Goal: Task Accomplishment & Management: Complete application form

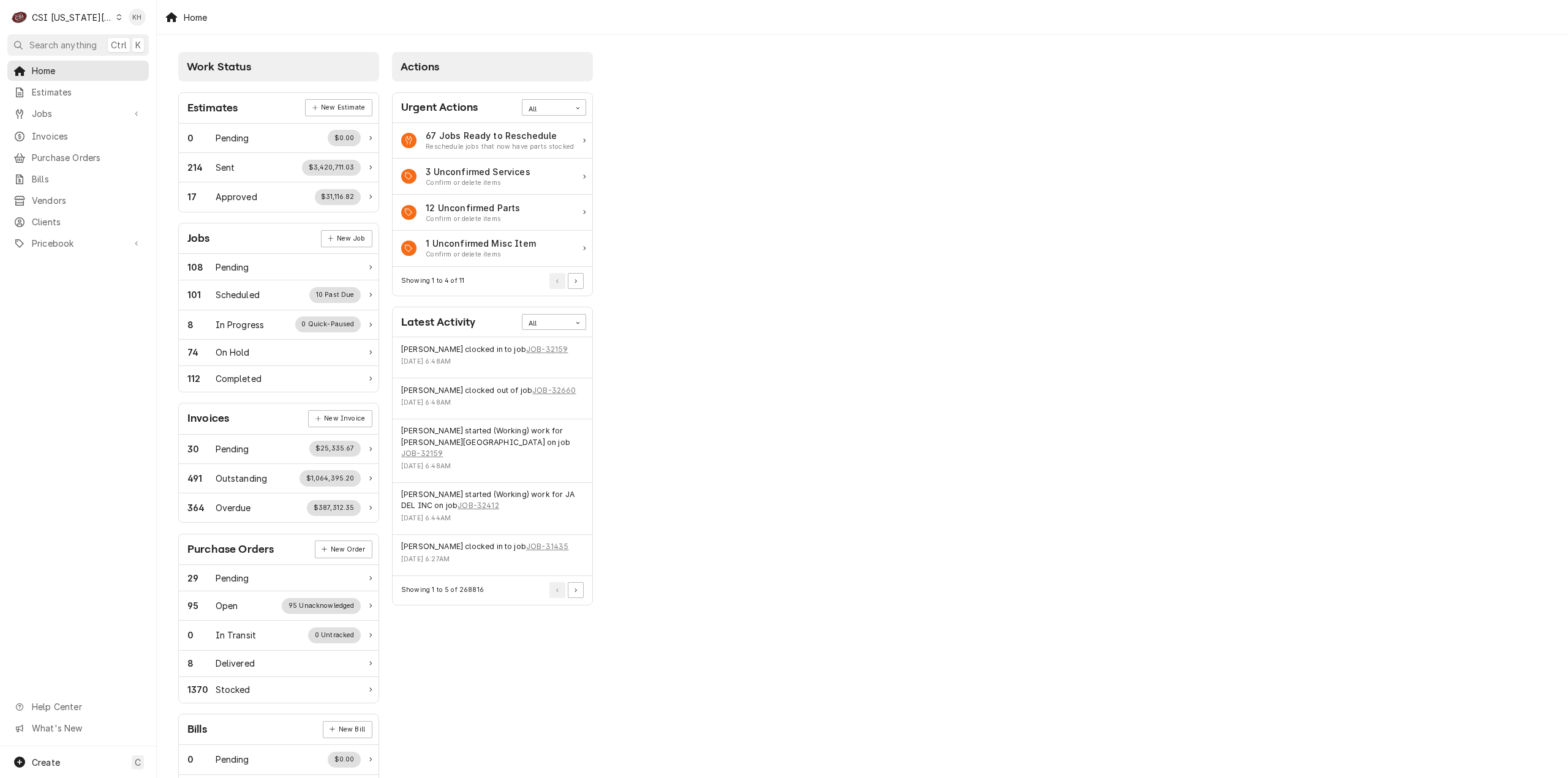
click at [86, 18] on div "CSI Kansas City" at bounding box center [72, 17] width 81 height 13
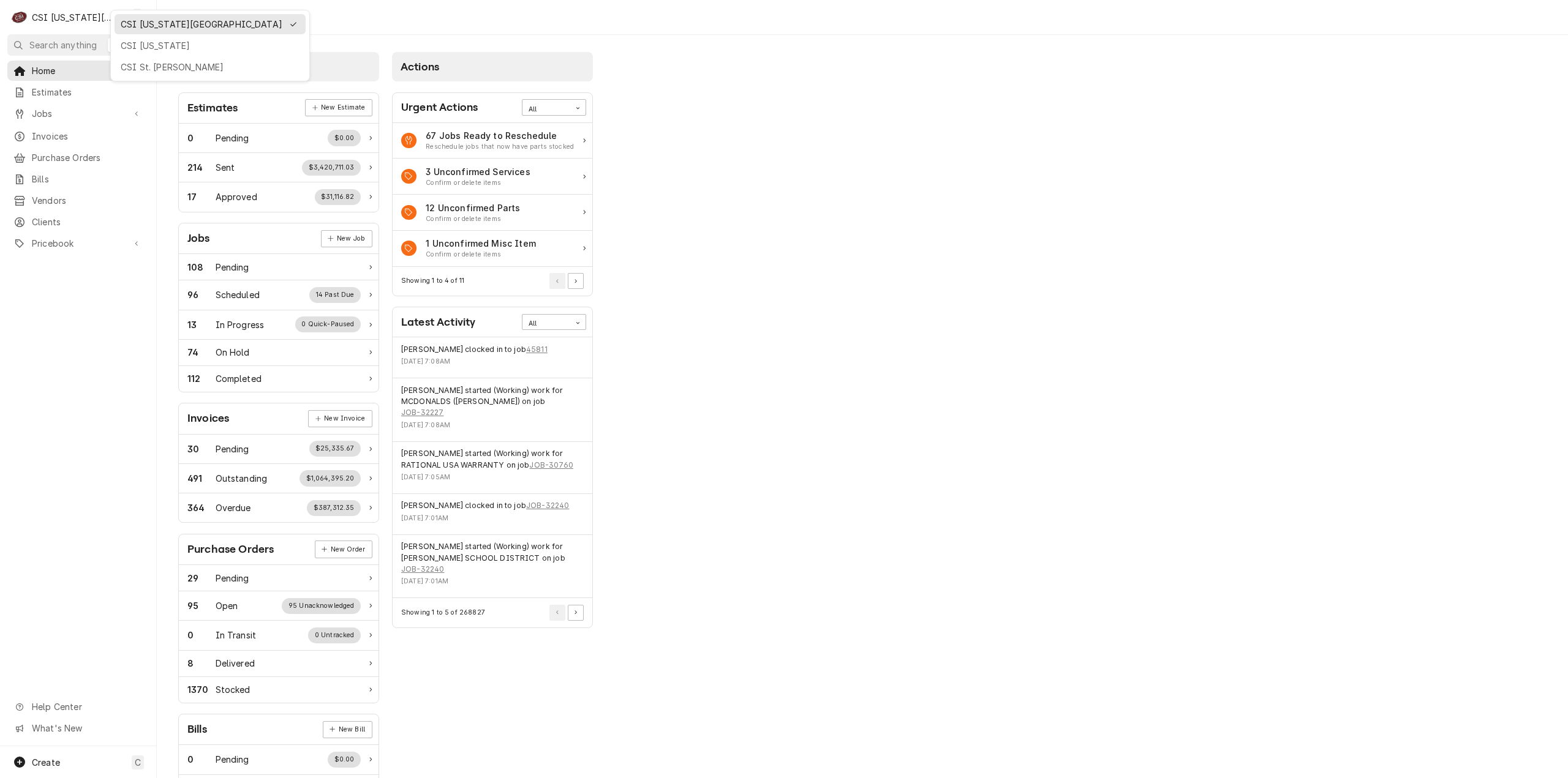
drag, startPoint x: 148, startPoint y: 57, endPoint x: 150, endPoint y: 70, distance: 13.2
click at [147, 57] on div "CSI St. [PERSON_NAME]" at bounding box center [210, 67] width 191 height 20
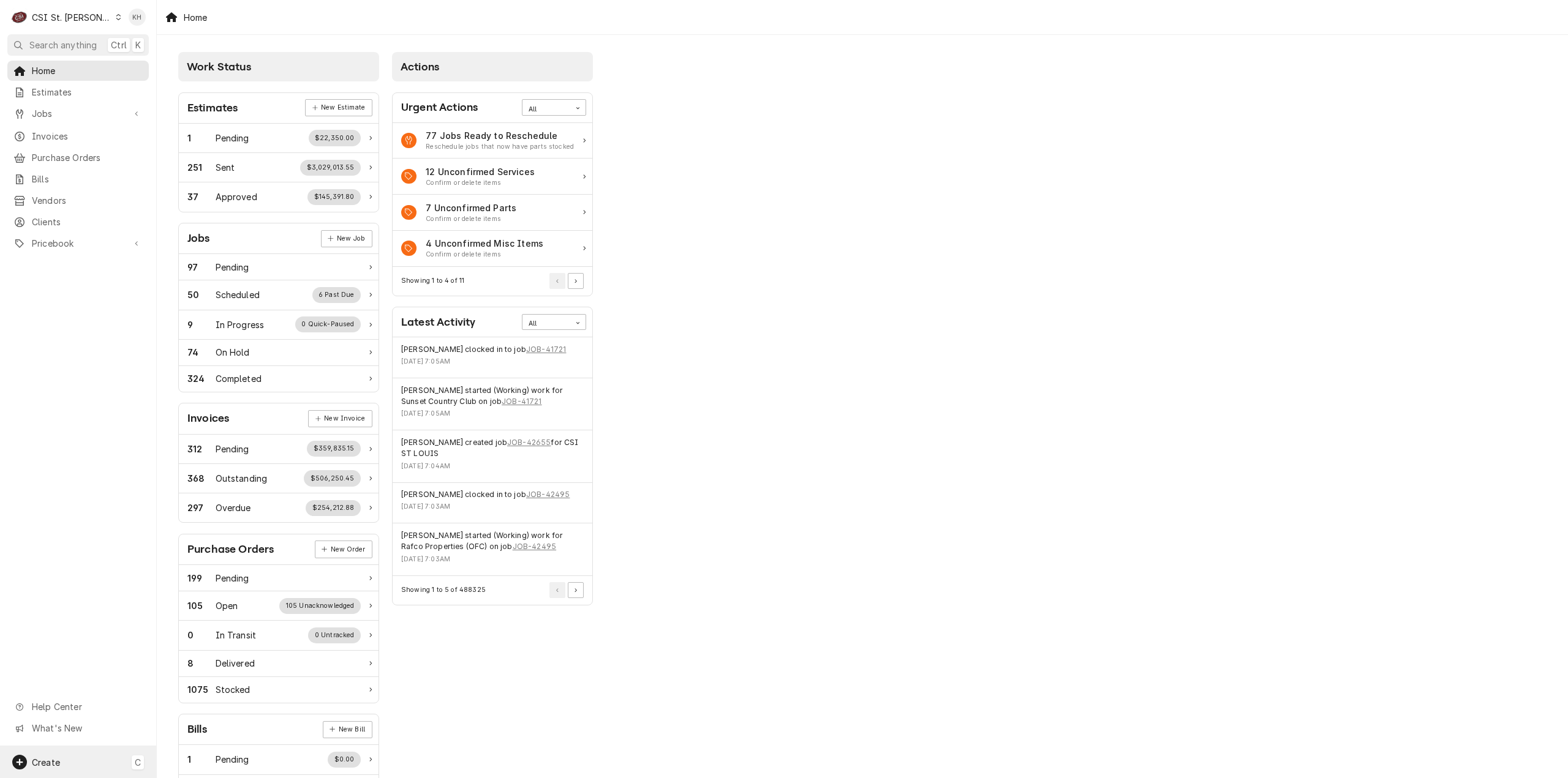
click at [68, 768] on div "Create C" at bounding box center [78, 763] width 156 height 32
click at [191, 641] on div "Job" at bounding box center [229, 635] width 82 height 13
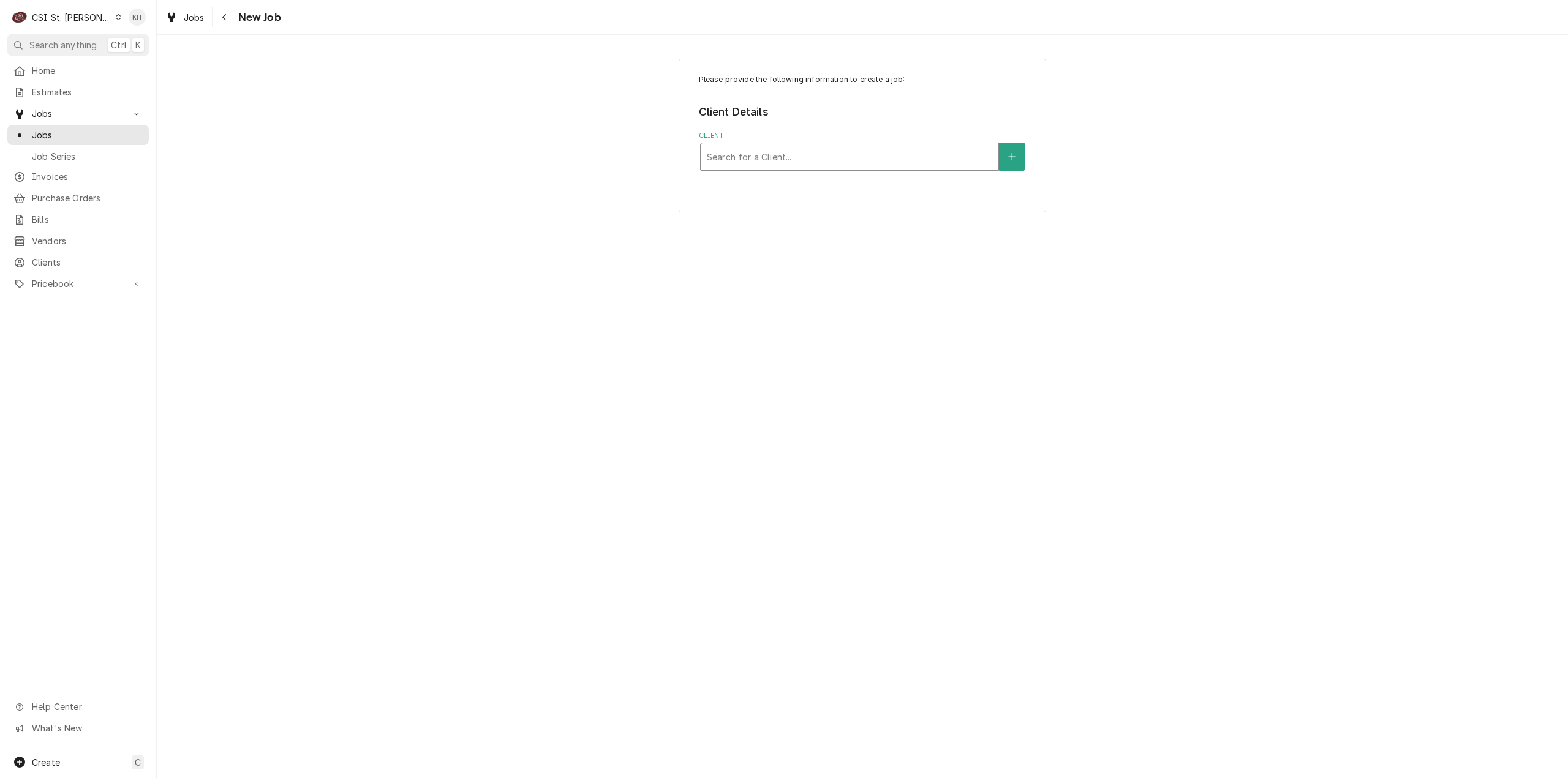
click at [760, 157] on div "Client" at bounding box center [849, 156] width 285 height 22
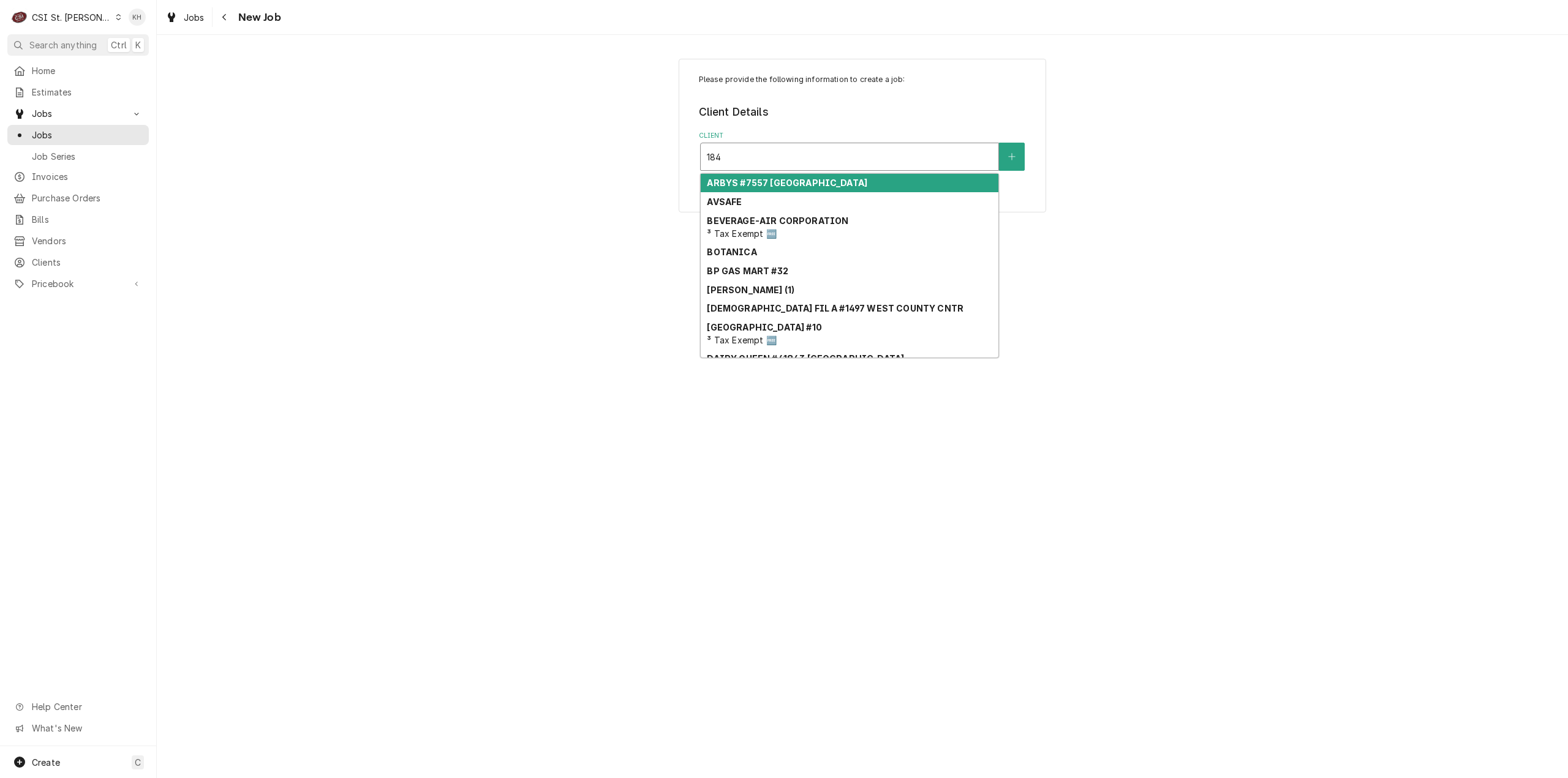
type input "1840"
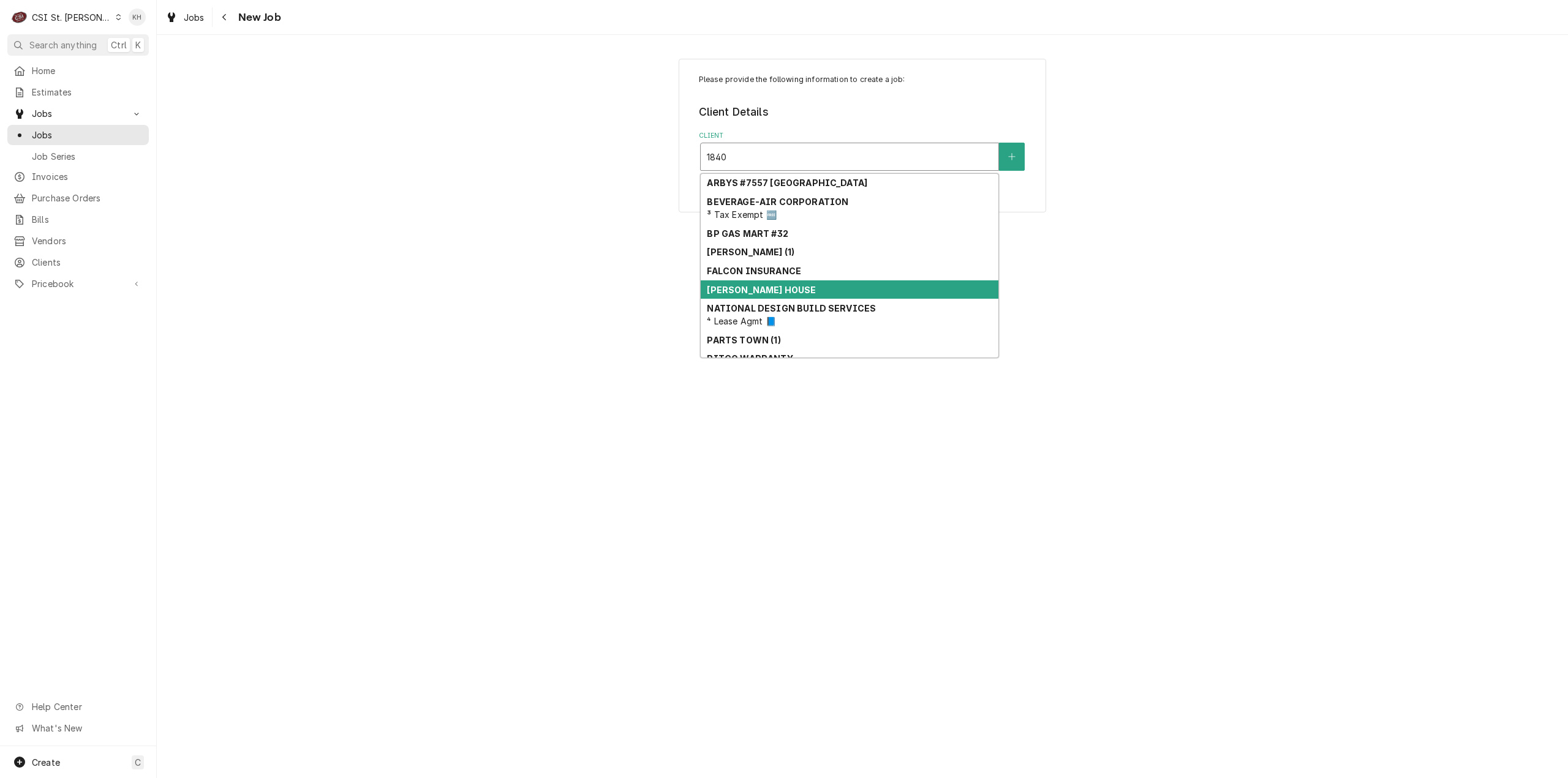
scroll to position [55, 0]
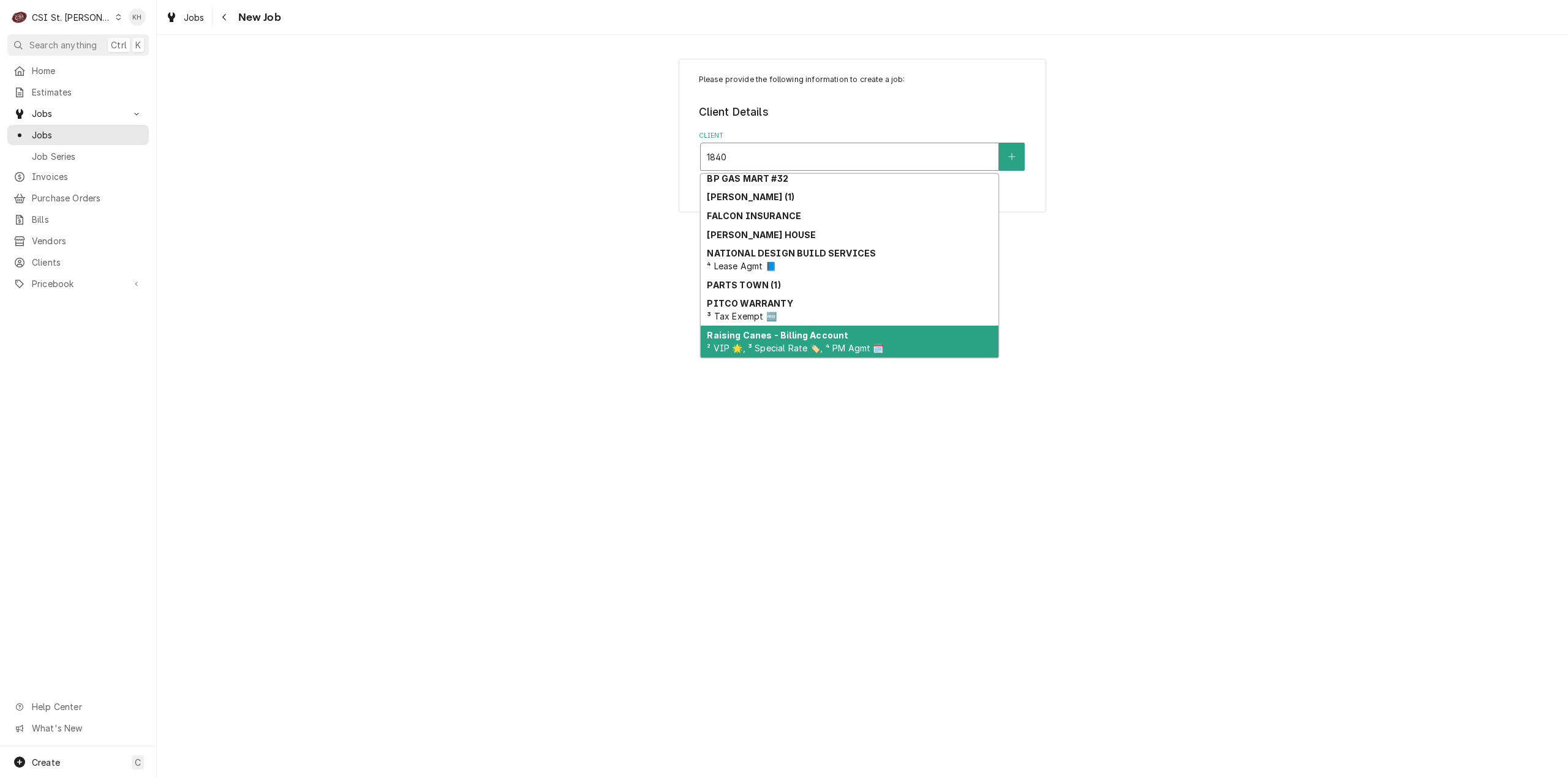
click at [800, 335] on strong "Raising Canes - Billing Account" at bounding box center [777, 336] width 141 height 11
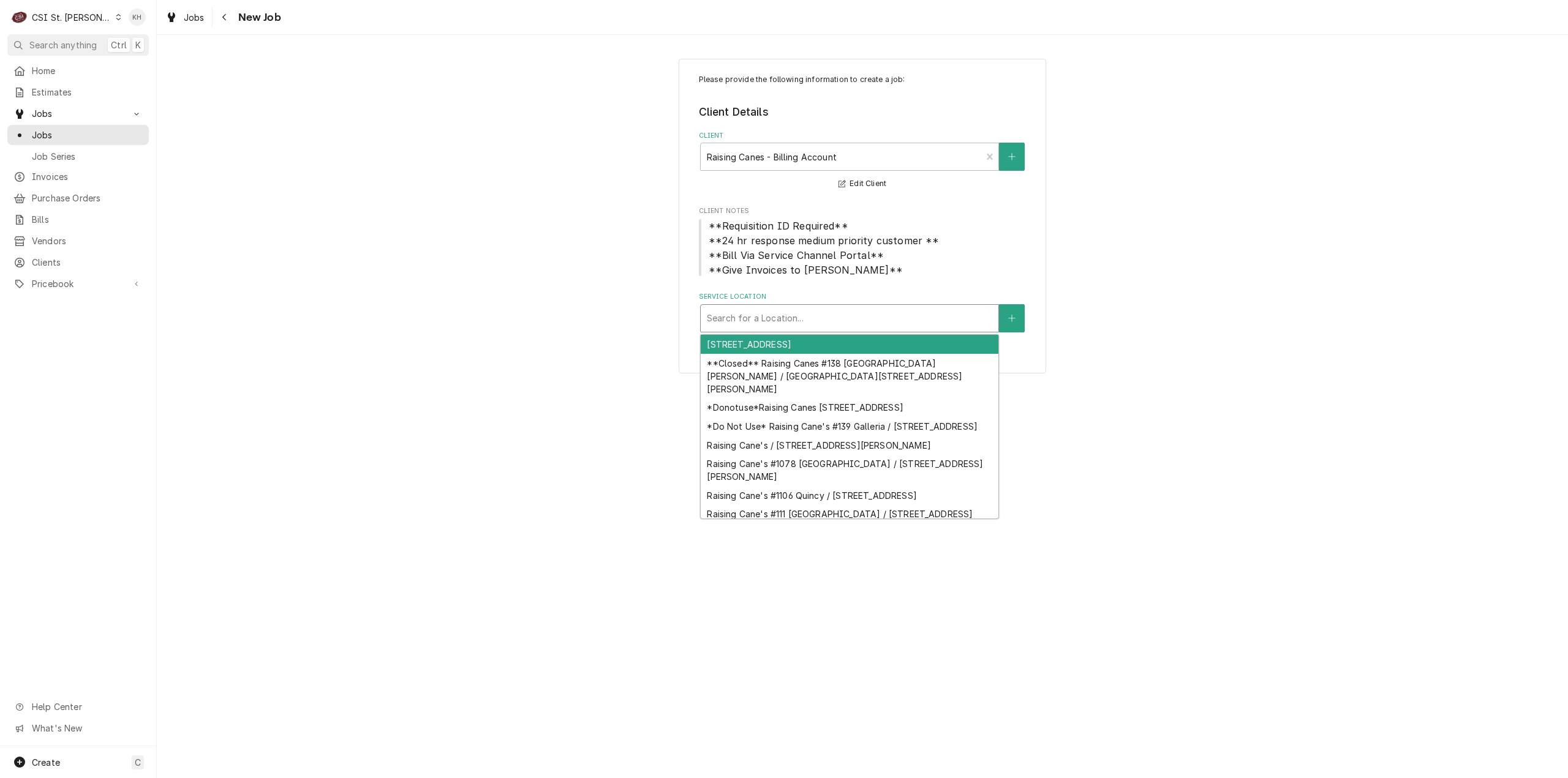
click at [823, 329] on div "Service Location" at bounding box center [849, 318] width 285 height 22
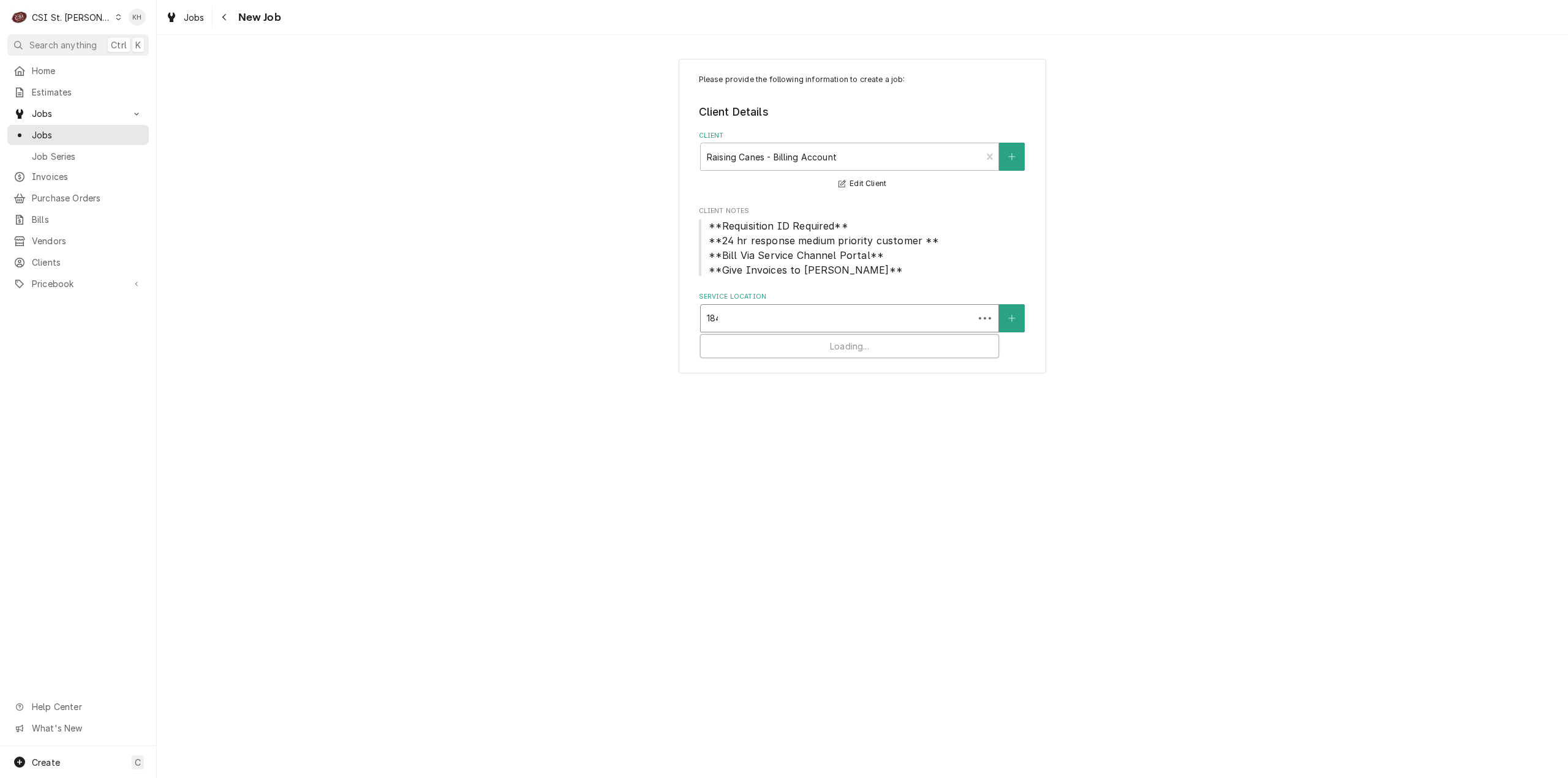
type input "1840"
click at [876, 363] on div "Raising Cane's #236 St Charles / 1840 1st Capitol Dr, St Charles, MO 63301" at bounding box center [849, 351] width 298 height 32
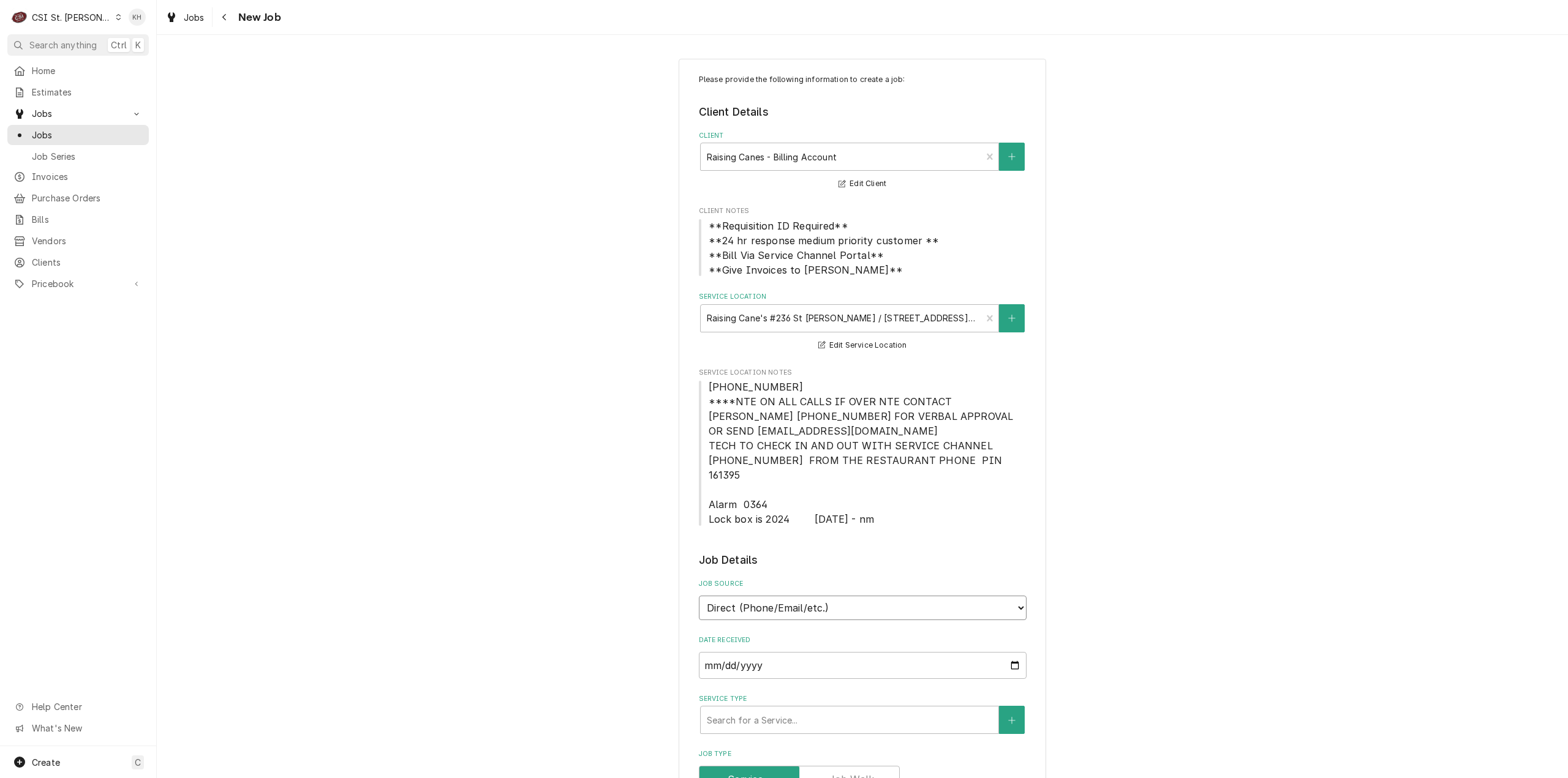
click at [794, 596] on select "Direct (Phone/Email/etc.) Service Channel Corrigo Ecotrak Other" at bounding box center [862, 608] width 327 height 24
select select "1"
click at [779, 652] on input "Service Channel ID" at bounding box center [862, 665] width 327 height 27
paste input "325714628"
type textarea "x"
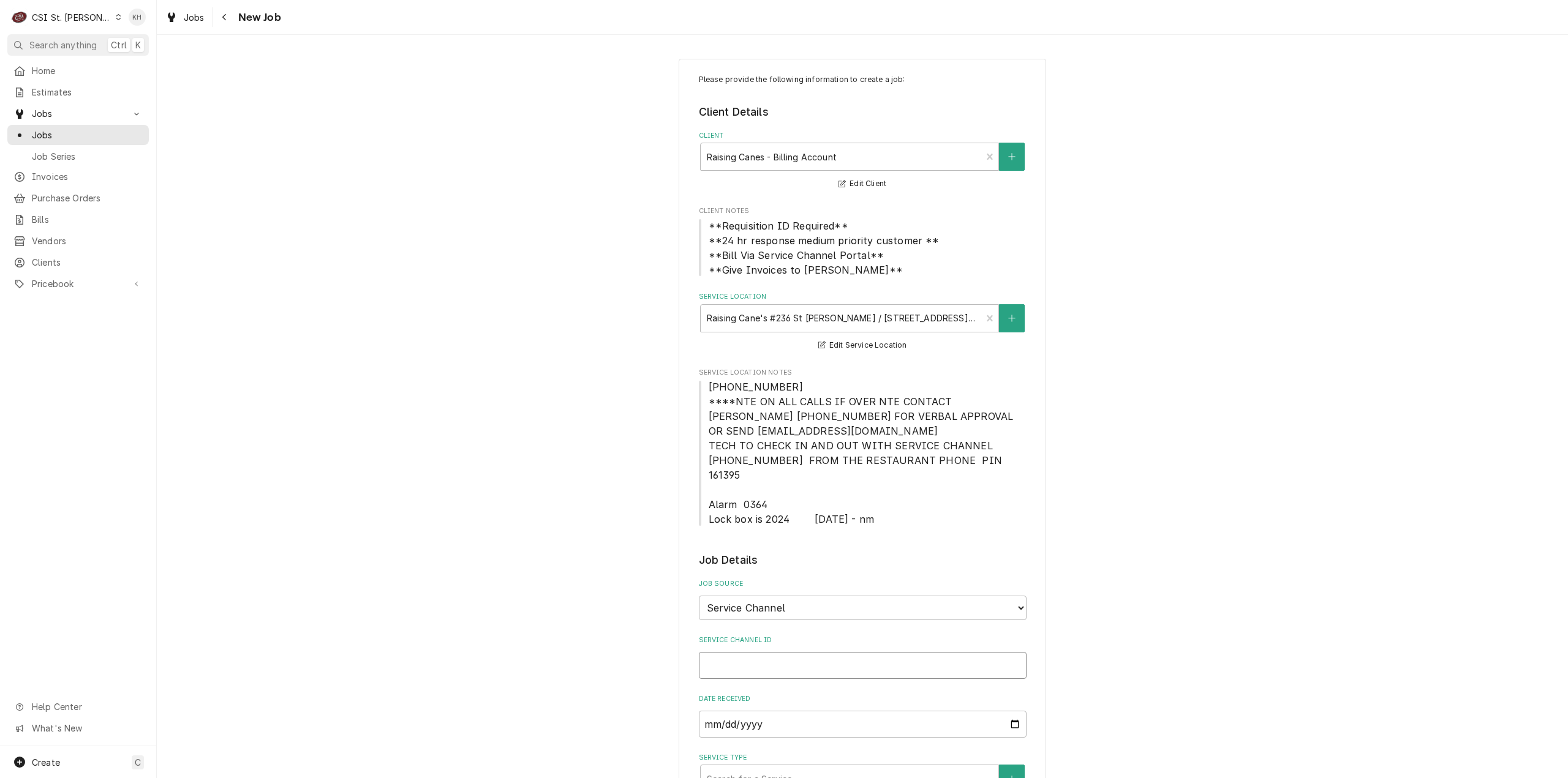
type input "325714628"
type textarea "x"
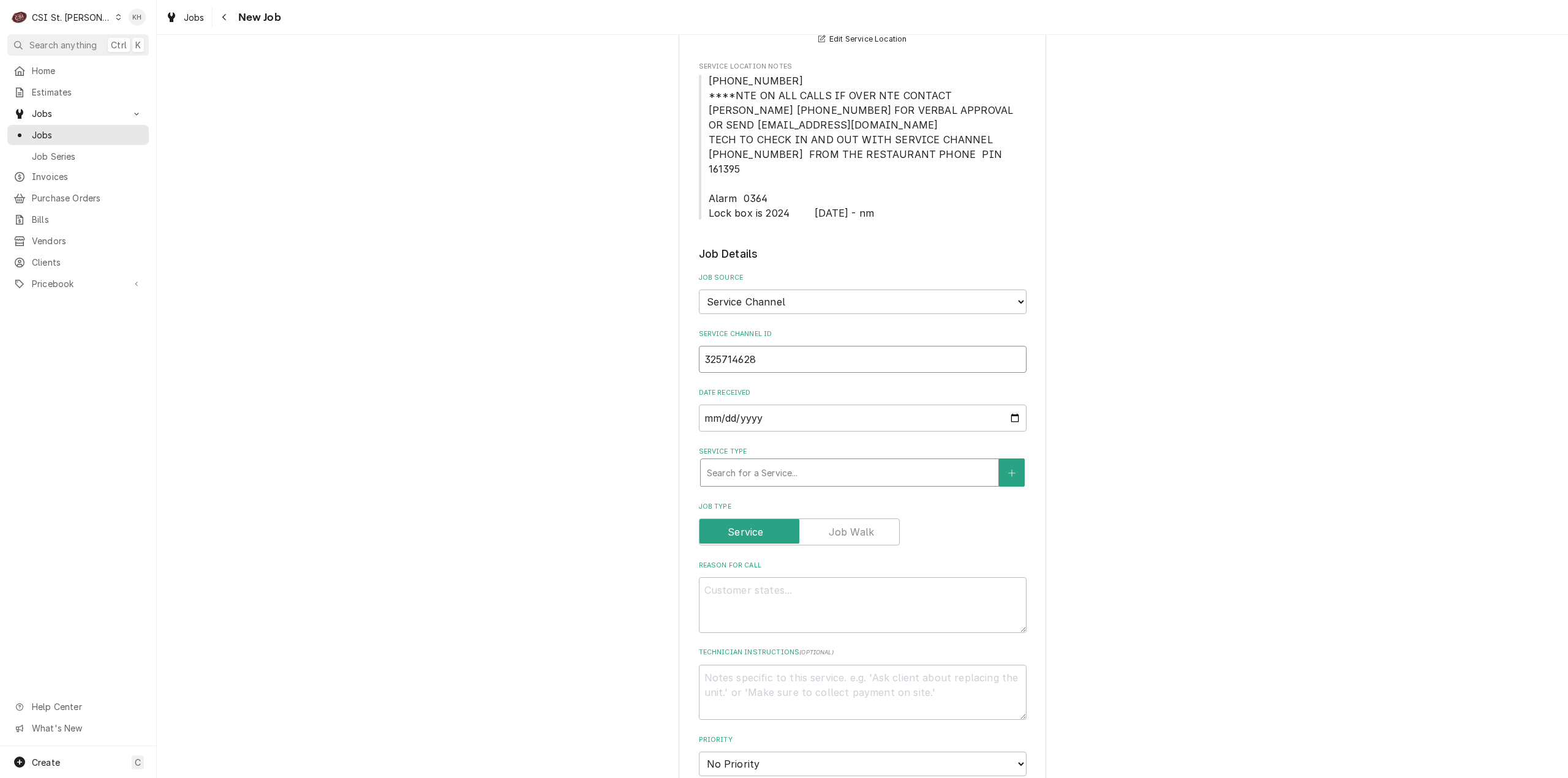
type input "325714628"
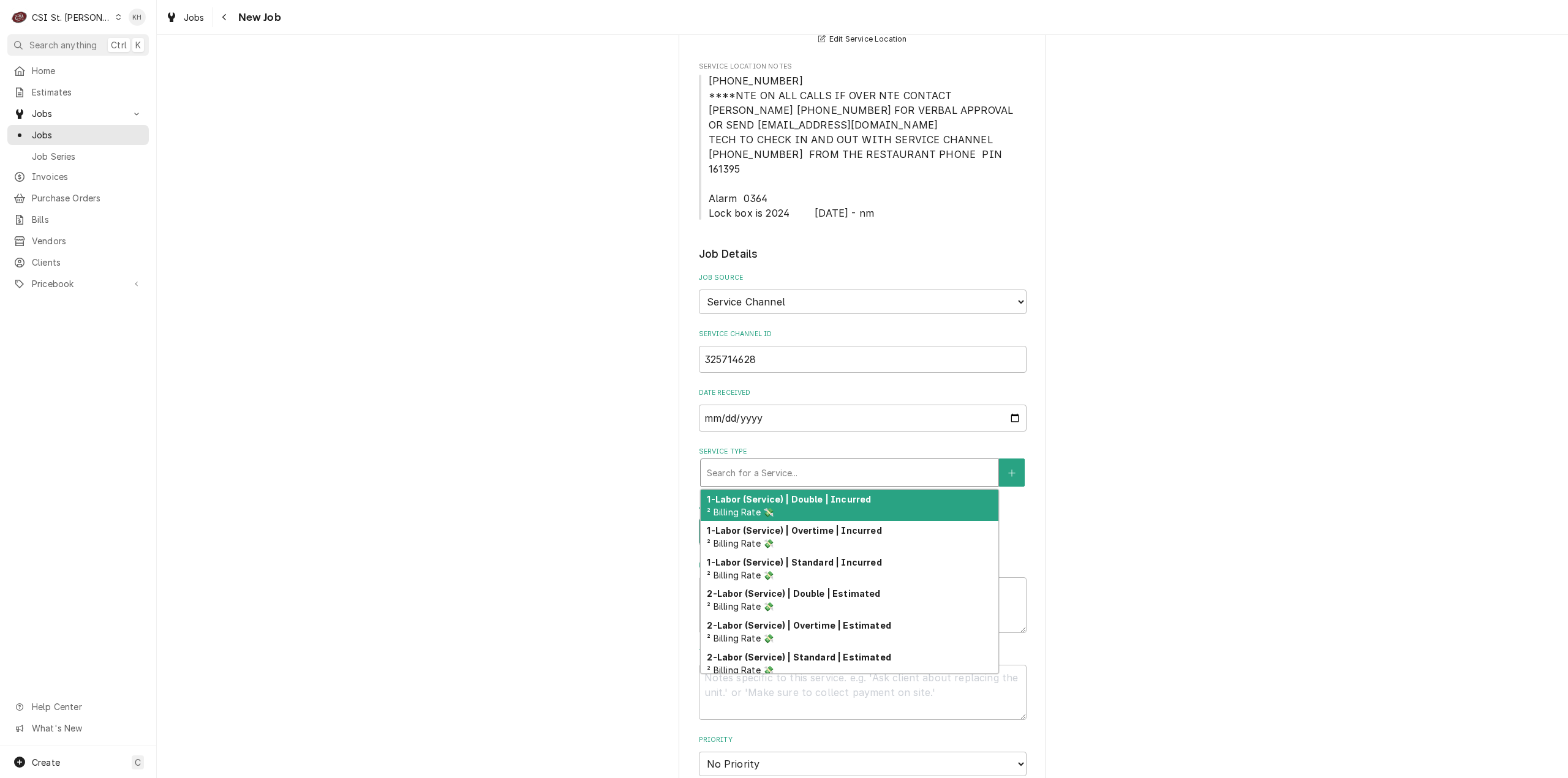
click at [753, 461] on div "Service Type" at bounding box center [849, 472] width 285 height 22
type textarea "x"
type input "s"
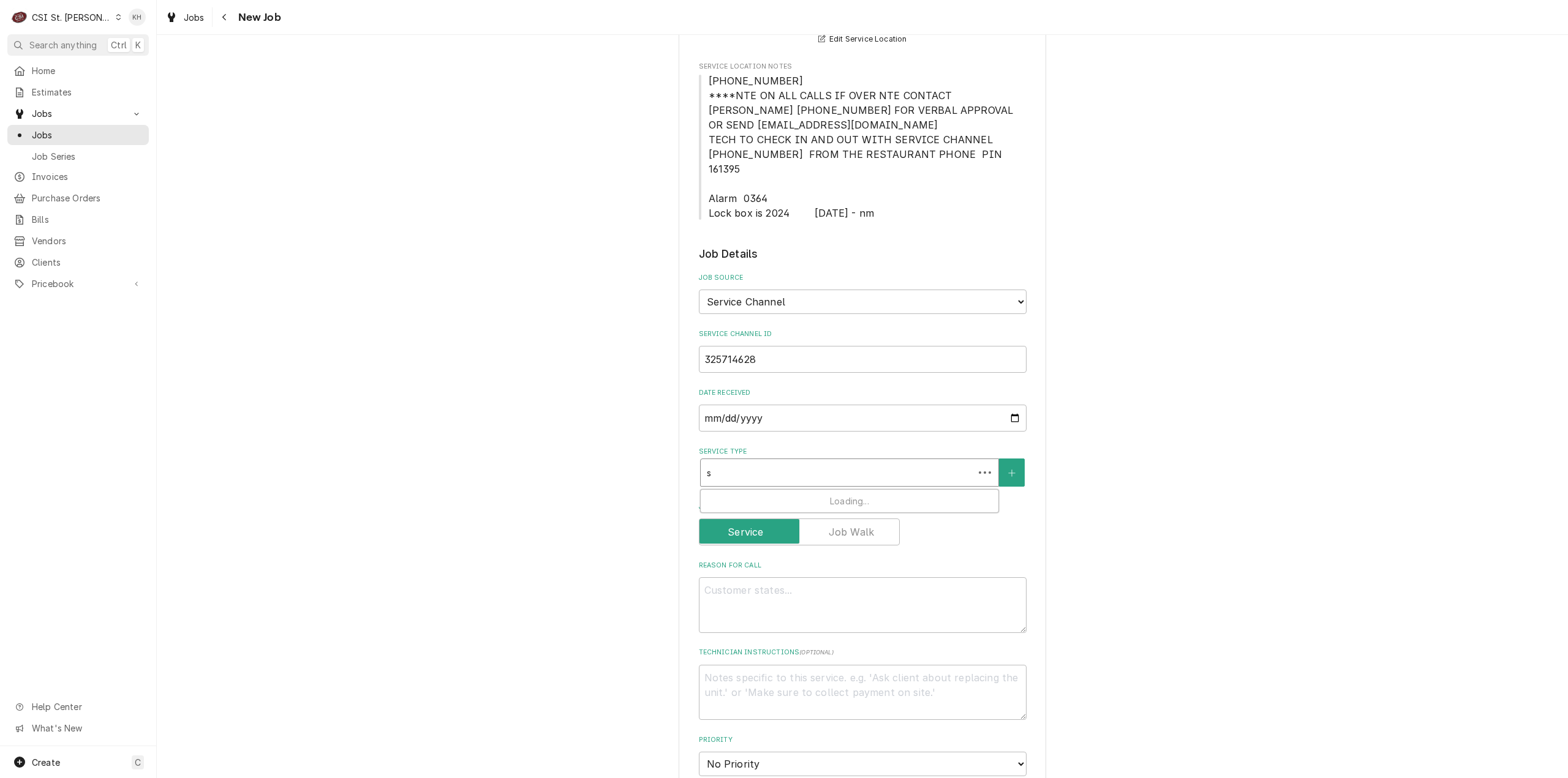
type textarea "x"
type input "se"
type textarea "x"
type input "ser"
type textarea "x"
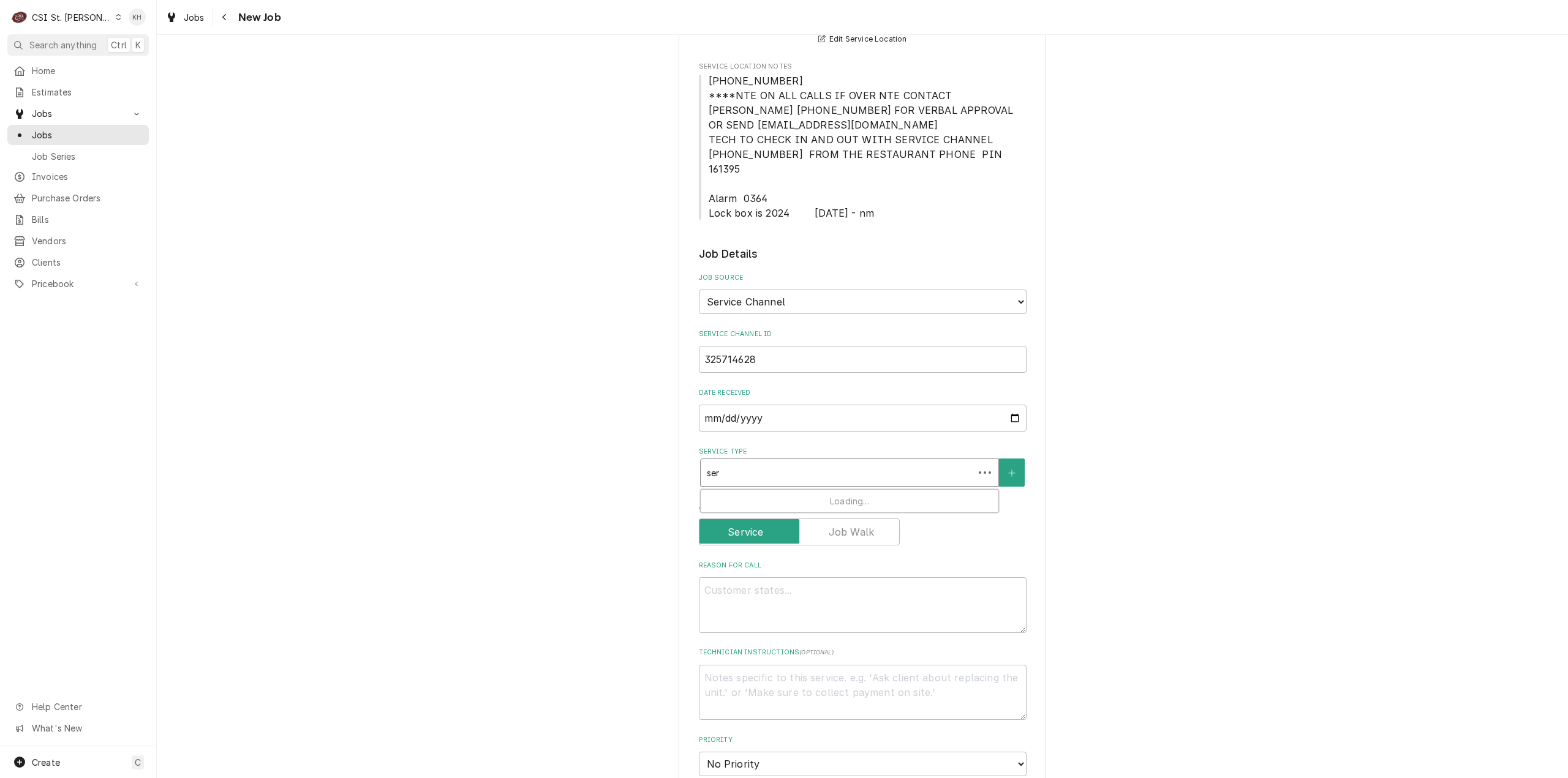
type input "serv"
type textarea "x"
type input "servi"
type textarea "x"
type input "servic"
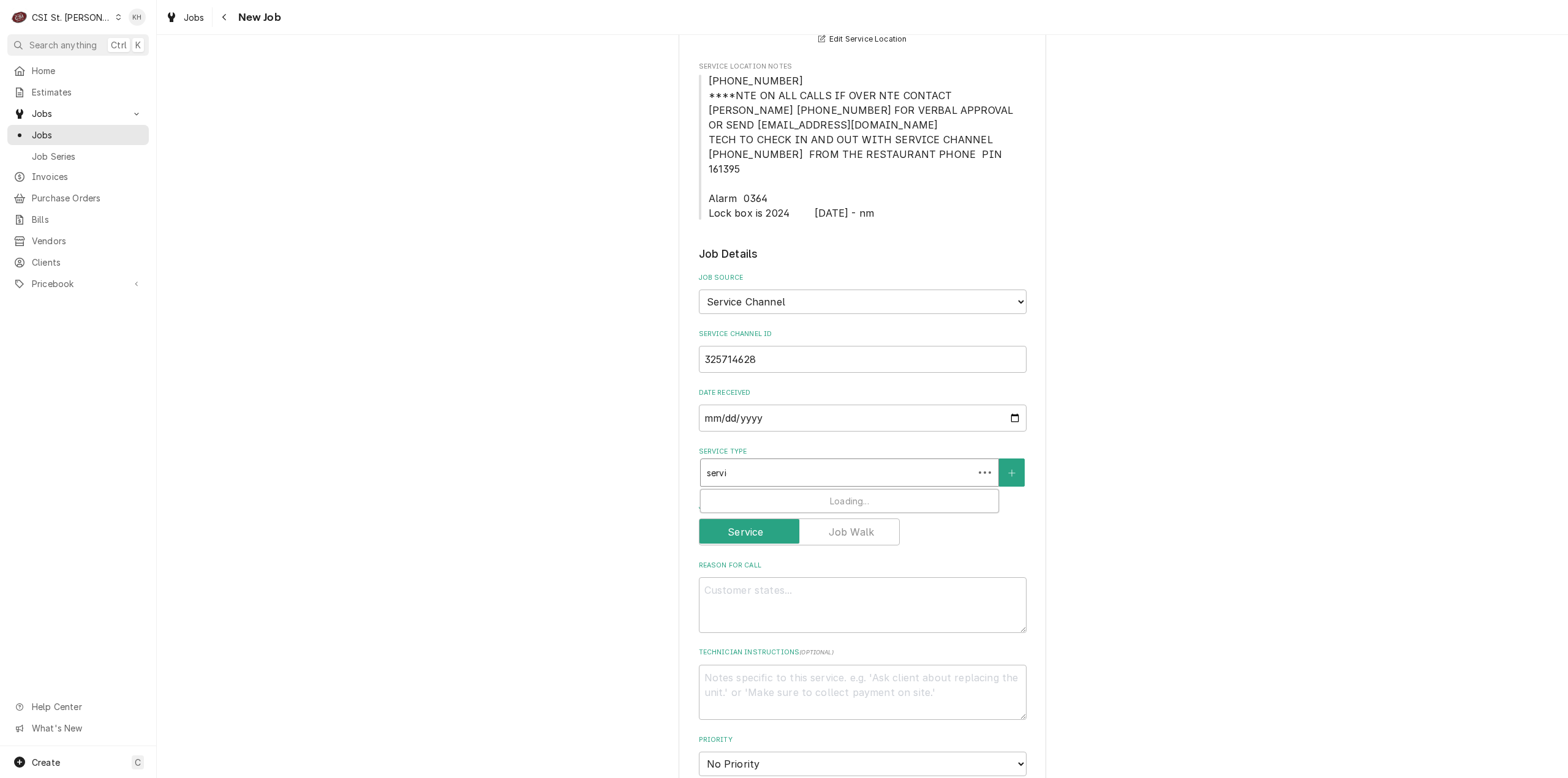
type textarea "x"
type input "service"
type textarea "x"
type input "service"
type textarea "x"
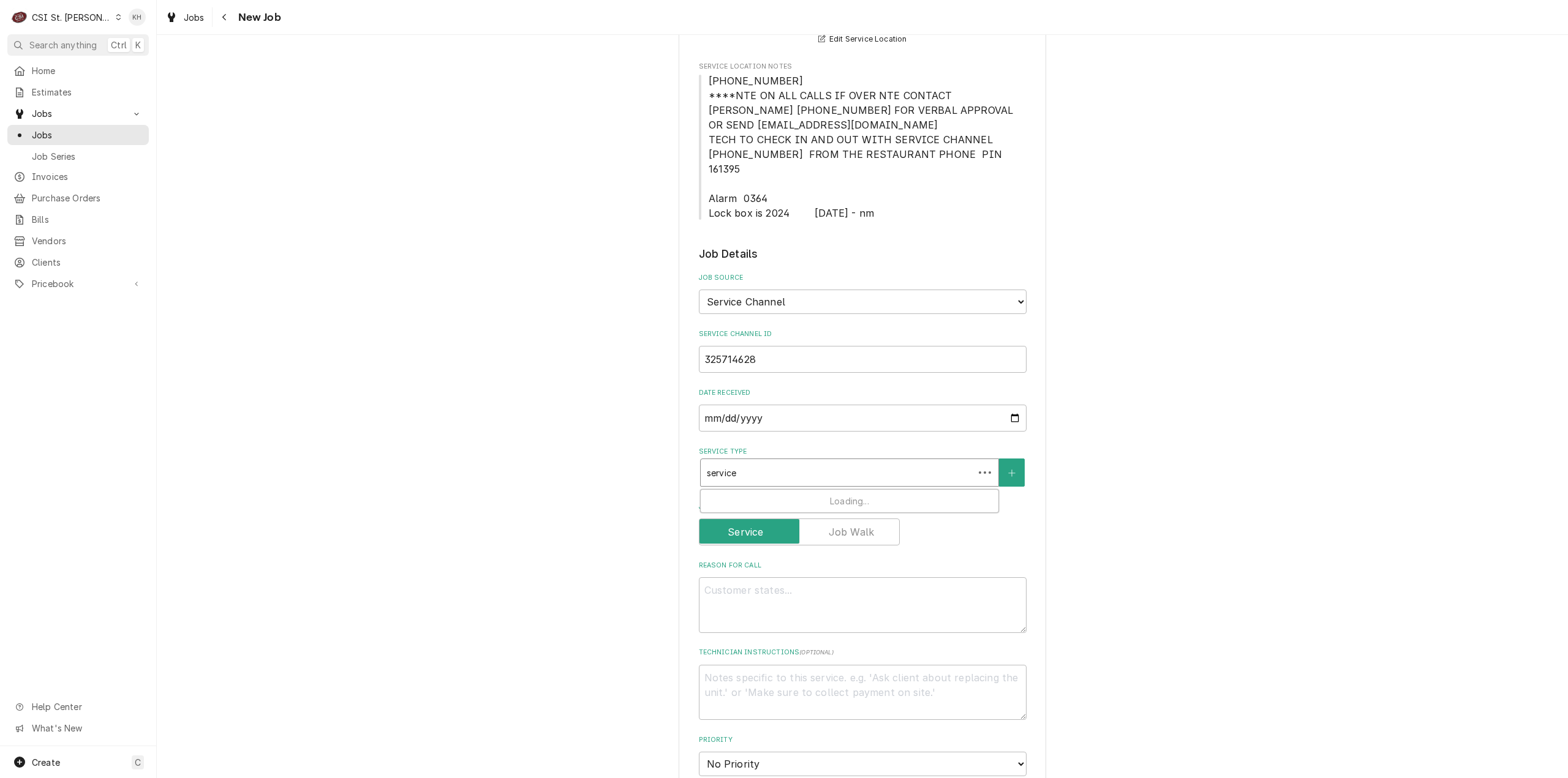
type input "service c"
type textarea "x"
type input "service ca"
type textarea "x"
type input "service cal"
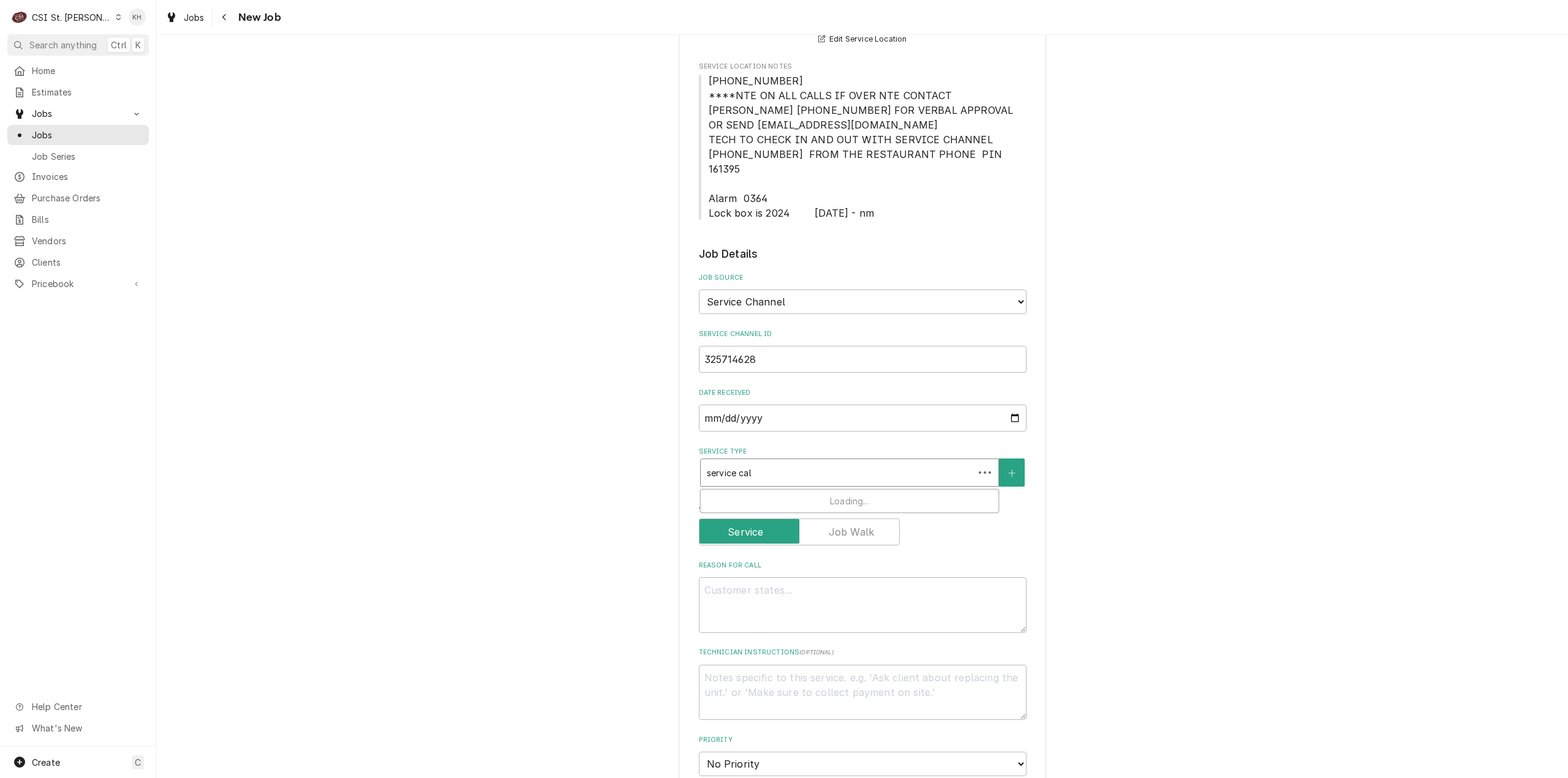
type textarea "x"
type input "service call"
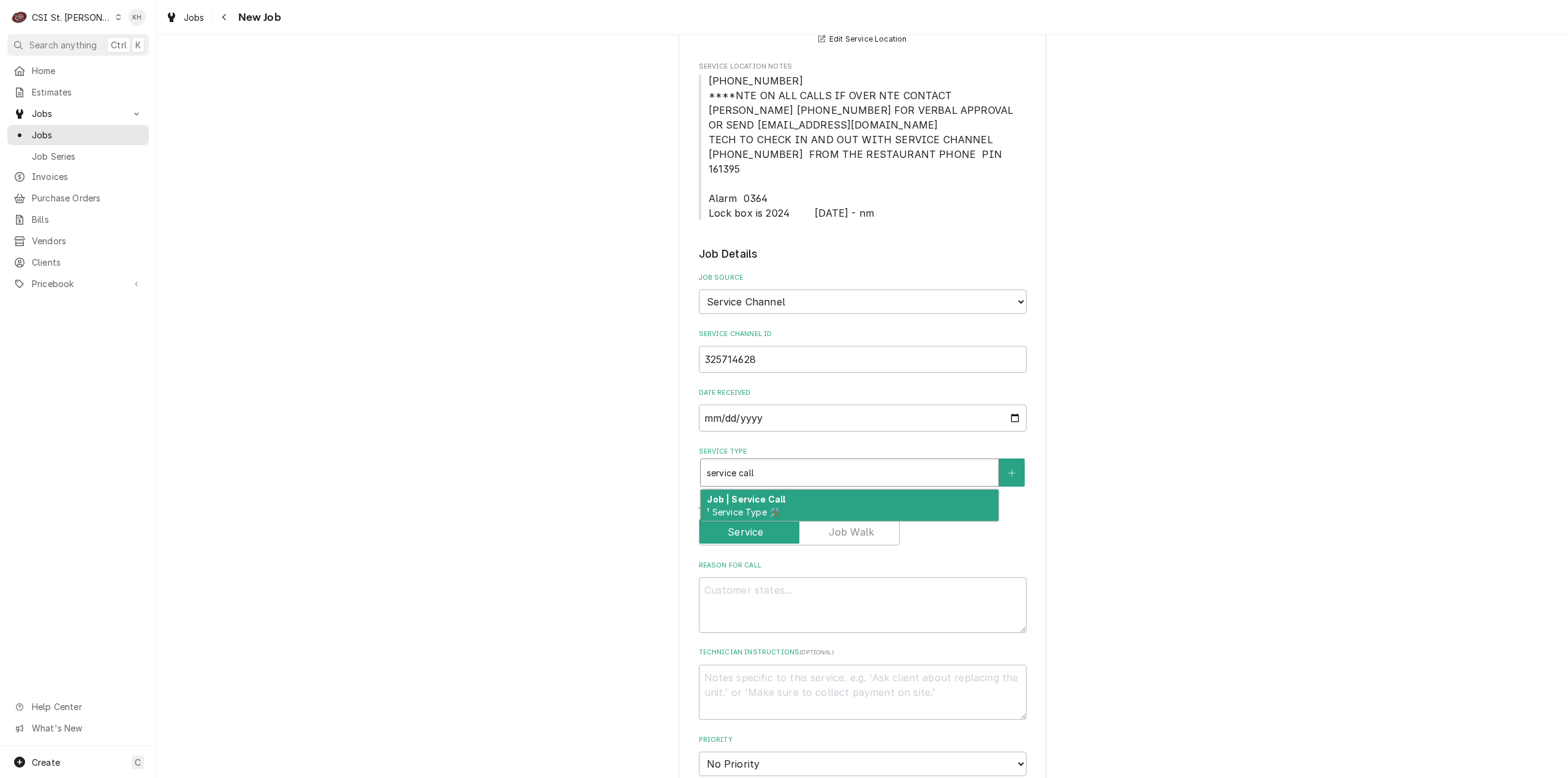
click at [749, 507] on span "¹ Service Type 🛠️" at bounding box center [743, 513] width 73 height 11
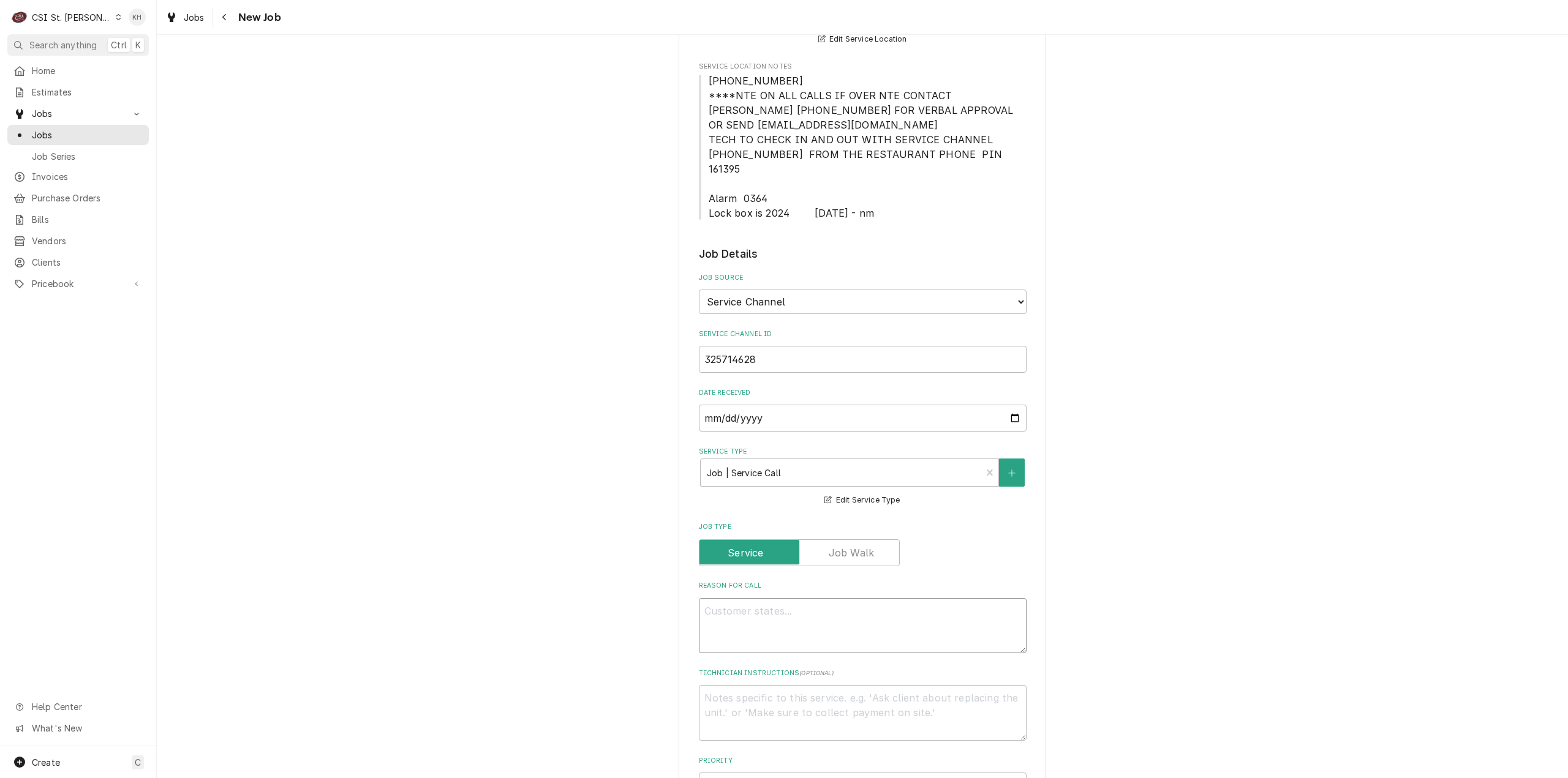
click at [861, 600] on textarea "Reason For Call" at bounding box center [862, 625] width 327 height 56
paste textarea "Ice bin door is not closing completely. Frame is bent but fixable. Please coord…"
type textarea "x"
type textarea "Ice bin door is not closing completely. Frame is bent but fixable. Please coord…"
type textarea "x"
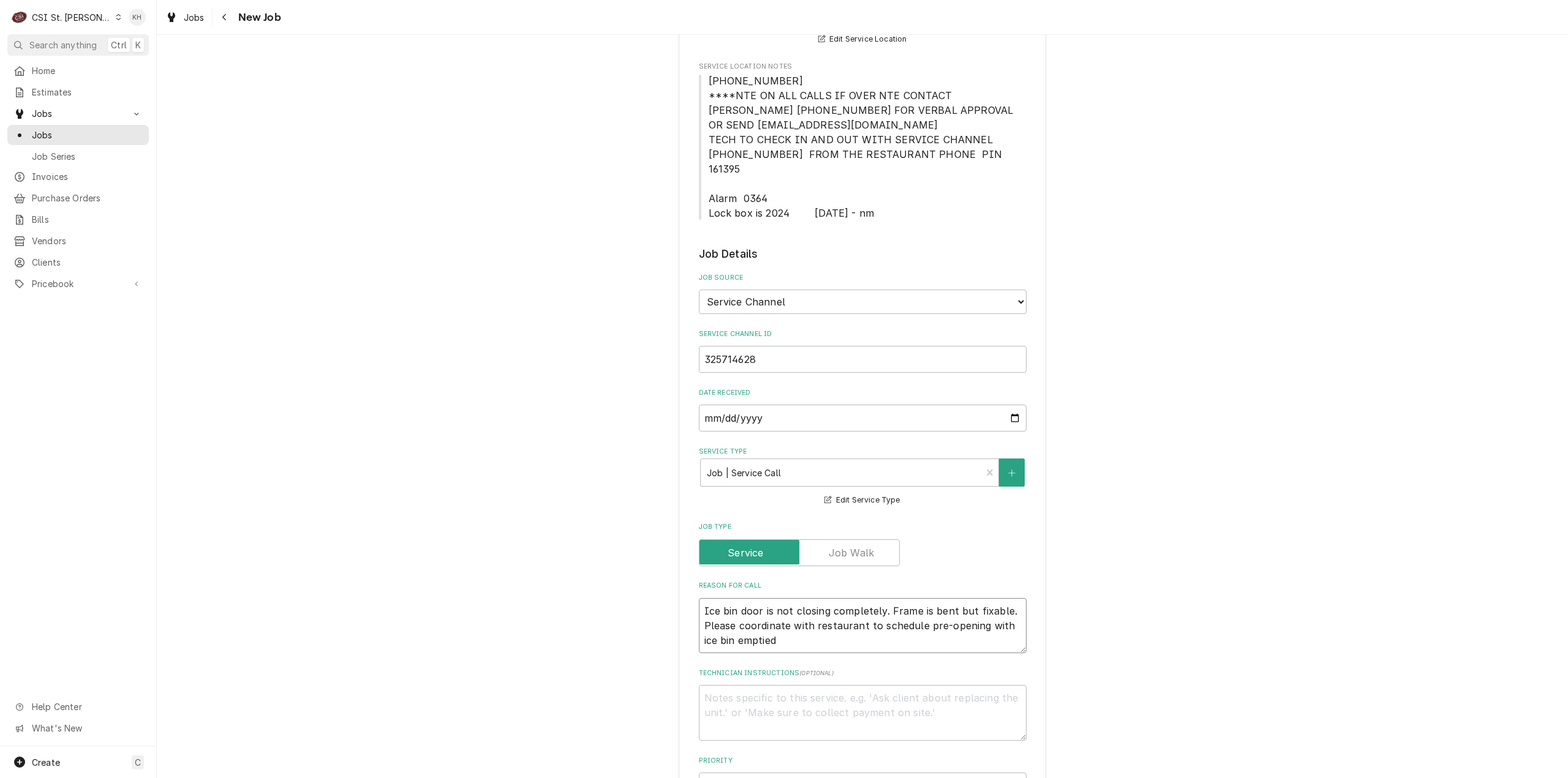
type textarea "Ice bin door is not closing completely. Frame is bent but fixable. Please coord…"
type textarea "x"
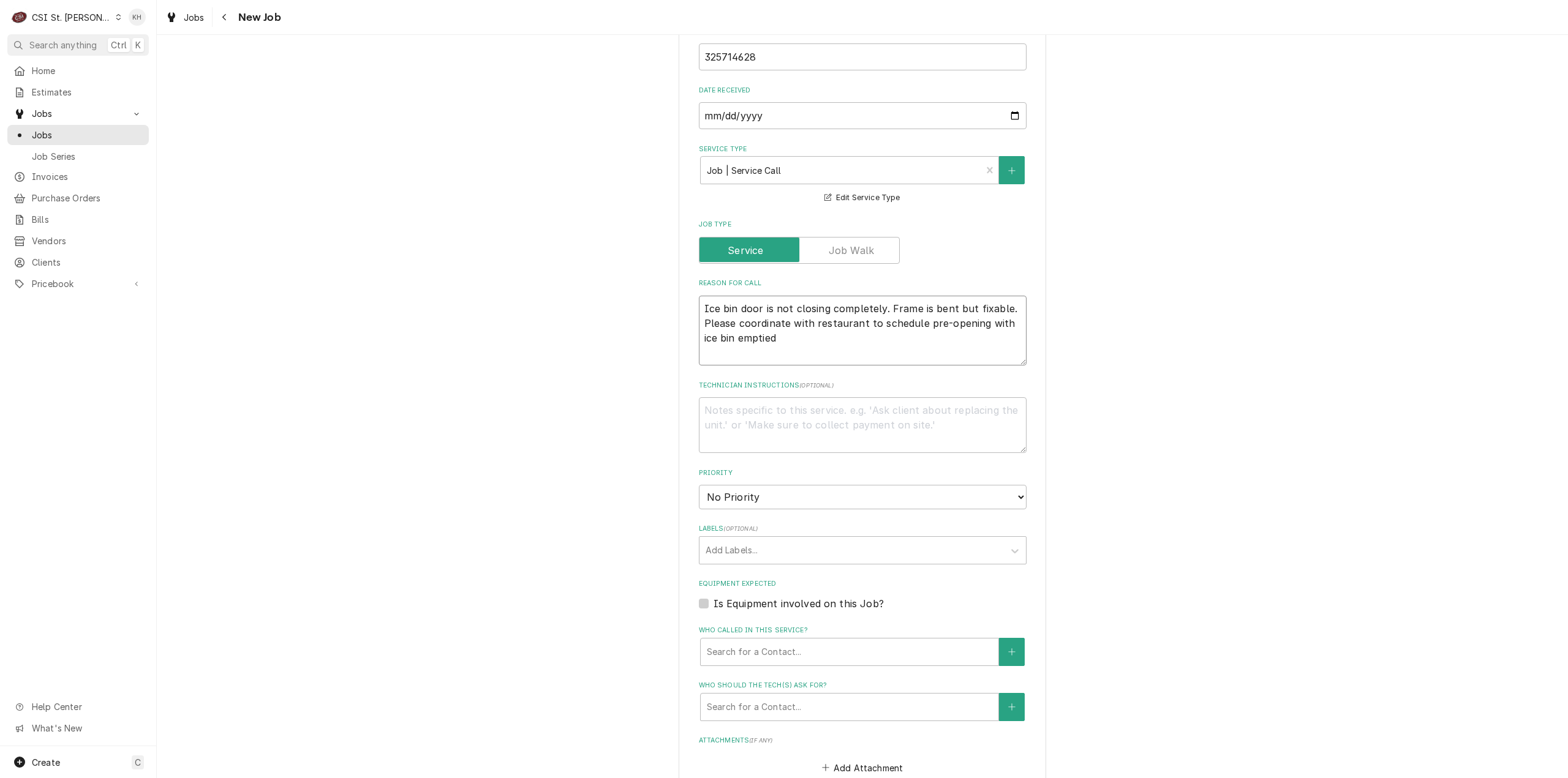
scroll to position [612, 0]
type textarea "Ice bin door is not closing completely. Frame is bent but fixable. Please coord…"
click at [746, 336] on textarea "Ice bin door is not closing completely. Frame is bent but fixable. Please coord…" at bounding box center [862, 327] width 327 height 70
type textarea "x"
type textarea "Ice bin door is not closing completely. Frame is bent but fixable. Please coord…"
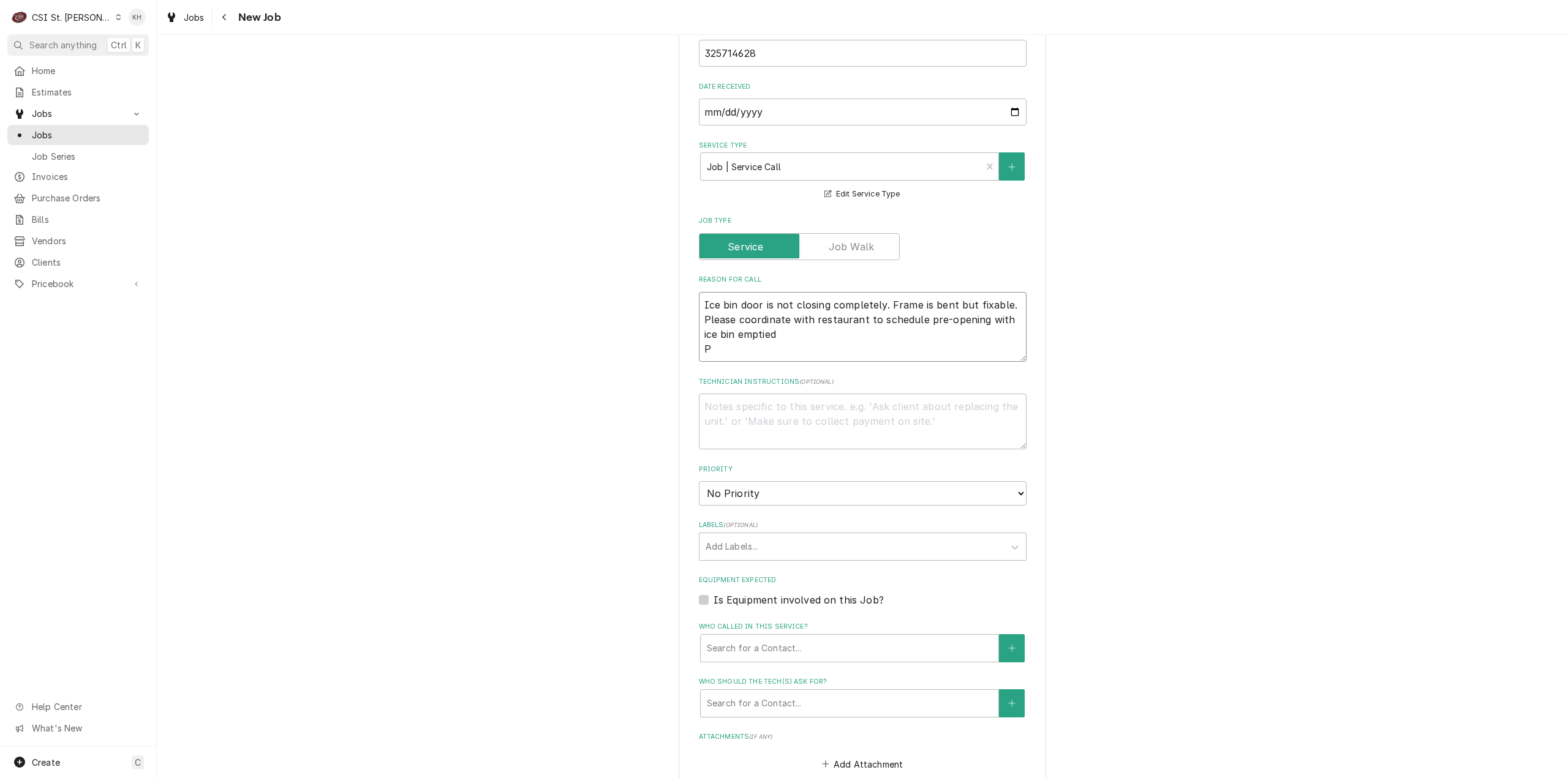
type textarea "x"
type textarea "Ice bin door is not closing completely. Frame is bent but fixable. Please coord…"
type textarea "x"
type textarea "Ice bin door is not closing completely. Frame is bent but fixable. Please coord…"
type textarea "x"
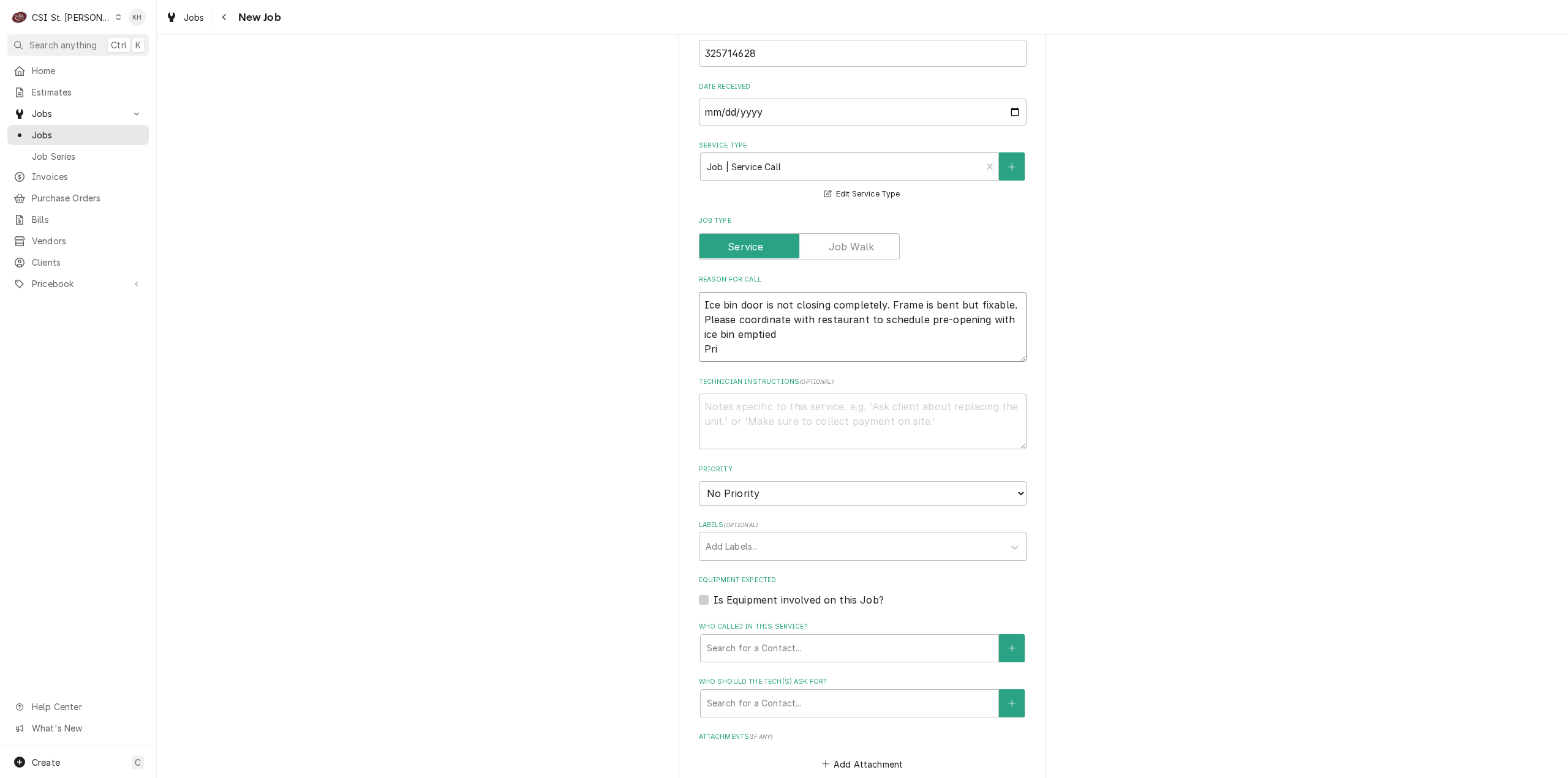
type textarea "Ice bin door is not closing completely. Frame is bent but fixable. Please coord…"
type textarea "x"
type textarea "Ice bin door is not closing completely. Frame is bent but fixable. Please coord…"
type textarea "x"
type textarea "Ice bin door is not closing completely. Frame is bent but fixable. Please coord…"
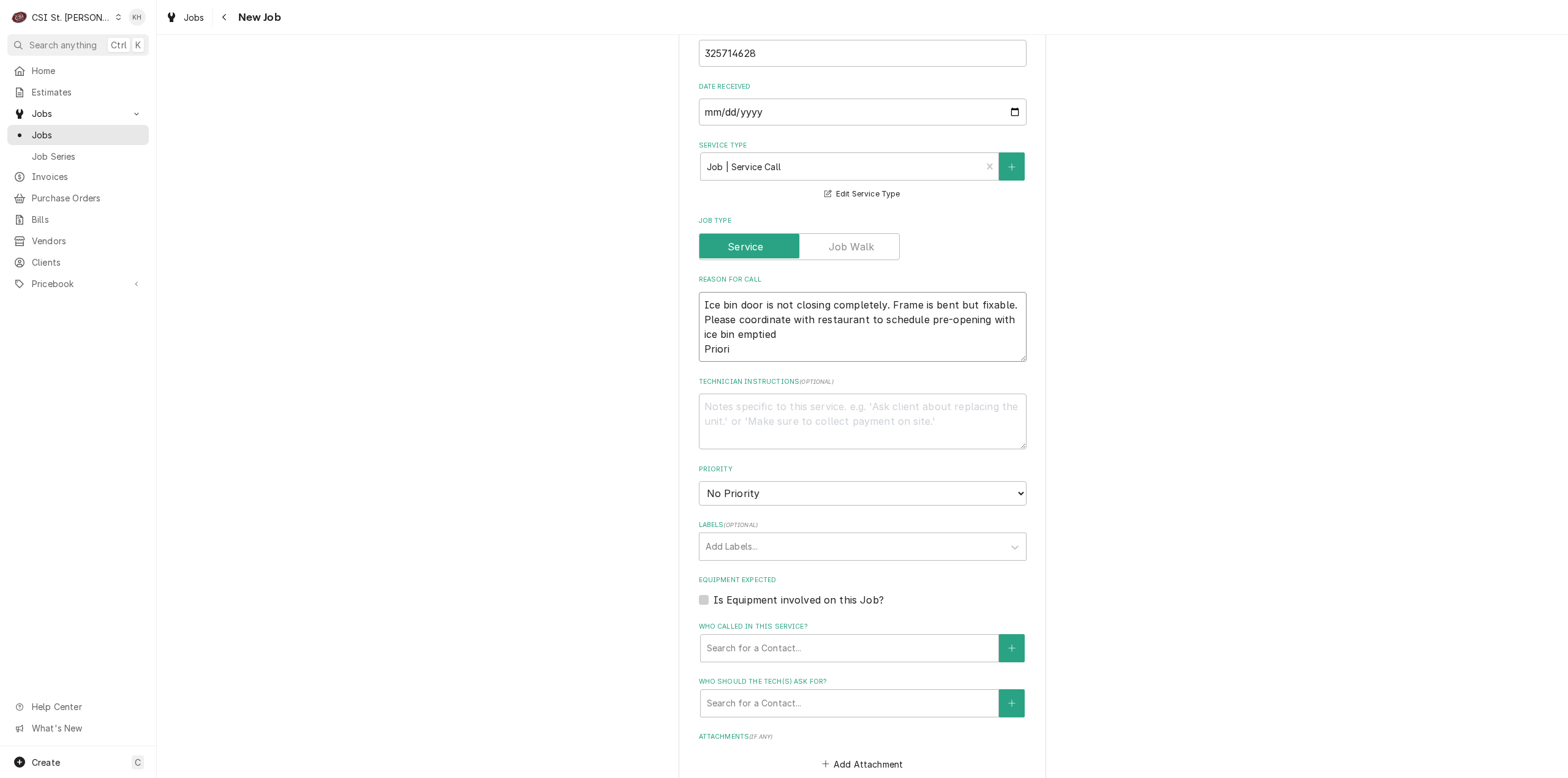
type textarea "x"
type textarea "Ice bin door is not closing completely. Frame is bent but fixable. Please coord…"
type textarea "x"
type textarea "Ice bin door is not closing completely. Frame is bent but fixable. Please coord…"
type textarea "x"
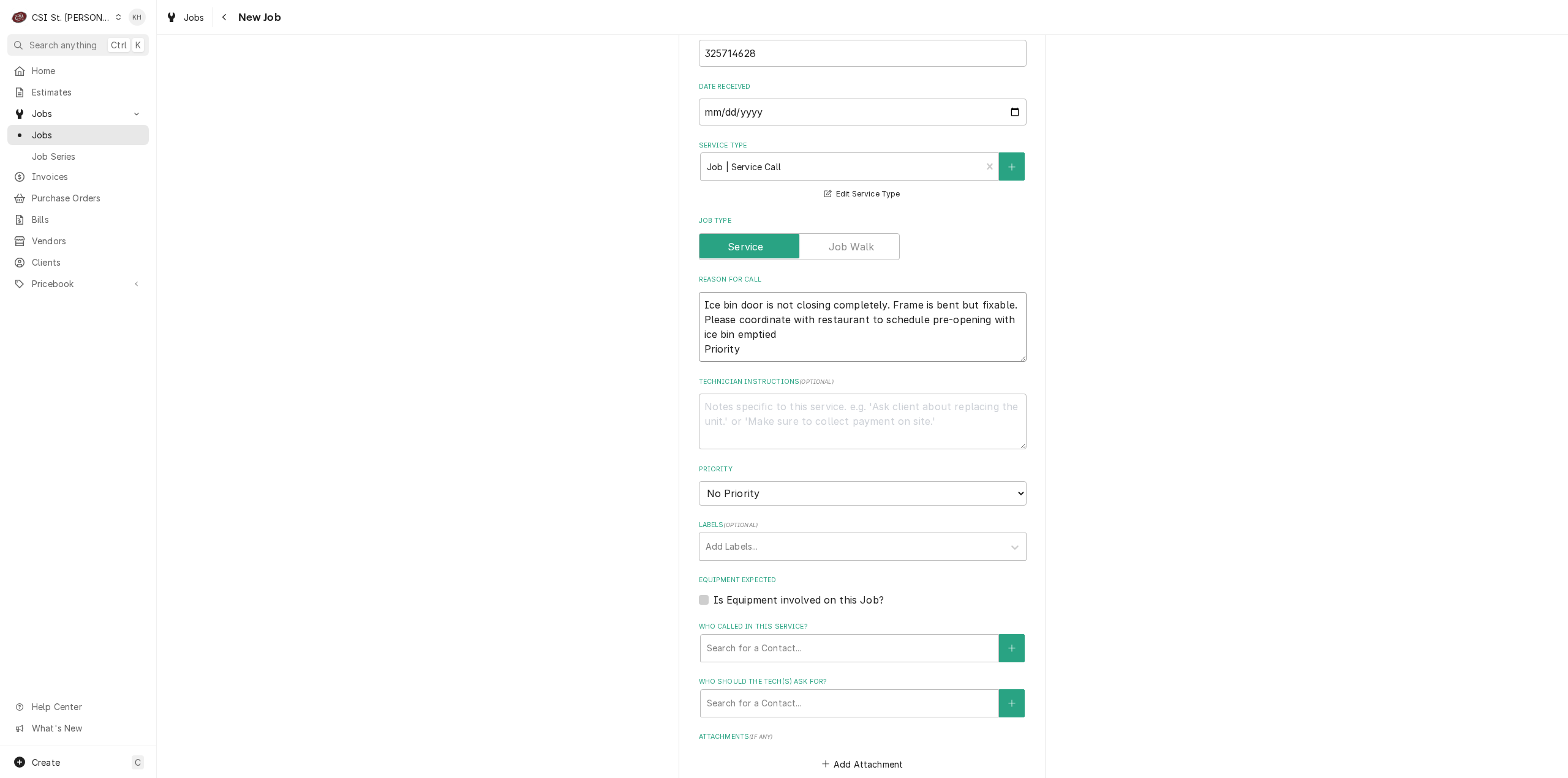
type textarea "Ice bin door is not closing completely. Frame is bent but fixable. Please coord…"
type textarea "x"
type textarea "Ice bin door is not closing completely. Frame is bent but fixable. Please coord…"
paste textarea "Non-Emergency - 7 Days"
type textarea "x"
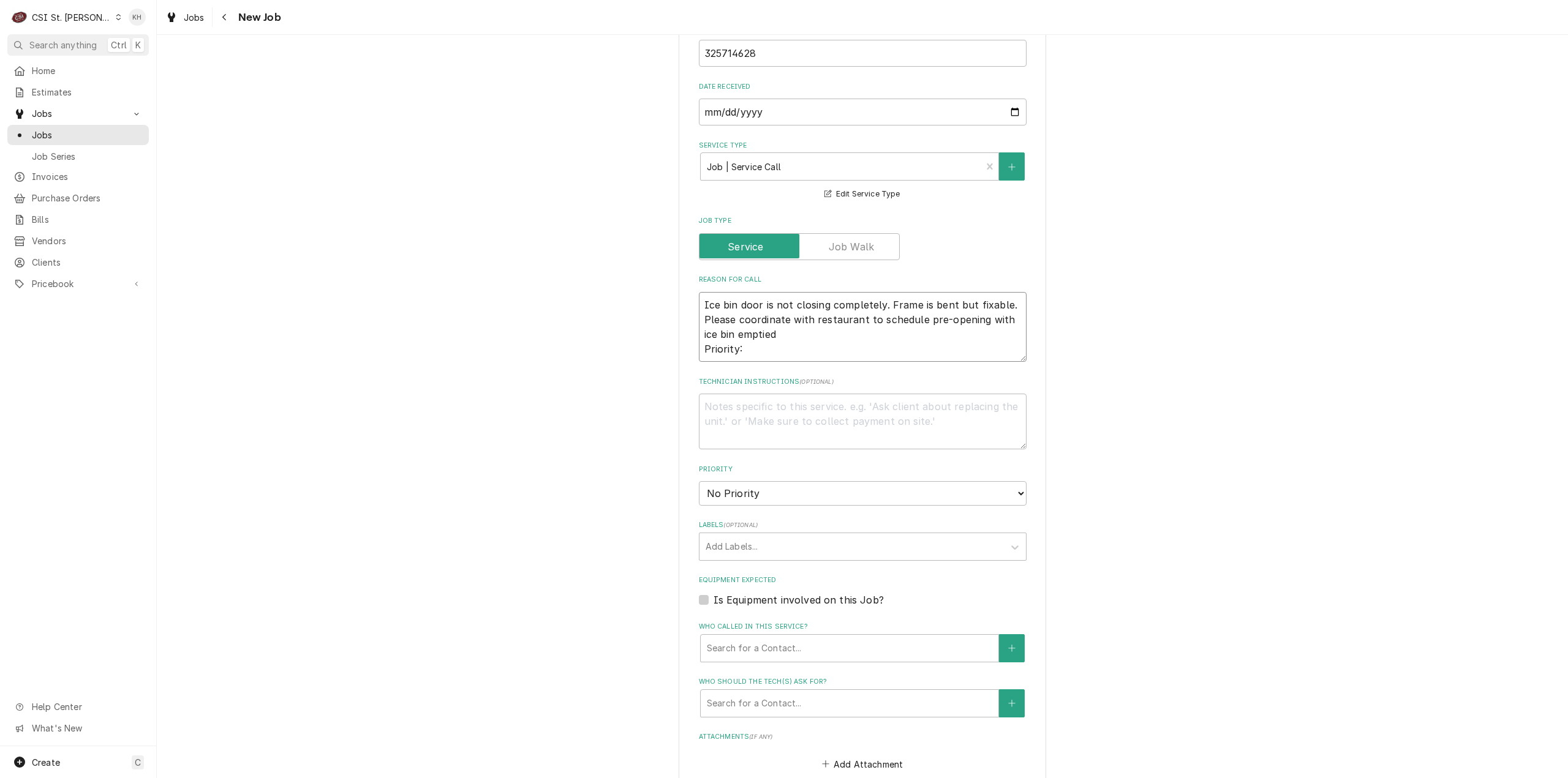
type textarea "Ice bin door is not closing completely. Frame is bent but fixable. Please coord…"
type textarea "x"
type textarea "Ice bin door is not closing completely. Frame is bent but fixable. Please coord…"
click at [765, 394] on textarea "Technician Instructions ( optional )" at bounding box center [862, 421] width 327 height 56
type textarea "x"
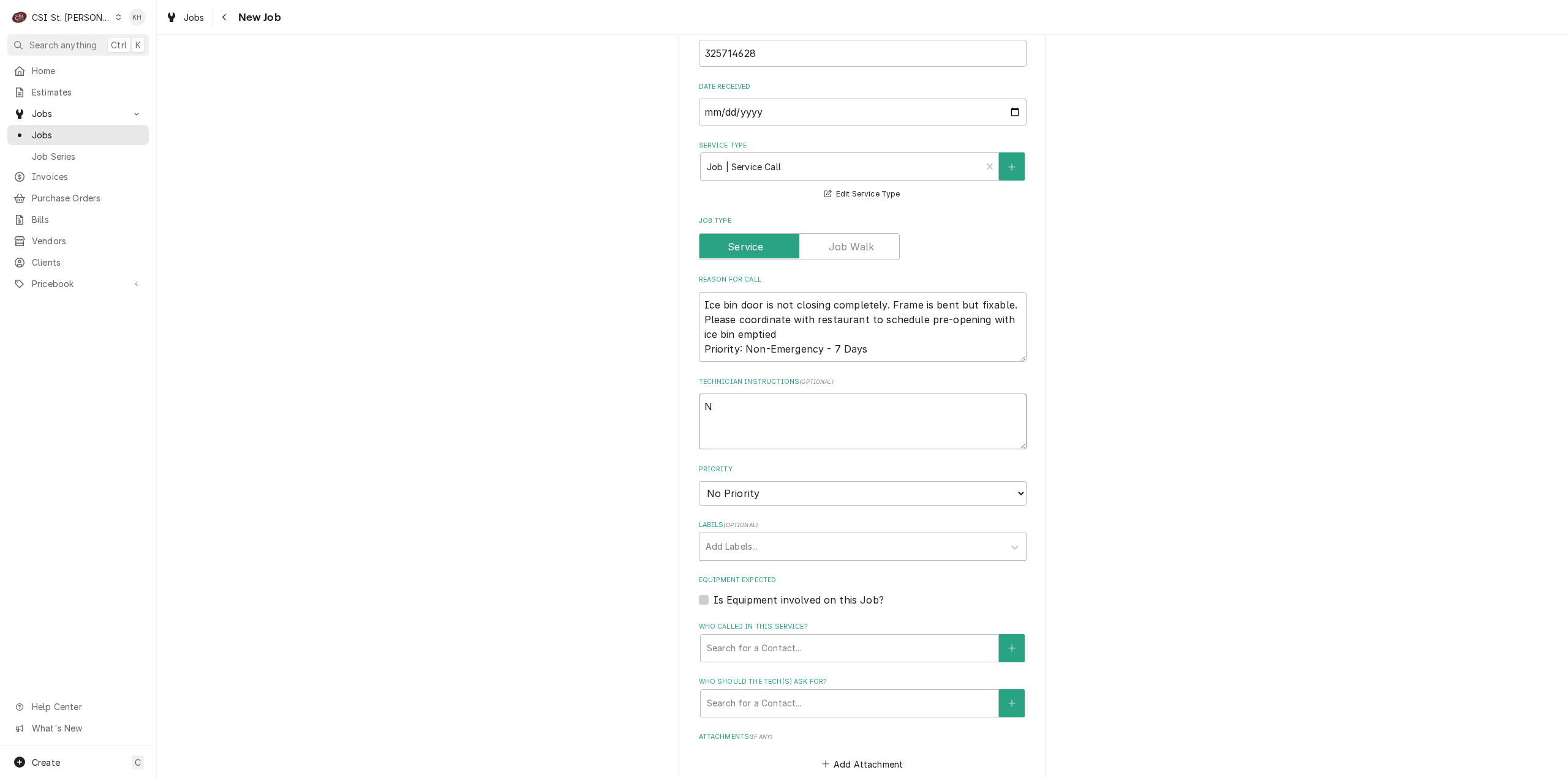
type textarea "NT"
type textarea "x"
type textarea "NTE"
type textarea "x"
type textarea "NTE"
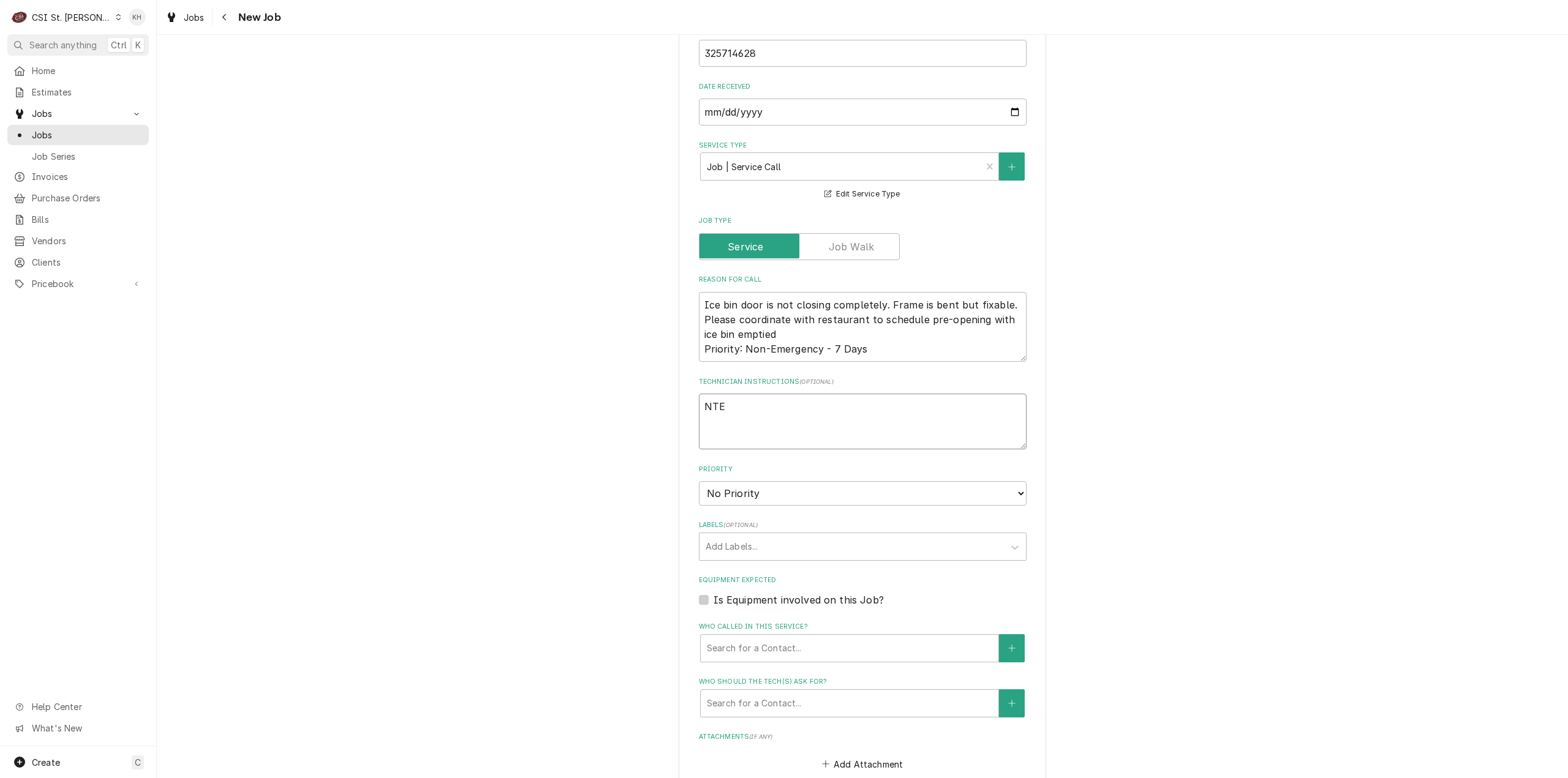
type textarea "x"
type textarea "NTE $"
type textarea "x"
type textarea "NTE $45"
type textarea "x"
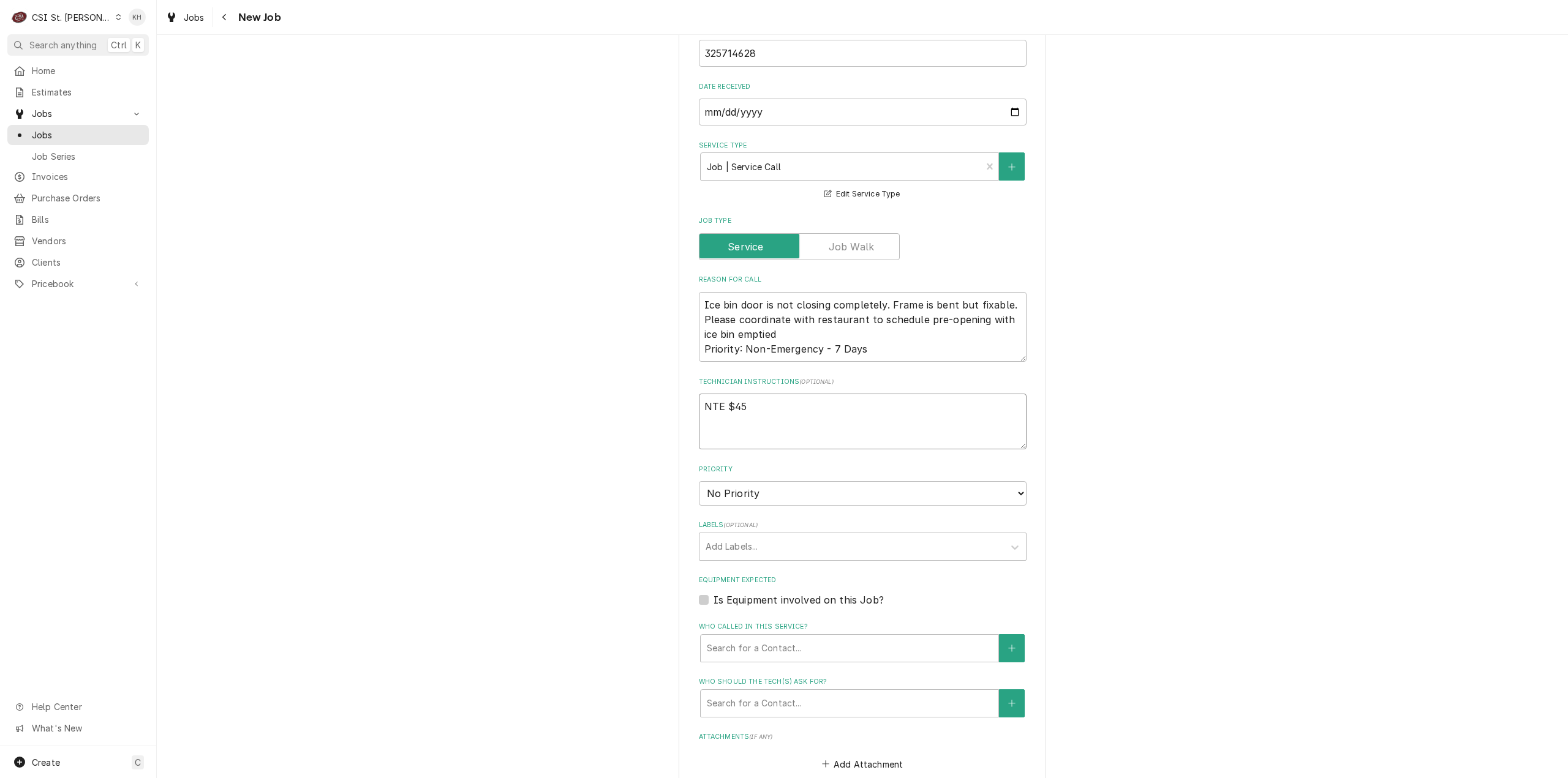
type textarea "NTE $450"
type textarea "x"
type textarea "NTE $450."
type textarea "x"
type textarea "NTE $450.0"
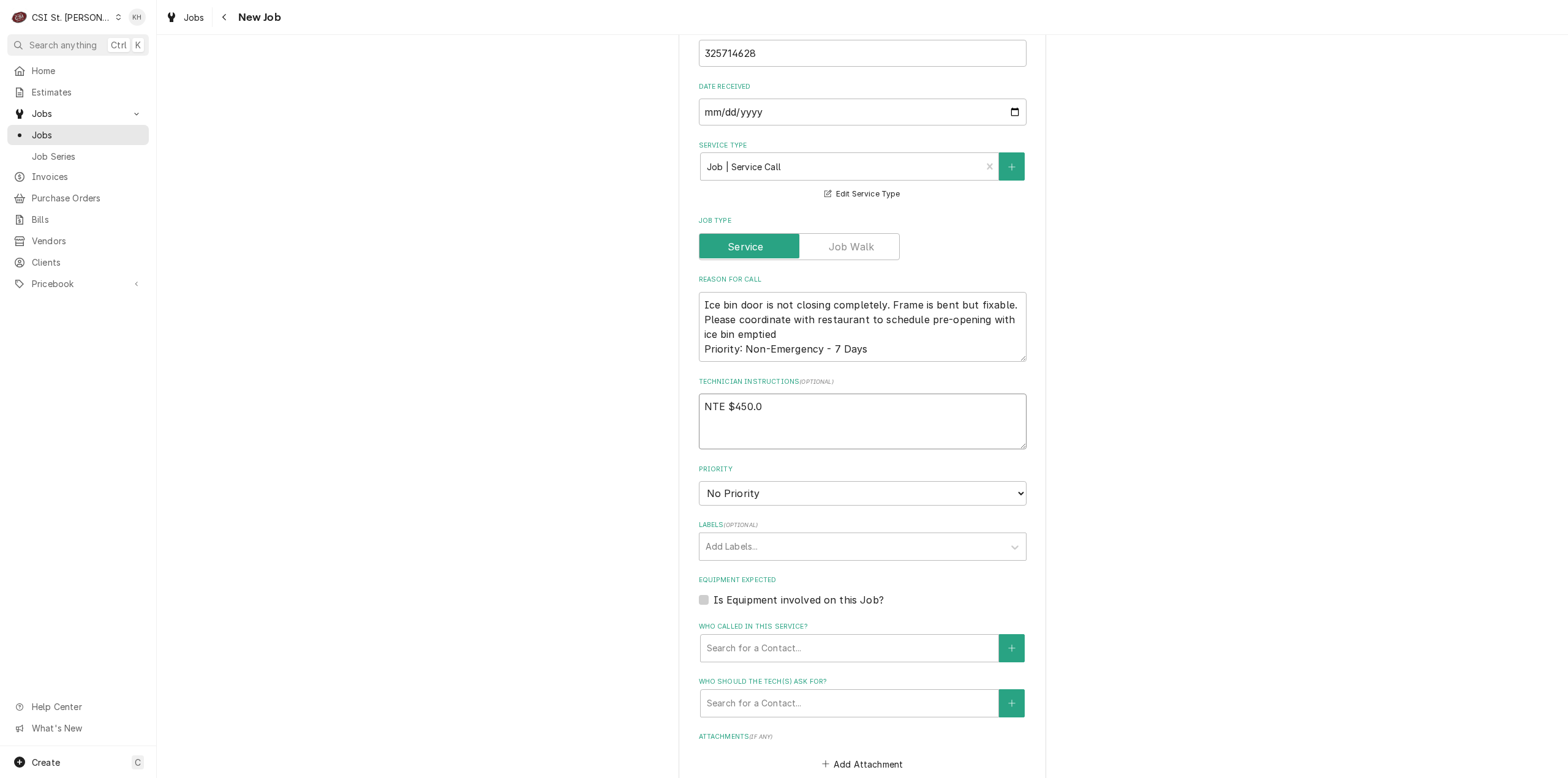
type textarea "x"
type textarea "NTE $450.00"
type textarea "x"
type textarea "NTE $450.00"
type textarea "x"
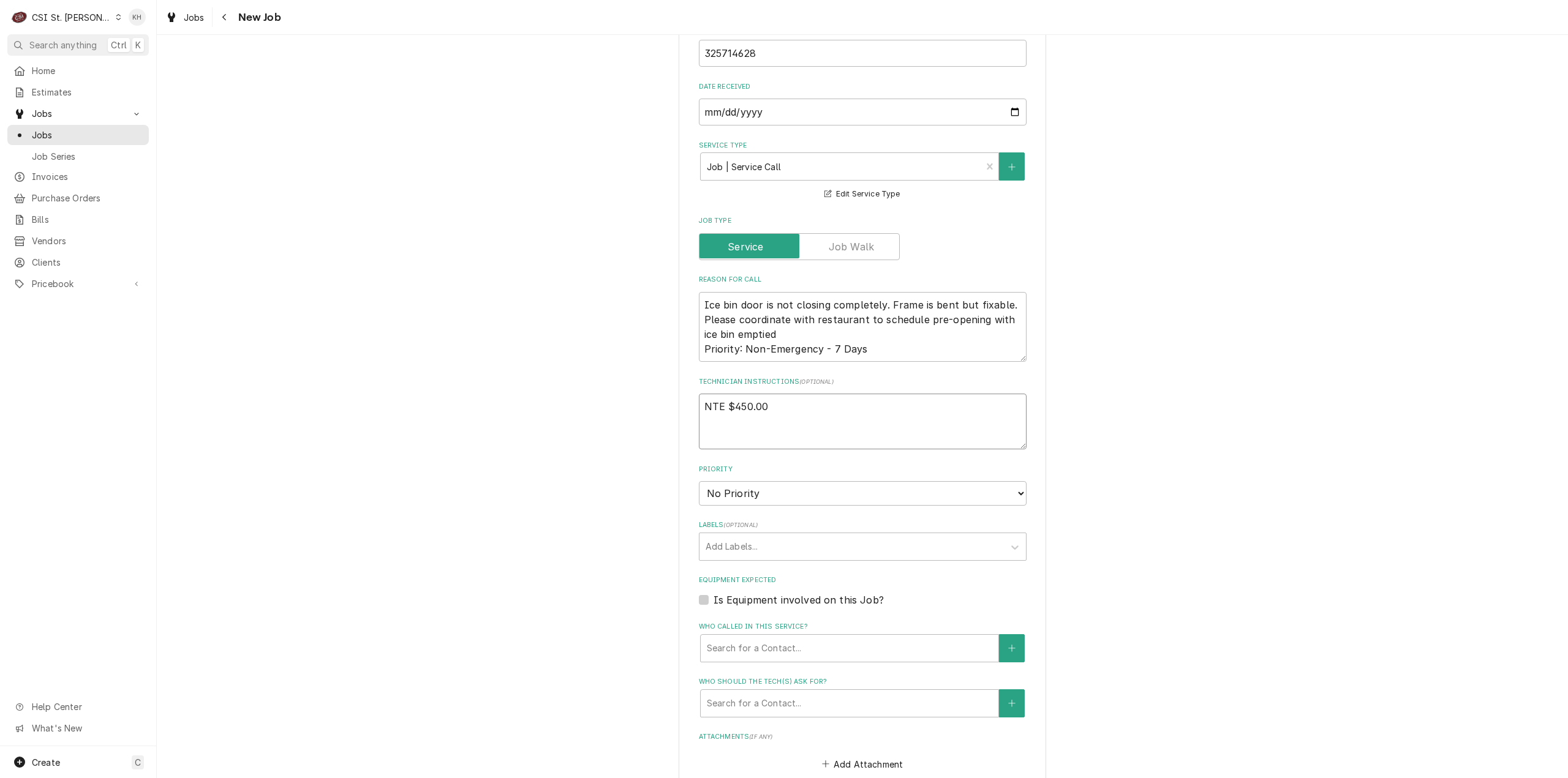
type textarea "NTE $450.00"
type textarea "x"
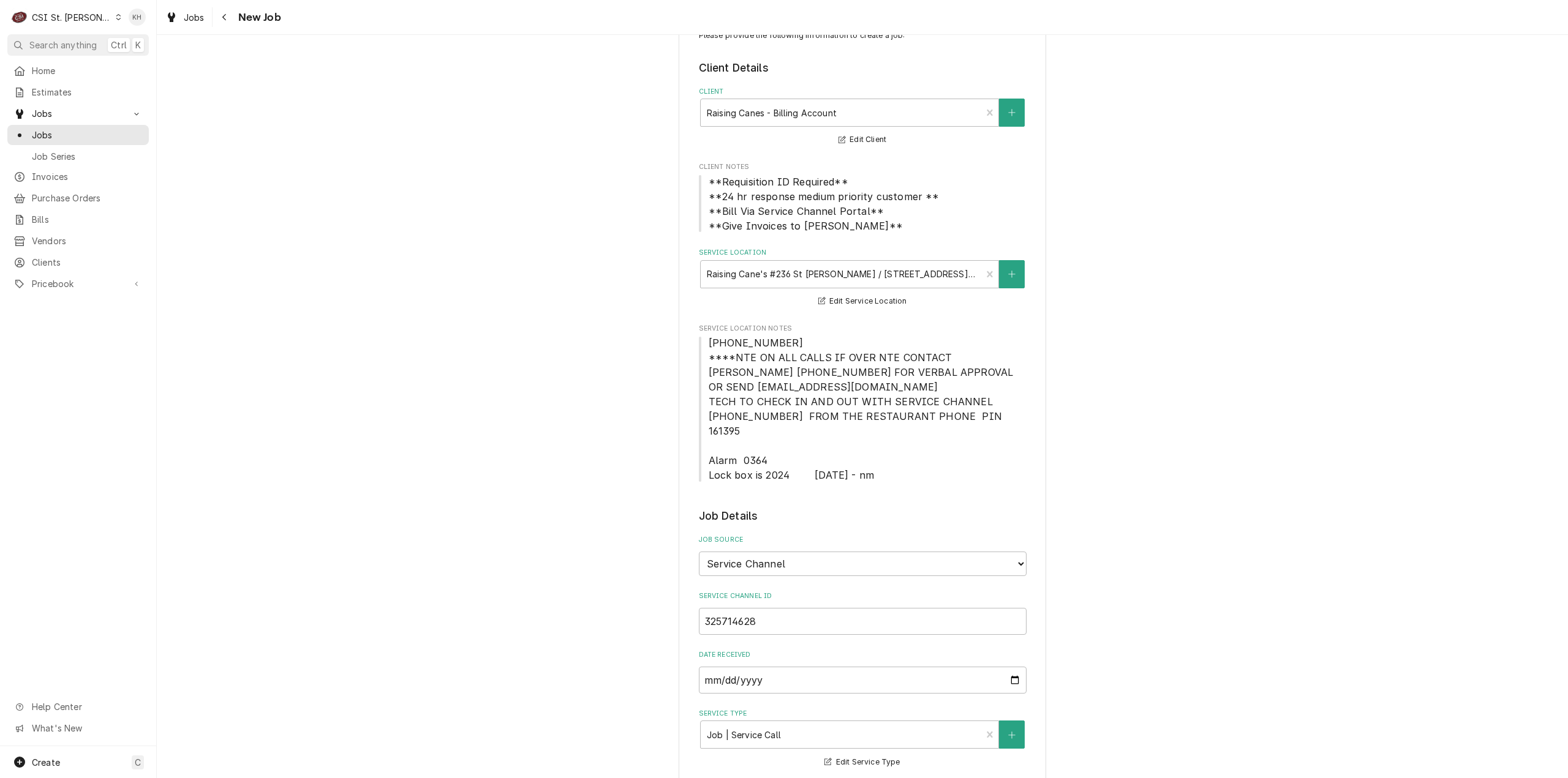
scroll to position [0, 0]
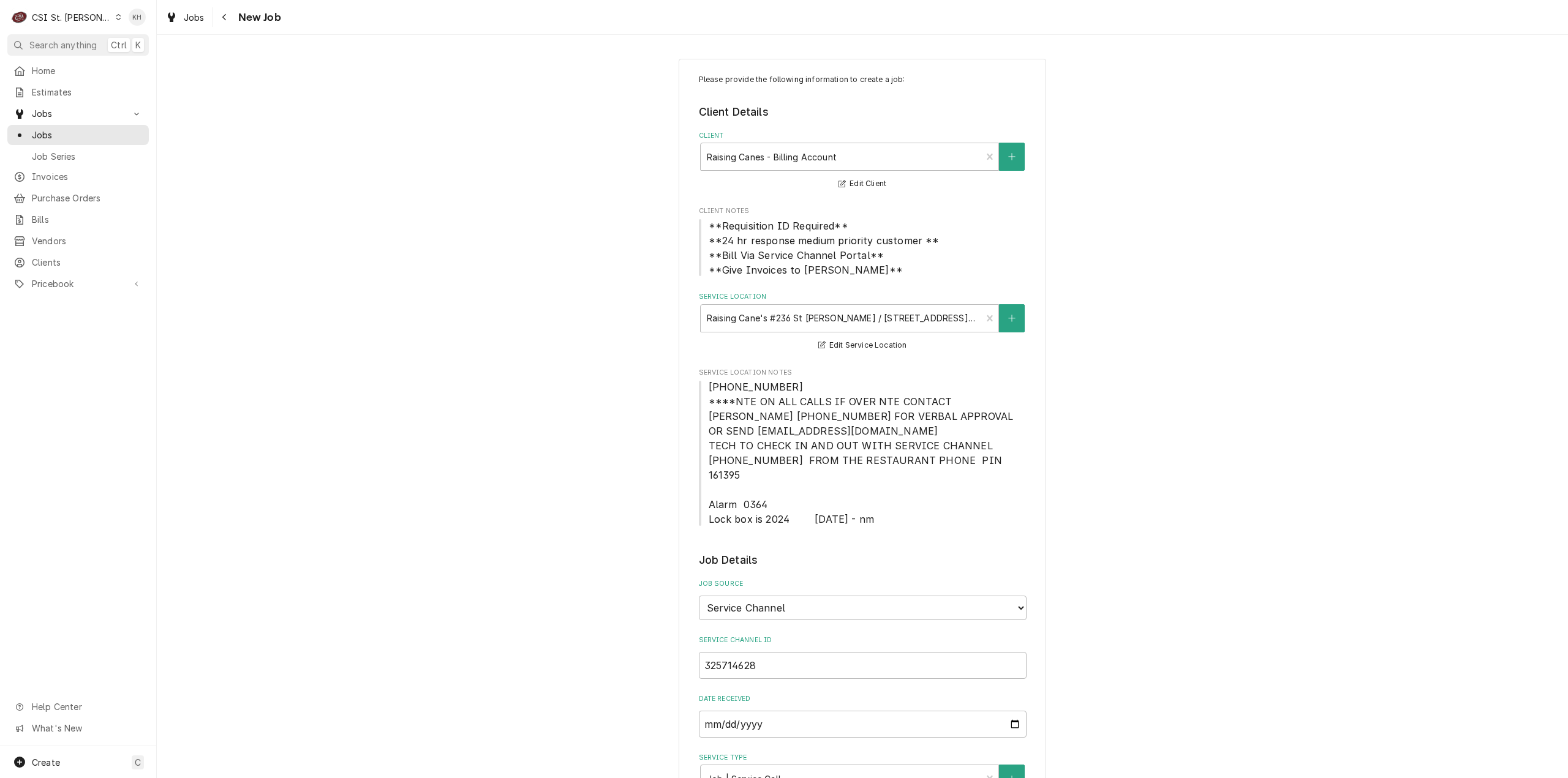
type textarea "NTE $450.00"
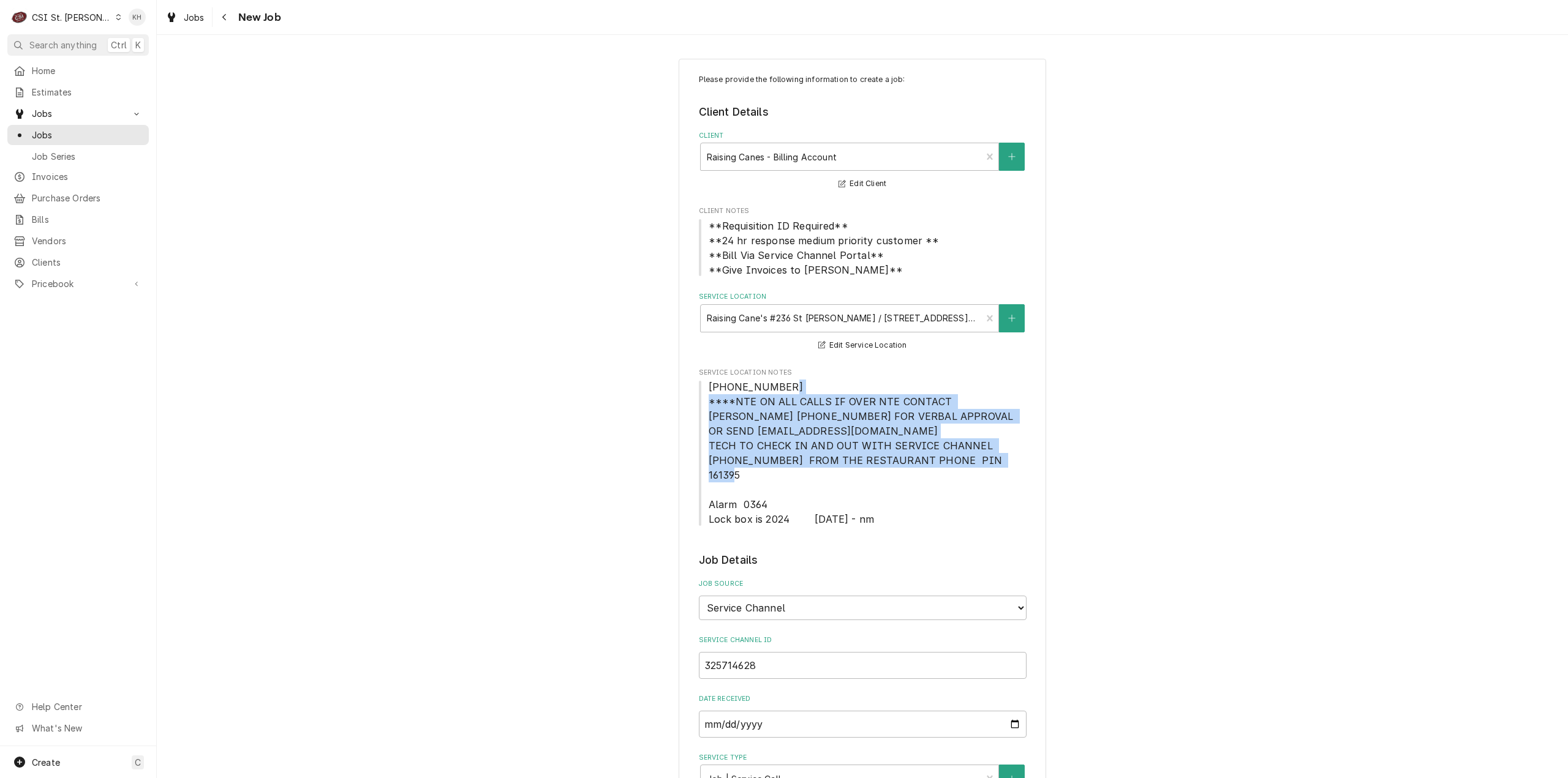
drag, startPoint x: 704, startPoint y: 402, endPoint x: 980, endPoint y: 468, distance: 283.8
click at [980, 468] on span "[PHONE_NUMBER] ****NTE ON ALL CALLS IF OVER NTE CONTACT [PERSON_NAME] [PHONE_NU…" at bounding box center [862, 453] width 327 height 147
copy span "****NTE ON ALL CALLS IF OVER NTE CONTACT JEFF COSTA 636-399-1299 FOR VERBAL APP…"
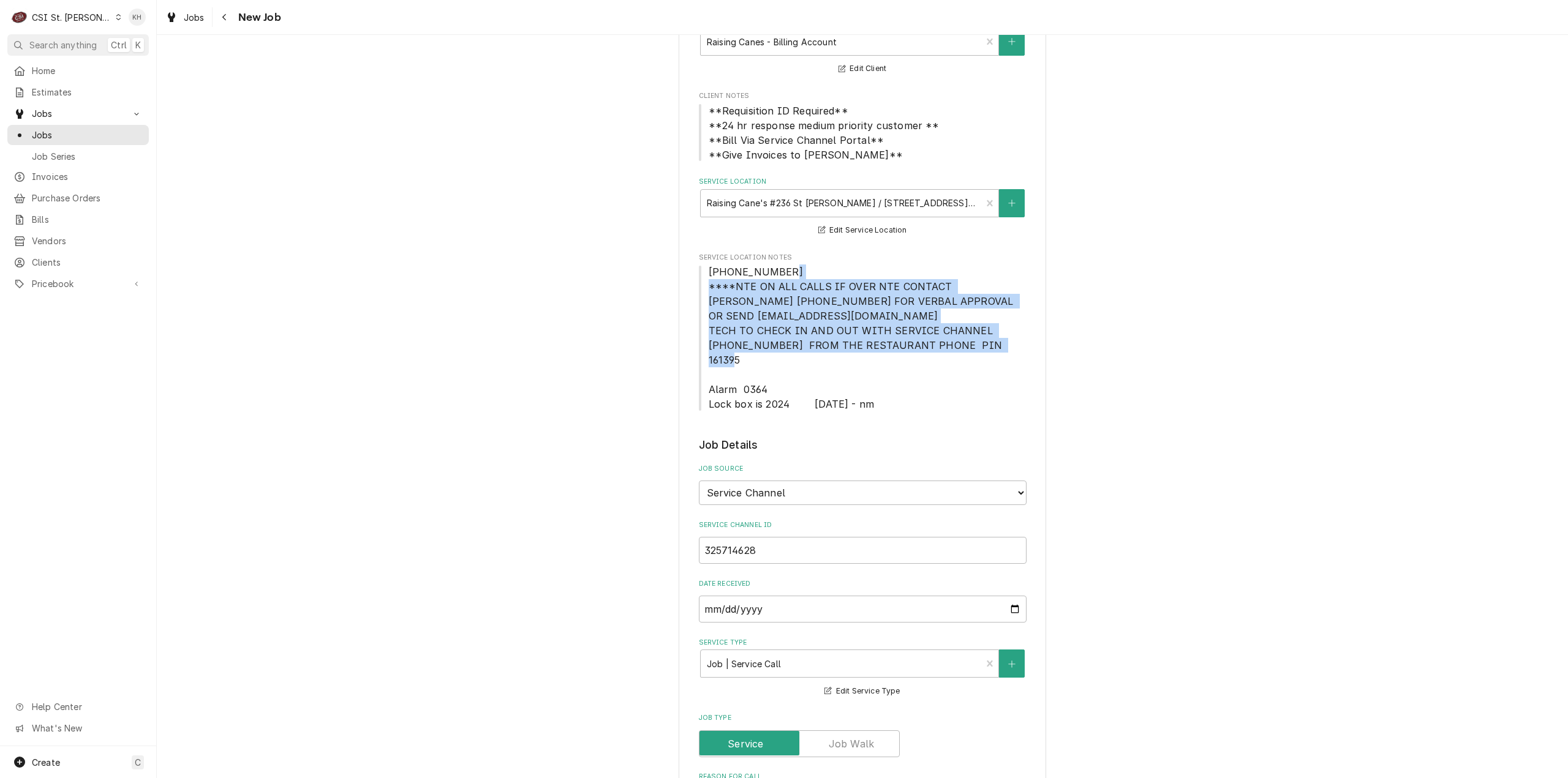
scroll to position [490, 0]
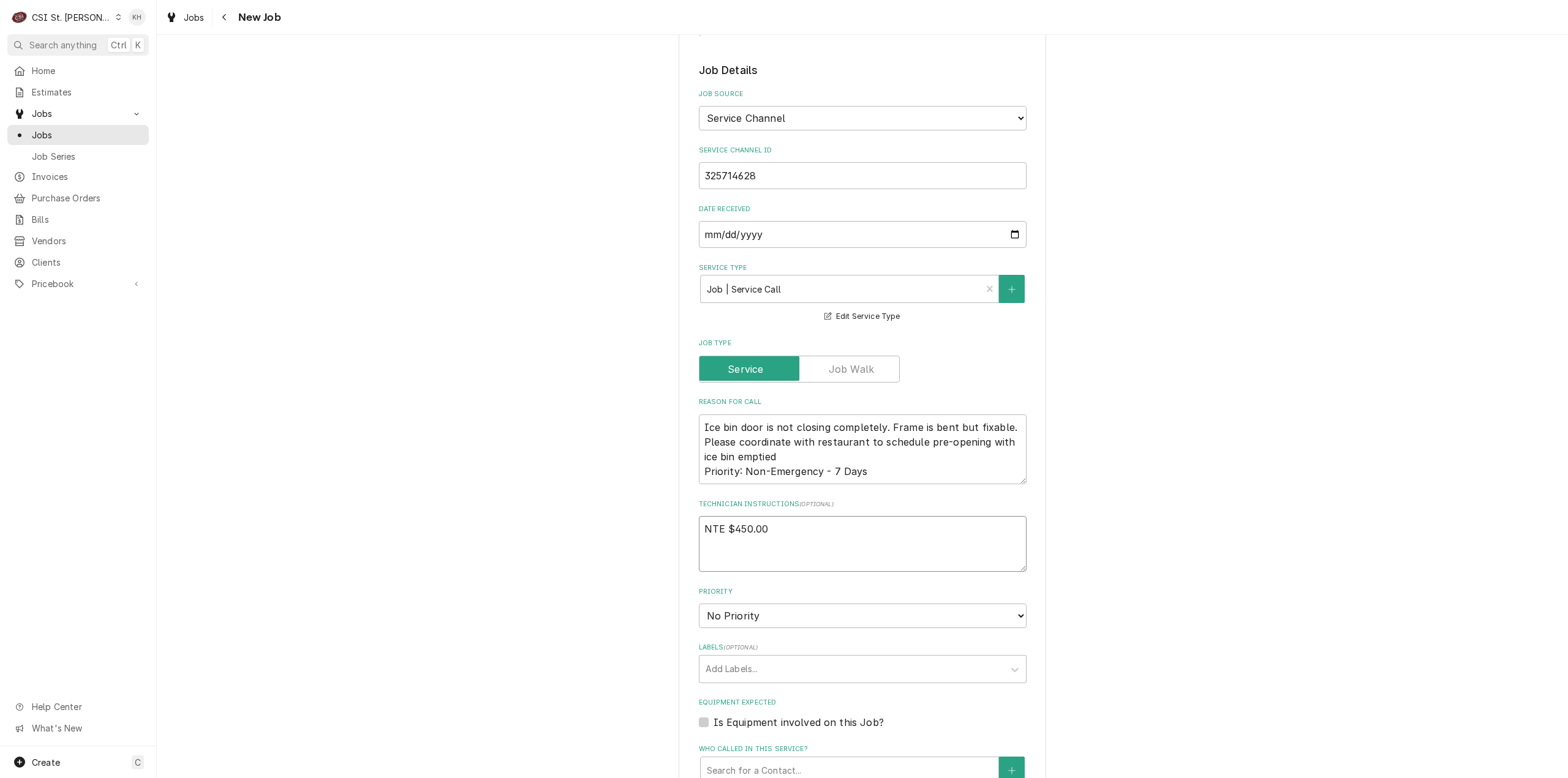
click at [755, 538] on textarea "NTE $450.00" at bounding box center [862, 544] width 327 height 56
paste textarea "****NTE ON ALL CALLS IF OVER NTE CONTACT JEFF COSTA 636-399-1299 FOR VERBAL APP…"
type textarea "x"
type textarea "NTE $450.00 ****NTE ON ALL CALLS IF OVER NTE CONTACT JEFF COSTA 636-399-1299 FO…"
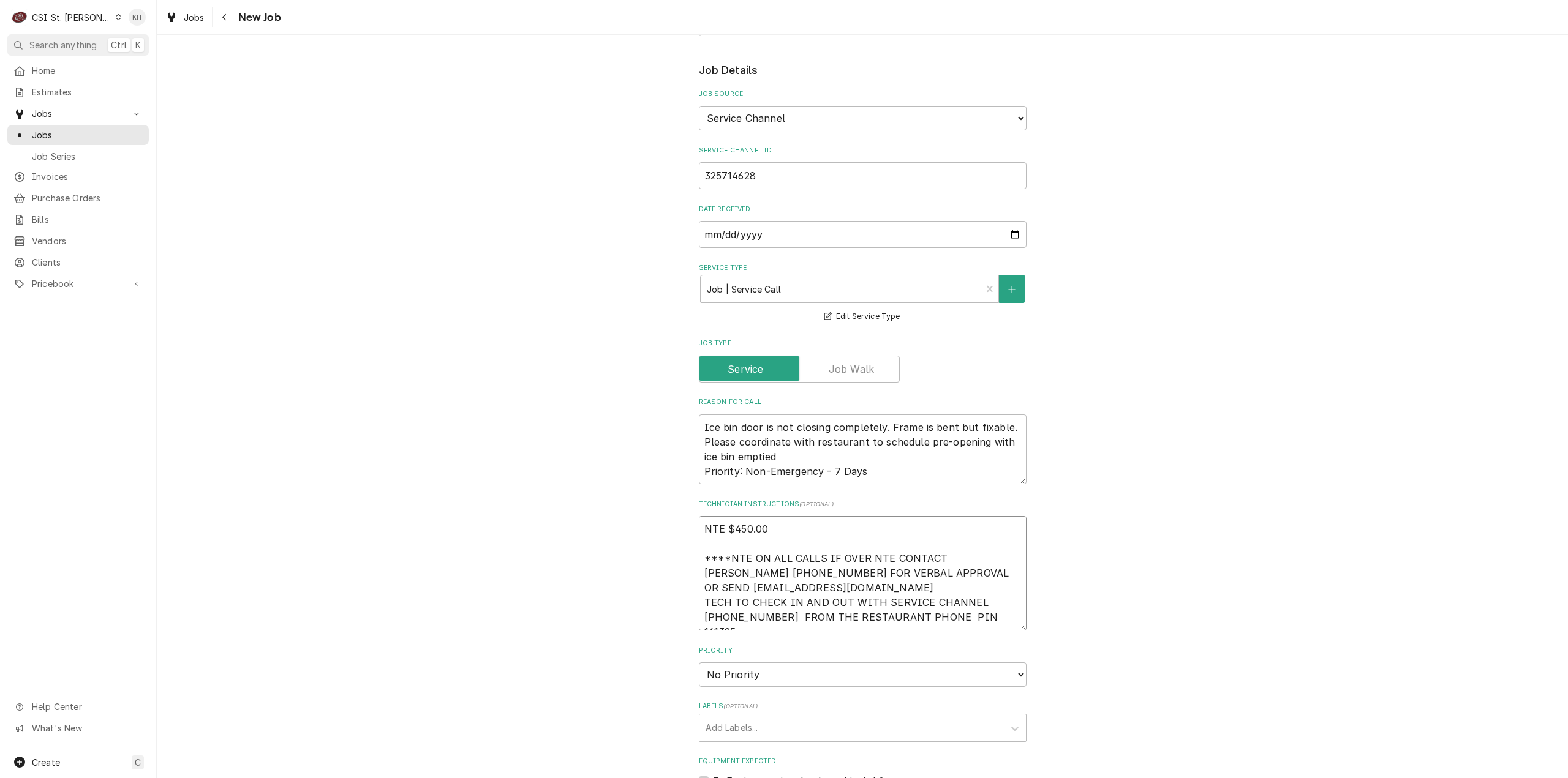
type textarea "x"
type textarea "NTE $450.00 ****NTE ON ALL CALLS IF OVER NTE CONTACT JEFF COSTA 636-399-1299 FO…"
type textarea "x"
type textarea "NTE $450.00 ****NTE ON ALL CALLS IF OVER NTE CONTACT JEFF COSTA 636-399-1299 FO…"
type textarea "x"
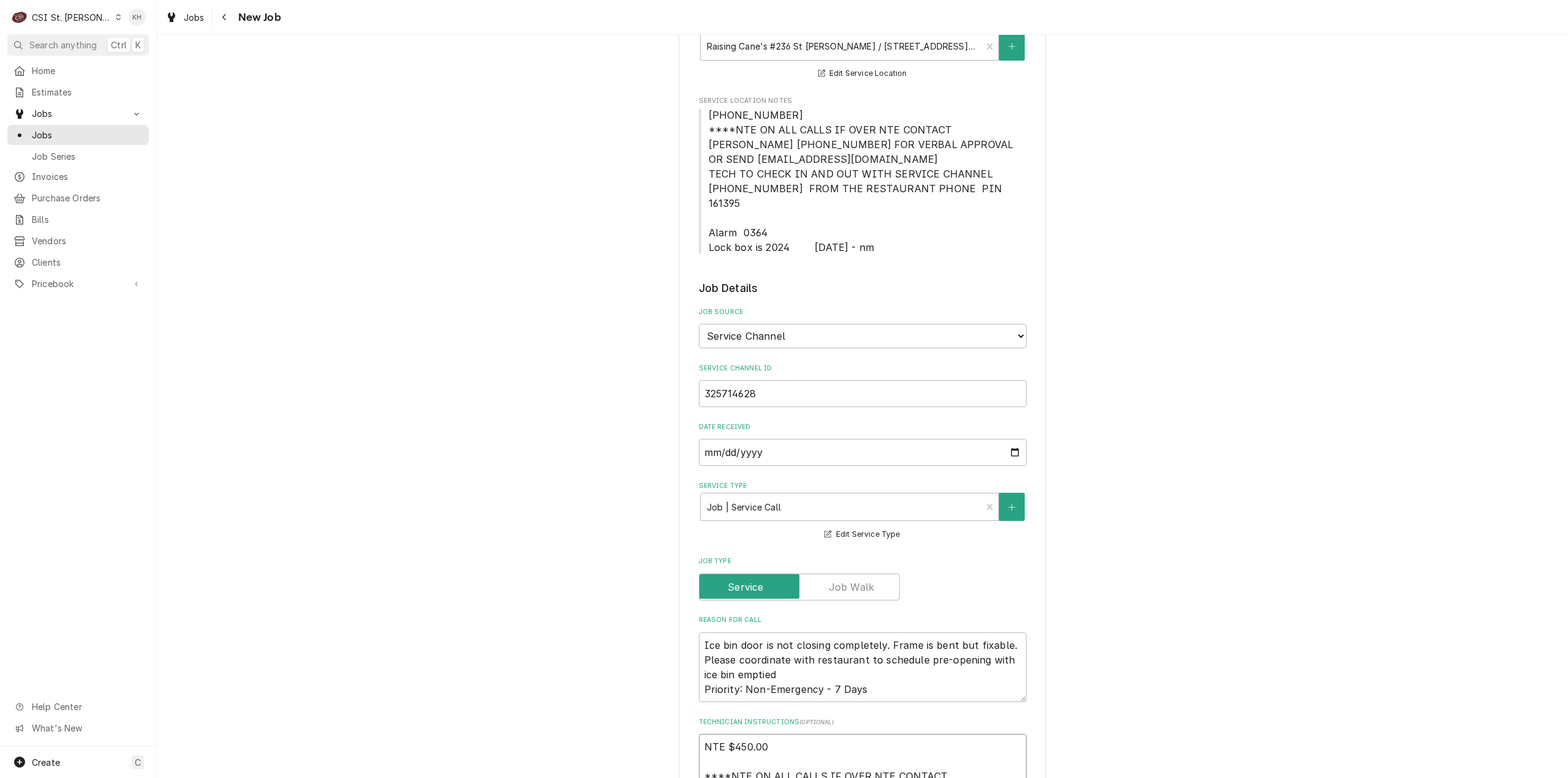
scroll to position [123, 0]
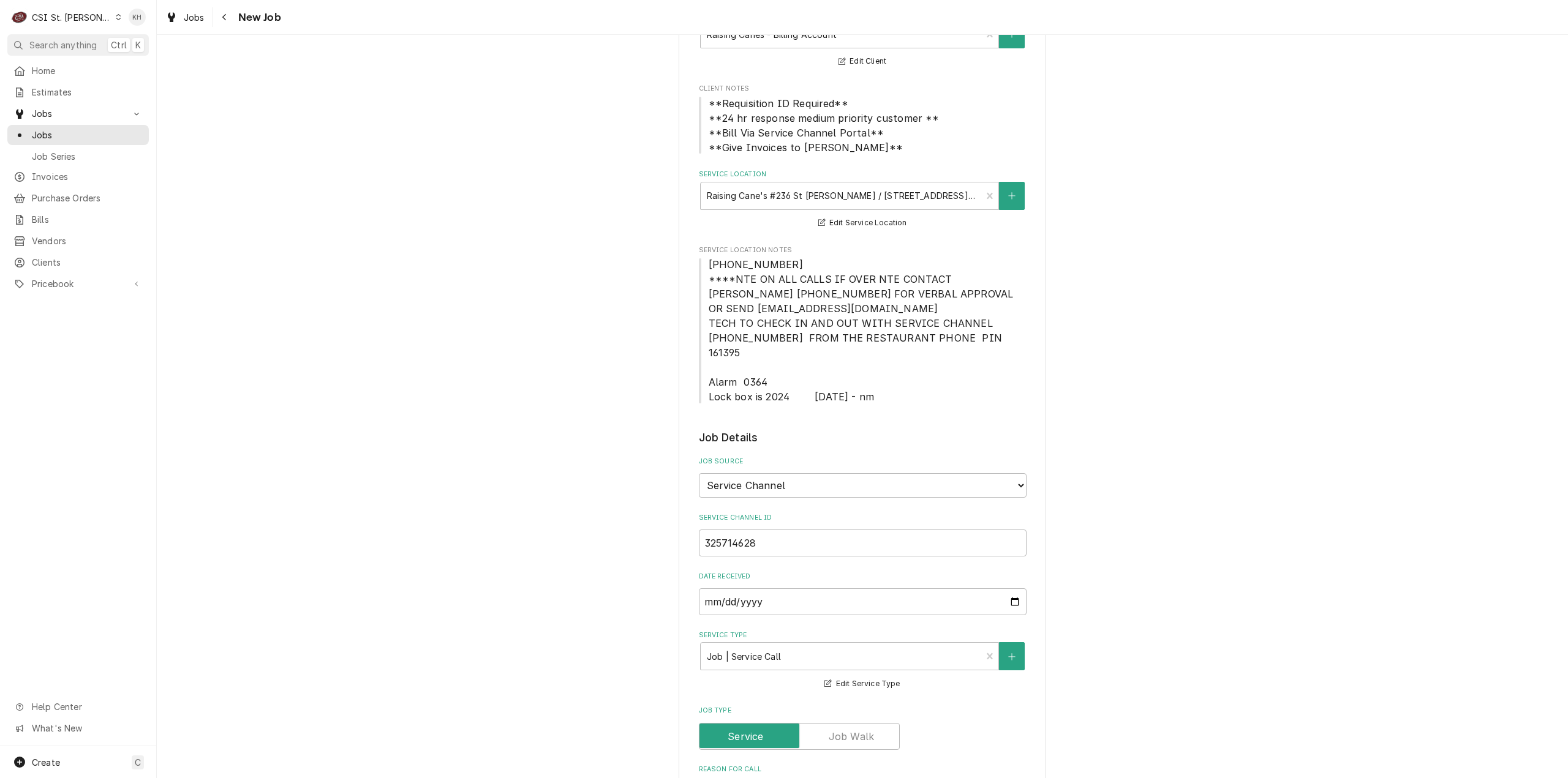
type textarea "NTE $450.00 ****NTE ON ALL CALLS IF OVER NTE CONTACT JEFF COSTA 636-399-1299 FO…"
drag, startPoint x: 728, startPoint y: 372, endPoint x: 784, endPoint y: 393, distance: 59.8
click at [784, 393] on div "Please provide the following information to create a job: Client Details Client…" at bounding box center [862, 794] width 327 height 1684
copy span "Alarm 0364 Lock box is 2024"
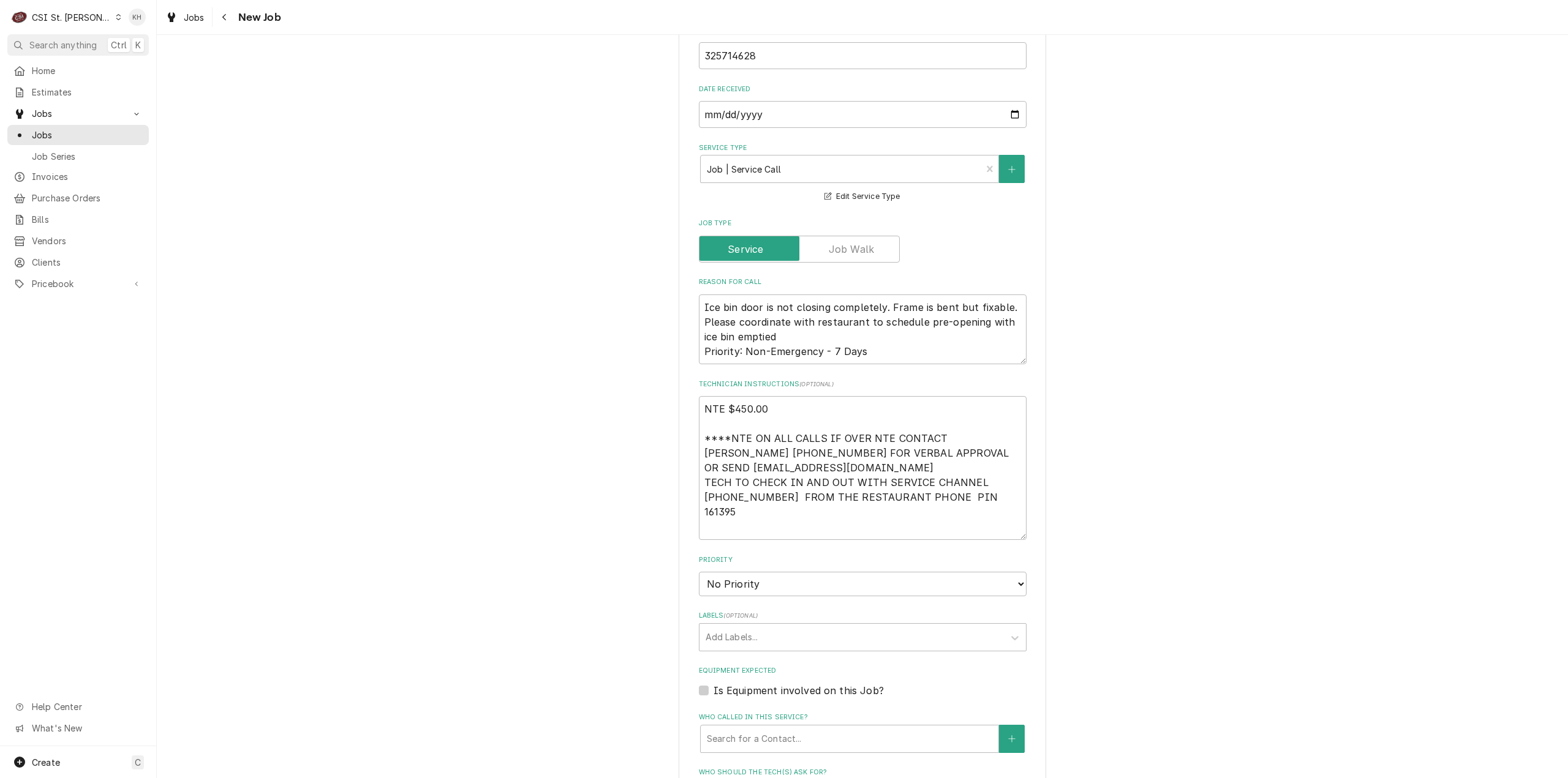
scroll to position [612, 0]
click at [752, 506] on textarea "NTE $450.00 ****NTE ON ALL CALLS IF OVER NTE CONTACT JEFF COSTA 636-399-1299 FO…" at bounding box center [862, 465] width 327 height 144
paste textarea "Alarm 0364 Lock box is 2024"
type textarea "x"
type textarea "NTE $450.00 ****NTE ON ALL CALLS IF OVER NTE CONTACT JEFF COSTA 636-399-1299 FO…"
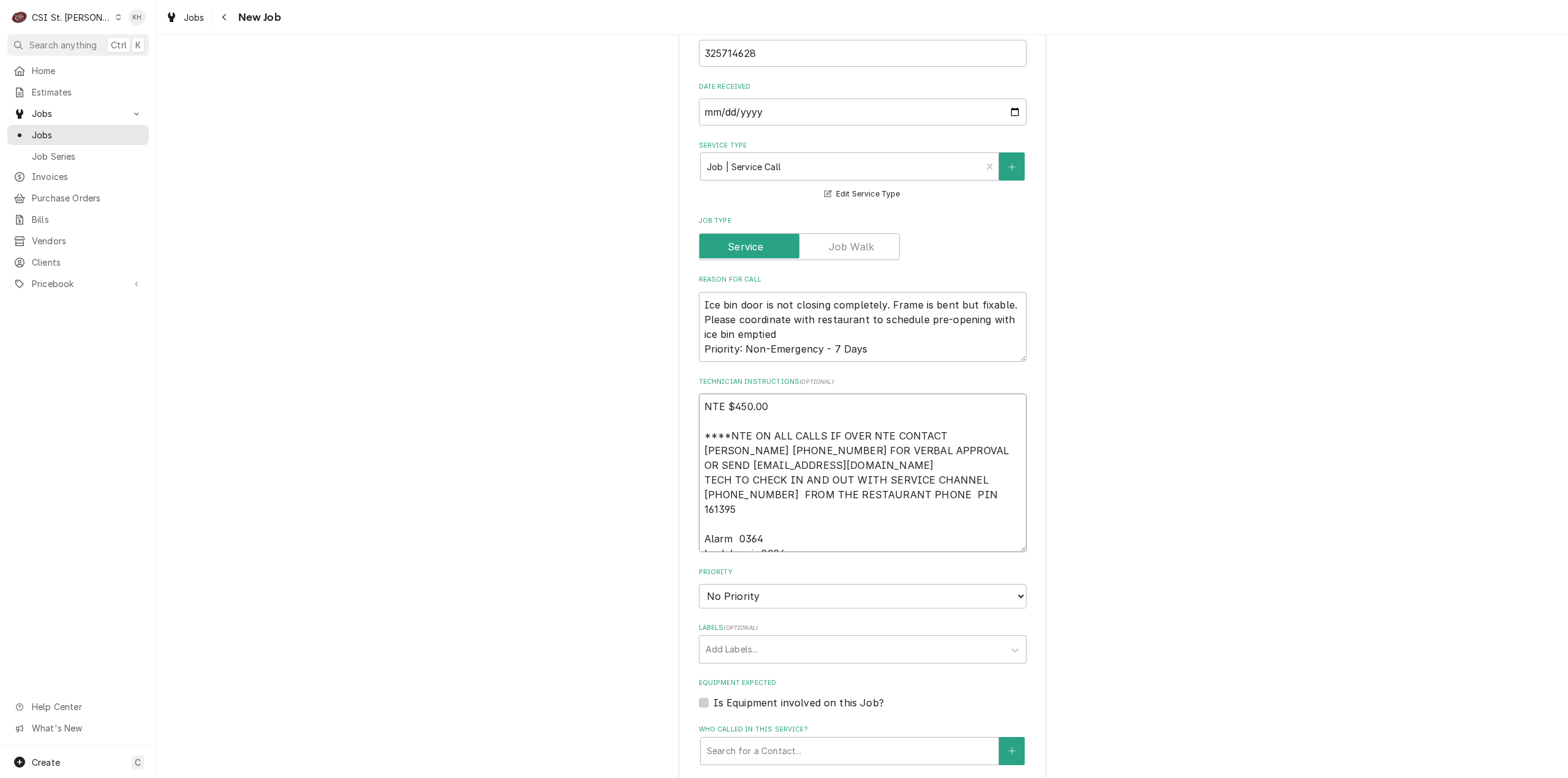
type textarea "x"
type textarea "NTE $450.00 ****NTE ON ALL CALLS IF OVER NTE CONTACT JEFF COSTA 636-399-1299 FO…"
type textarea "x"
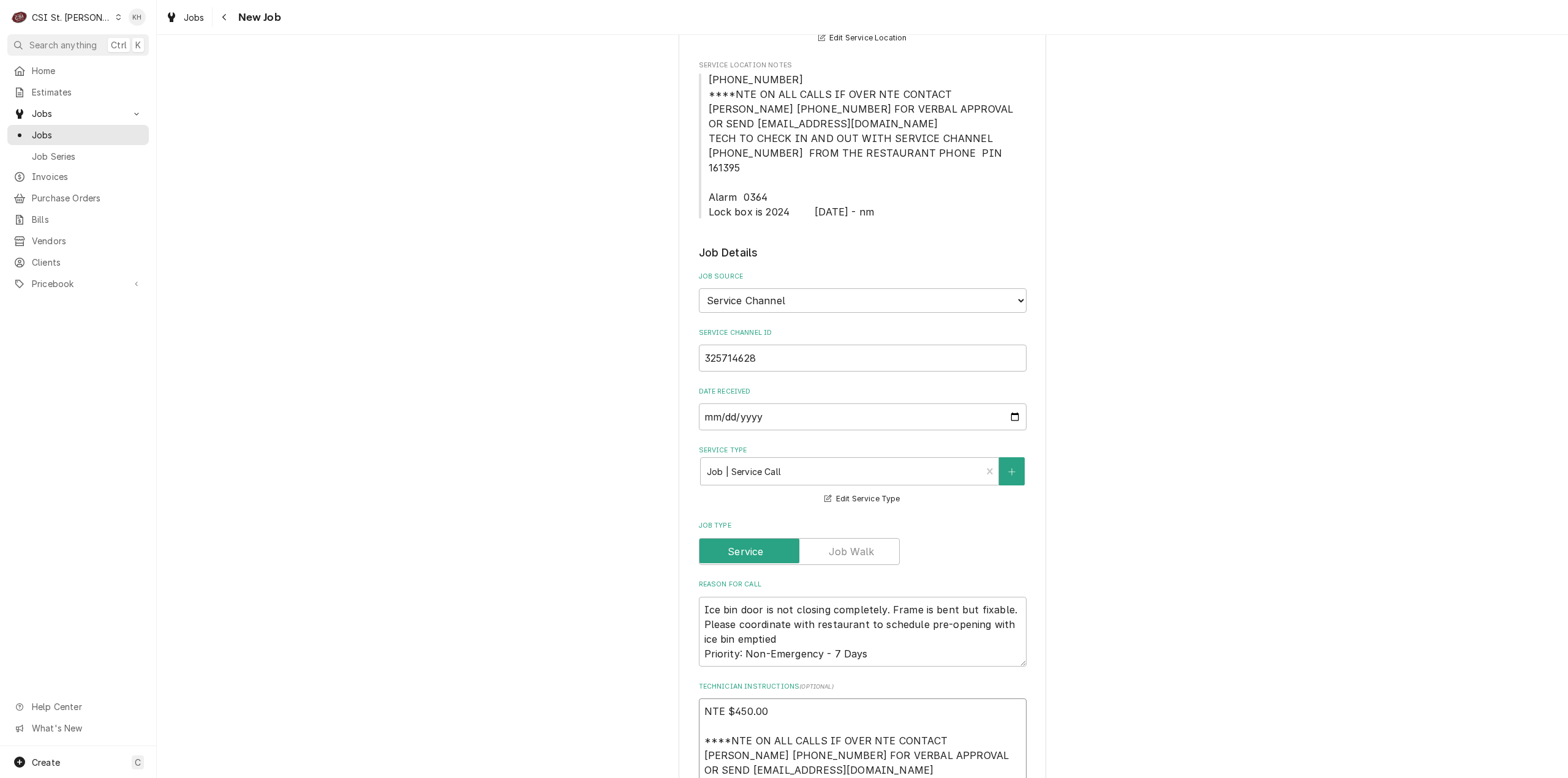
scroll to position [245, 0]
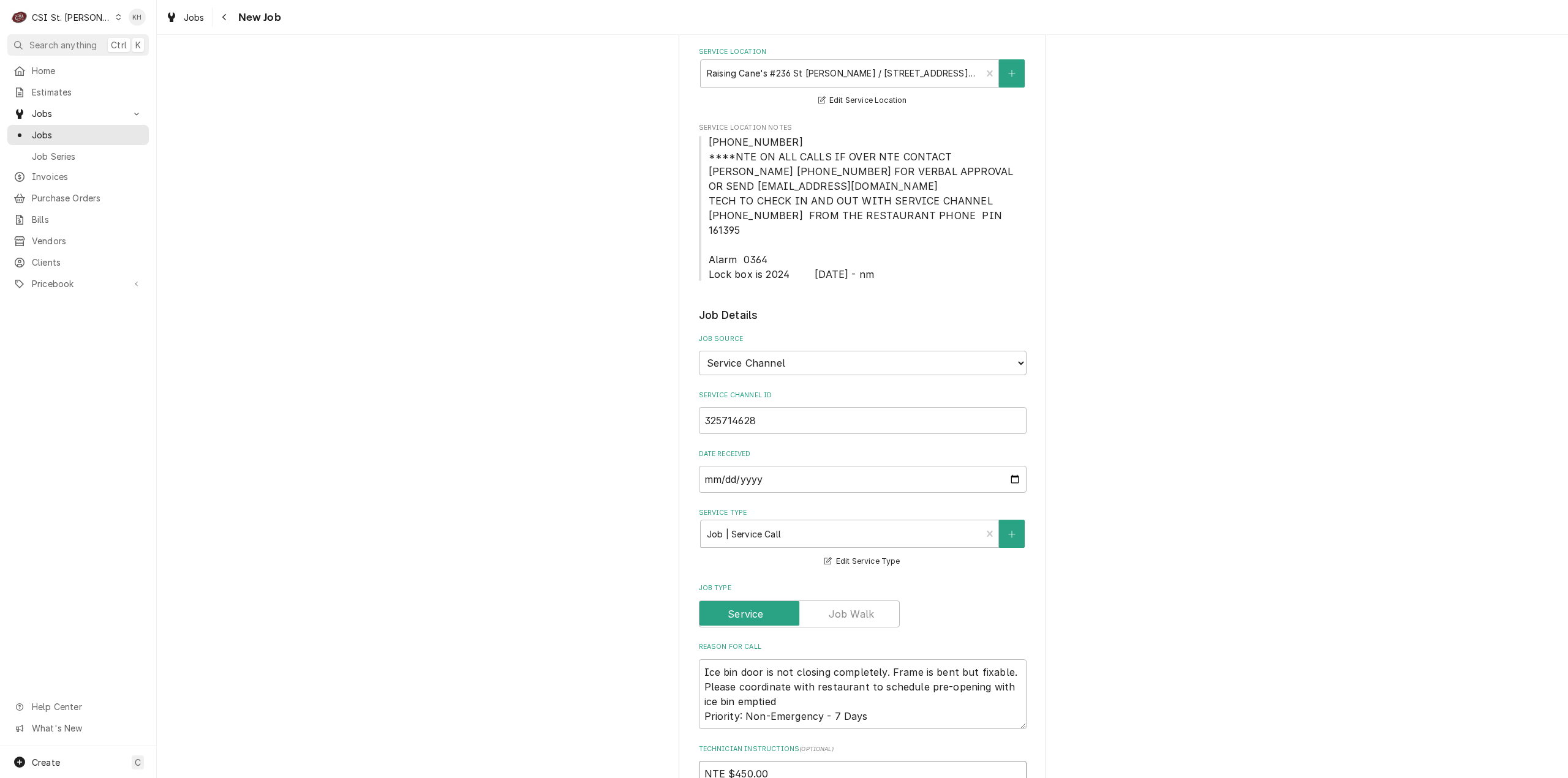
type textarea "NTE $450.00 ****NTE ON ALL CALLS IF OVER NTE CONTACT JEFF COSTA 636-399-1299 FO…"
drag, startPoint x: 778, startPoint y: 141, endPoint x: 657, endPoint y: 135, distance: 121.1
click at [657, 135] on div "Please provide the following information to create a job: Client Details Client…" at bounding box center [863, 726] width 1412 height 1846
copy span "636-925-0132"
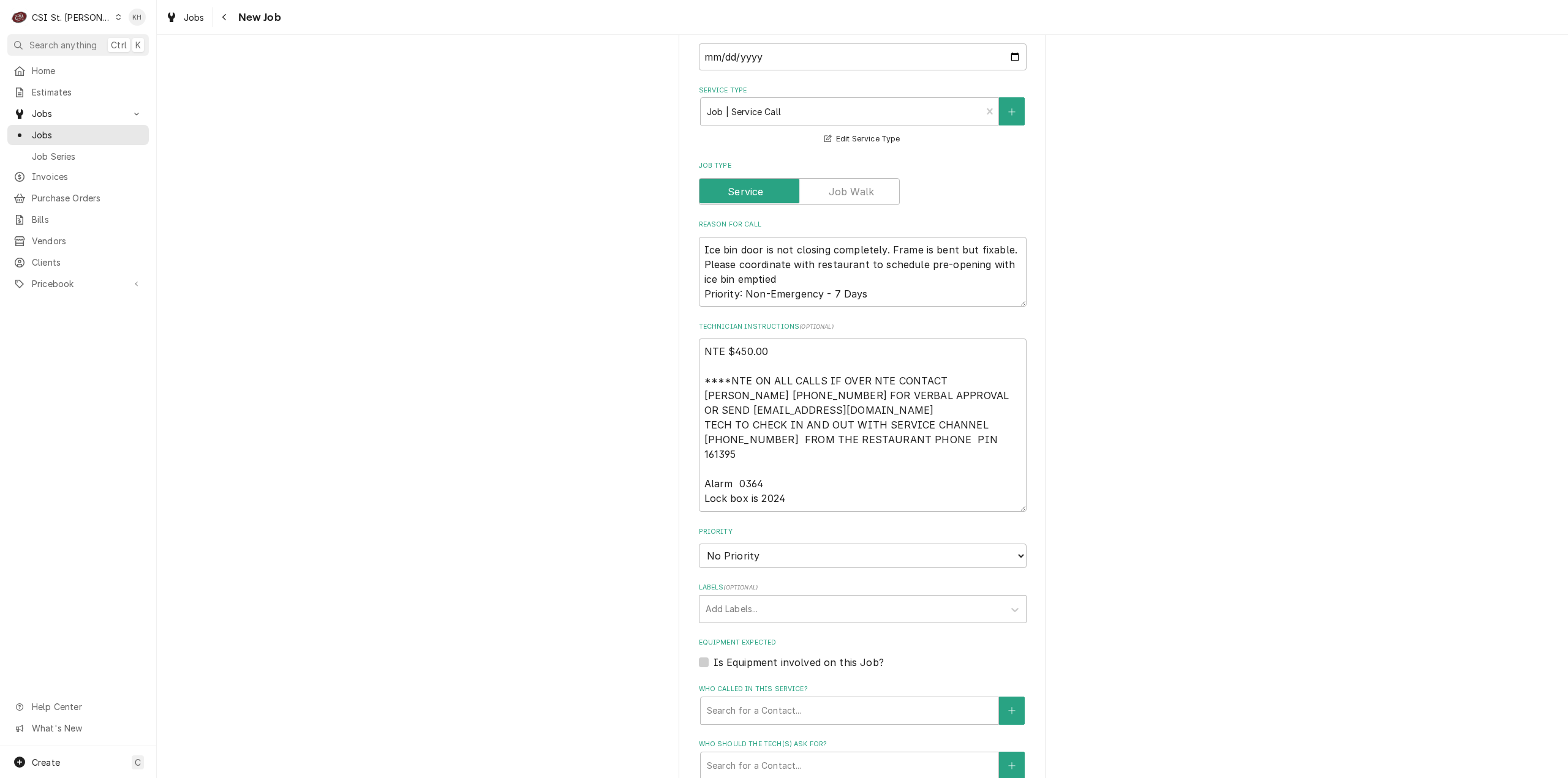
scroll to position [674, 0]
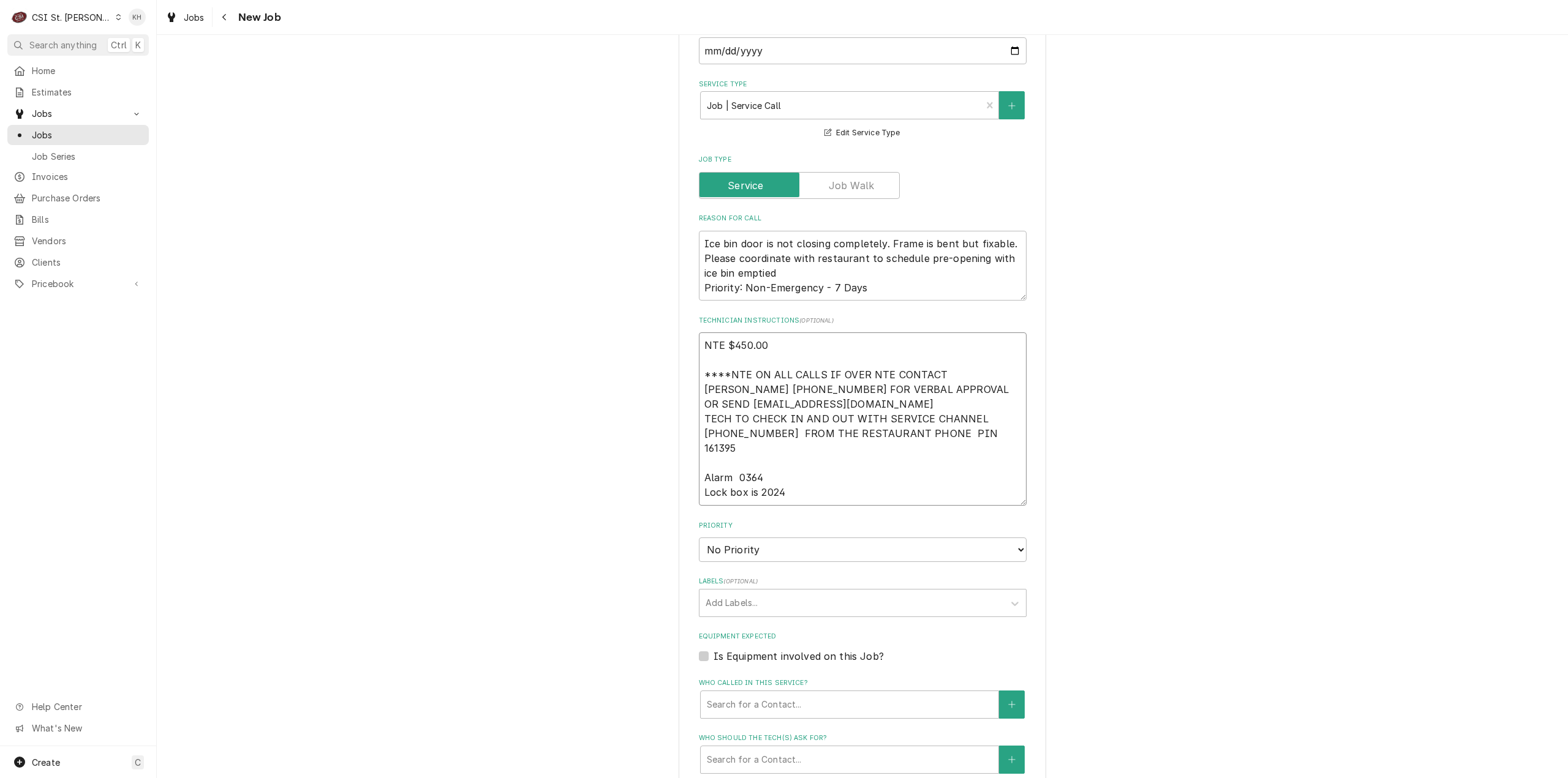
click at [747, 471] on textarea "NTE $450.00 ****NTE ON ALL CALLS IF OVER NTE CONTACT JEFF COSTA 636-399-1299 FO…" at bounding box center [862, 419] width 327 height 173
click at [755, 478] on textarea "NTE $450.00 ****NTE ON ALL CALLS IF OVER NTE CONTACT JEFF COSTA 636-399-1299 FO…" at bounding box center [862, 419] width 327 height 173
type textarea "x"
type textarea "NTE $450.00 ****NTE ON ALL CALLS IF OVER NTE CONTACT JEFF COSTA 636-399-1299 FO…"
type textarea "x"
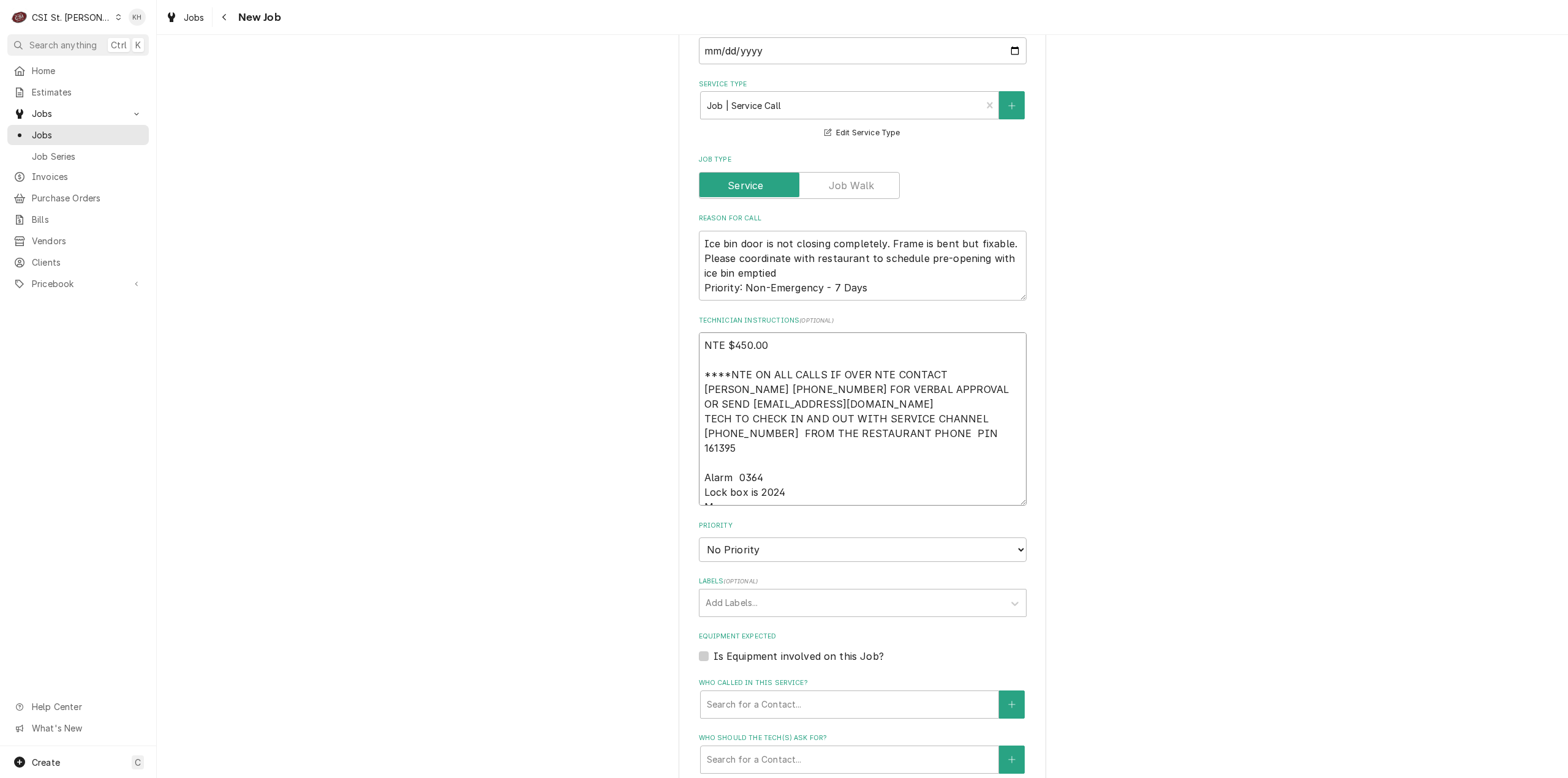
type textarea "NTE $450.00 ****NTE ON ALL CALLS IF OVER NTE CONTACT JEFF COSTA 636-399-1299 FO…"
type textarea "x"
type textarea "NTE $450.00 ****NTE ON ALL CALLS IF OVER NTE CONTACT JEFF COSTA 636-399-1299 FO…"
type textarea "x"
type textarea "NTE $450.00 ****NTE ON ALL CALLS IF OVER NTE CONTACT JEFF COSTA 636-399-1299 FO…"
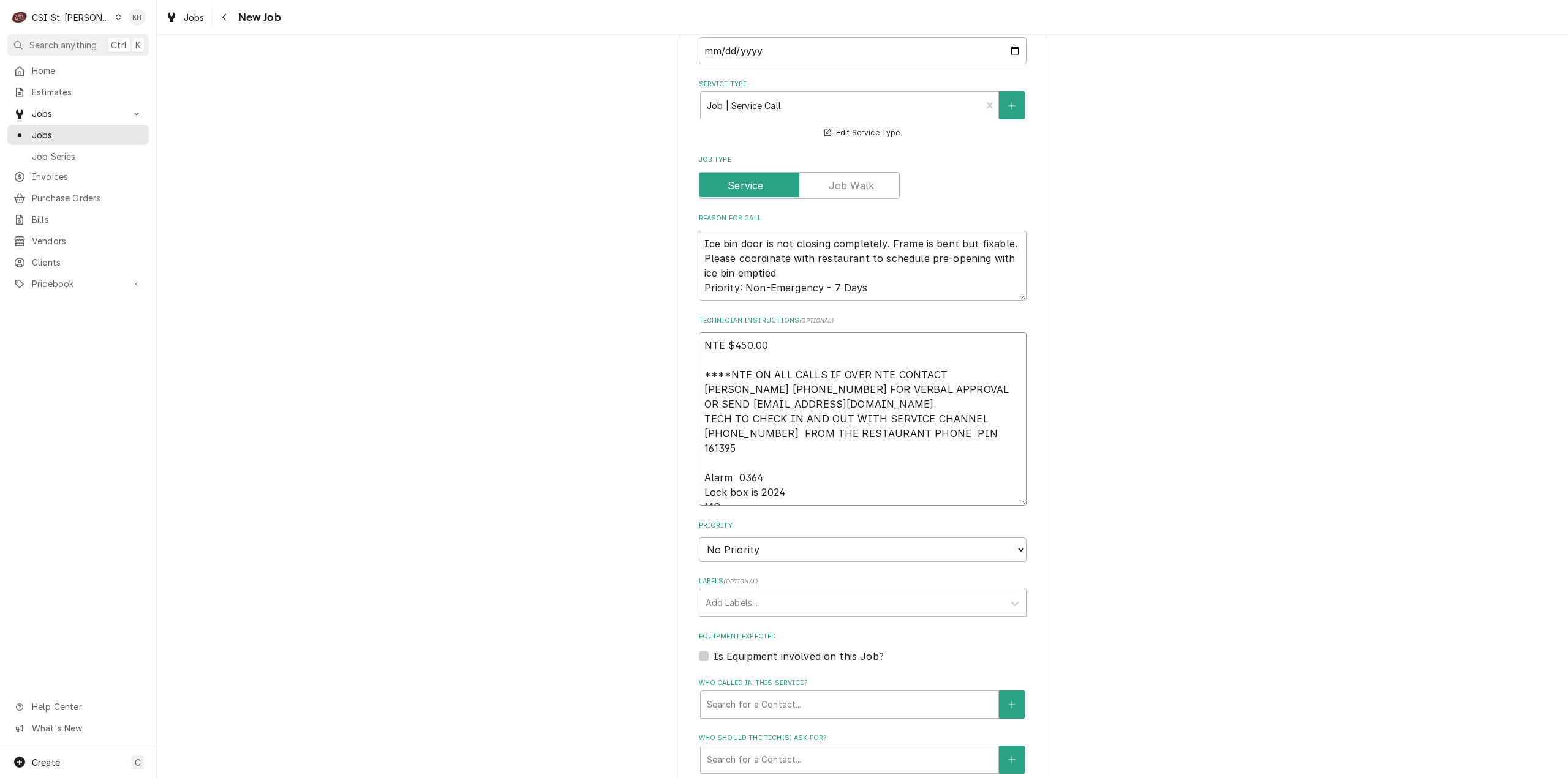
type textarea "x"
type textarea "NTE $450.00 ****NTE ON ALL CALLS IF OVER NTE CONTACT JEFF COSTA 636-399-1299 FO…"
type textarea "x"
type textarea "NTE $450.00 ****NTE ON ALL CALLS IF OVER NTE CONTACT JEFF COSTA 636-399-1299 FO…"
type textarea "x"
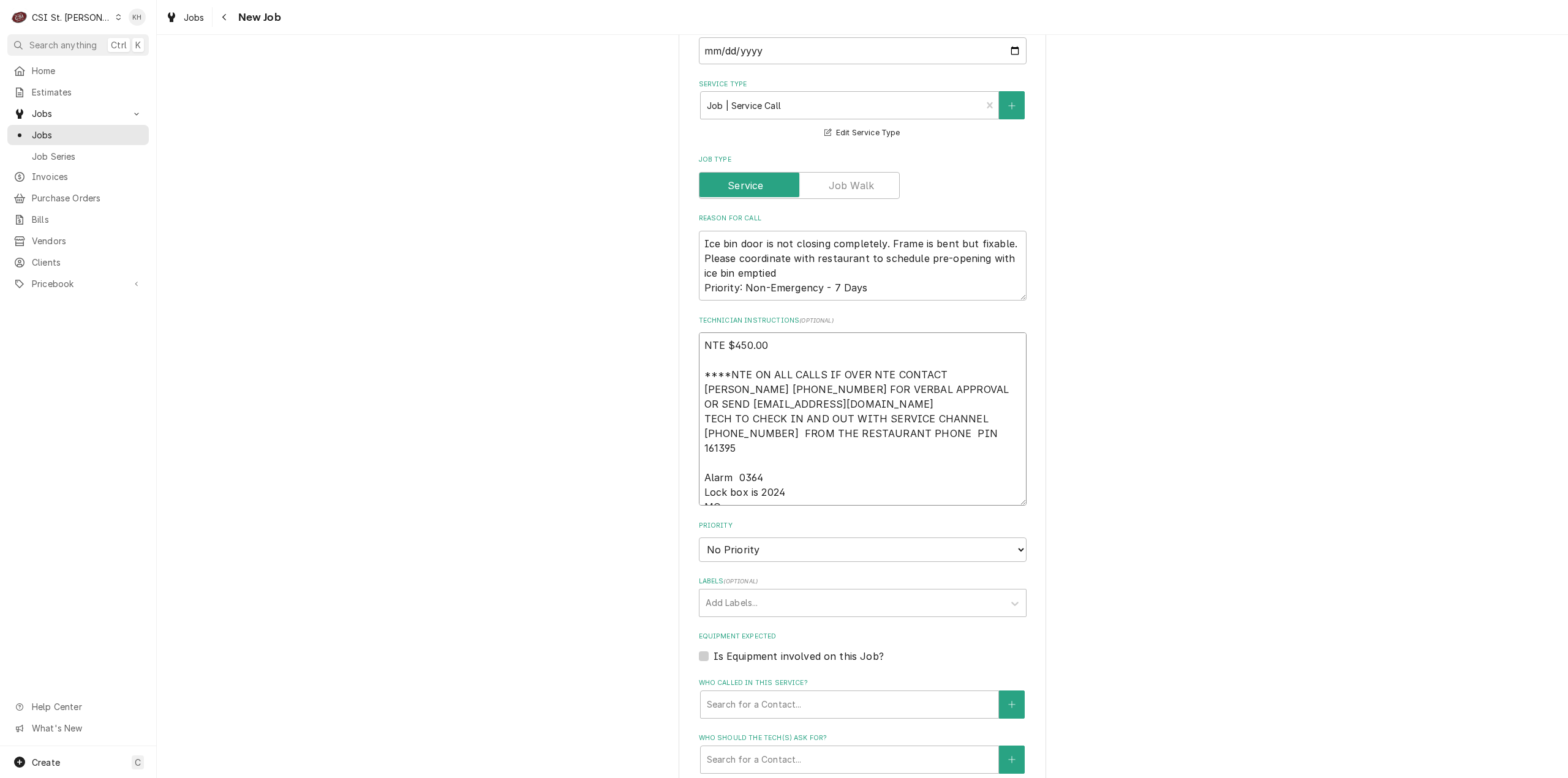
type textarea "NTE $450.00 ****NTE ON ALL CALLS IF OVER NTE CONTACT JEFF COSTA 636-399-1299 FO…"
type textarea "x"
type textarea "NTE $450.00 ****NTE ON ALL CALLS IF OVER NTE CONTACT JEFF COSTA 636-399-1299 FO…"
paste textarea "636-925-0132"
type textarea "x"
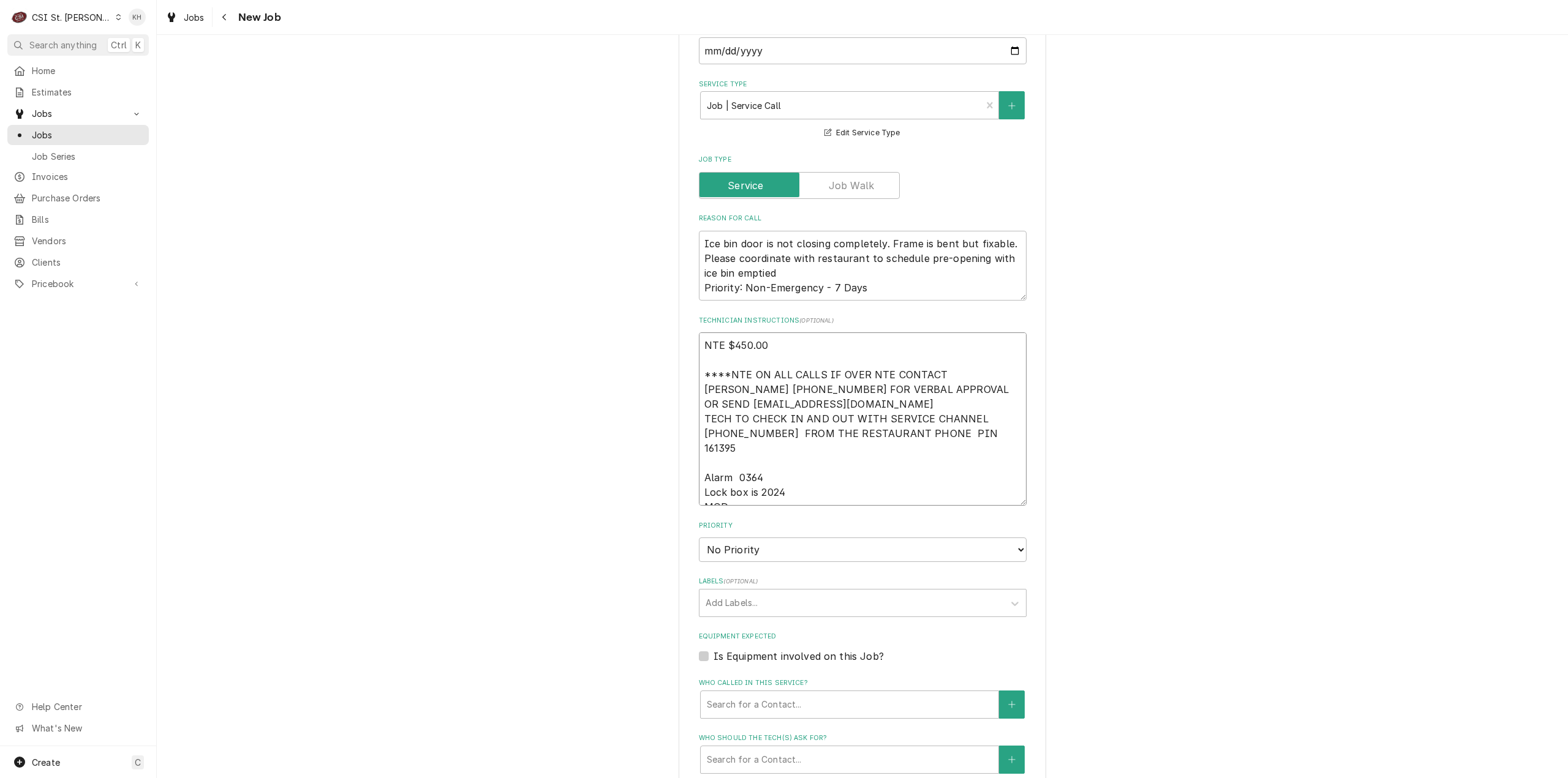
type textarea "NTE $450.00 ****NTE ON ALL CALLS IF OVER NTE CONTACT [PERSON_NAME] [PHONE_NUMBE…"
type textarea "x"
type textarea "NTE $450.00 ****NTE ON ALL CALLS IF OVER NTE CONTACT [PERSON_NAME] [PHONE_NUMBE…"
click at [756, 538] on select "No Priority Urgent High Medium Low" at bounding box center [862, 550] width 327 height 24
select select "4"
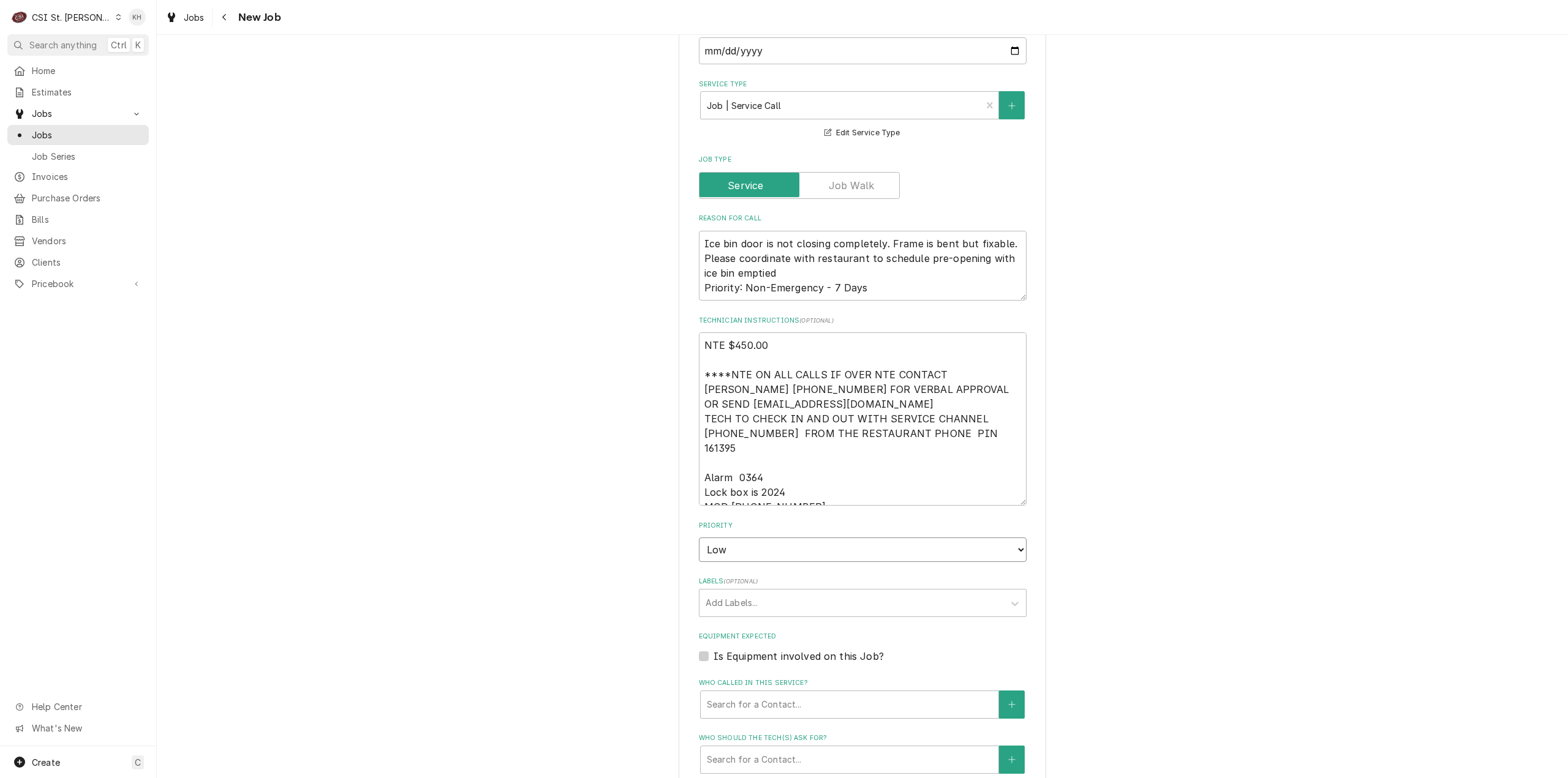
click at [699, 538] on select "No Priority Urgent High Medium Low" at bounding box center [862, 550] width 327 height 24
type textarea "x"
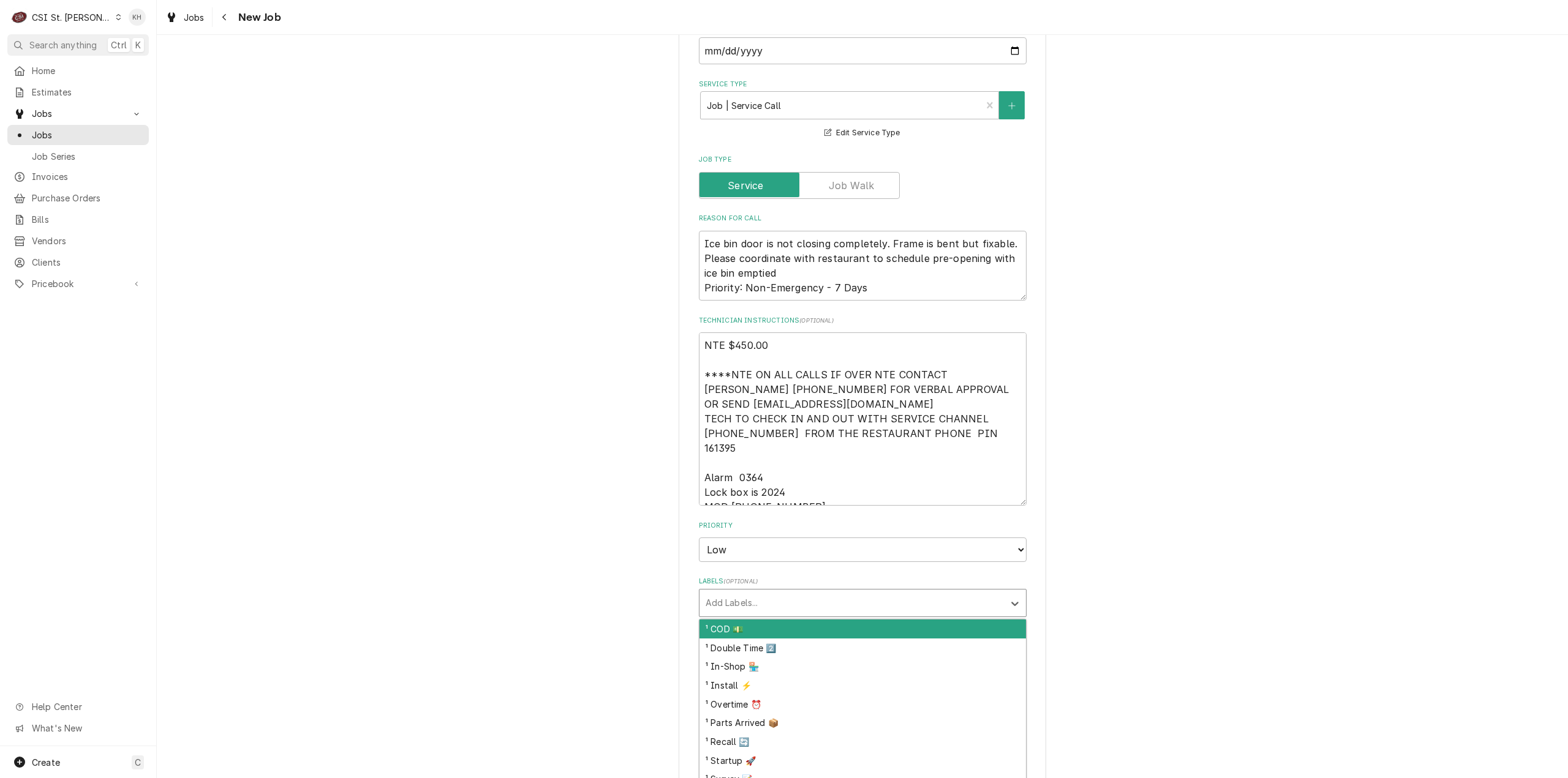
click at [736, 592] on div "Labels" at bounding box center [852, 603] width 292 height 22
type input "ice"
type textarea "x"
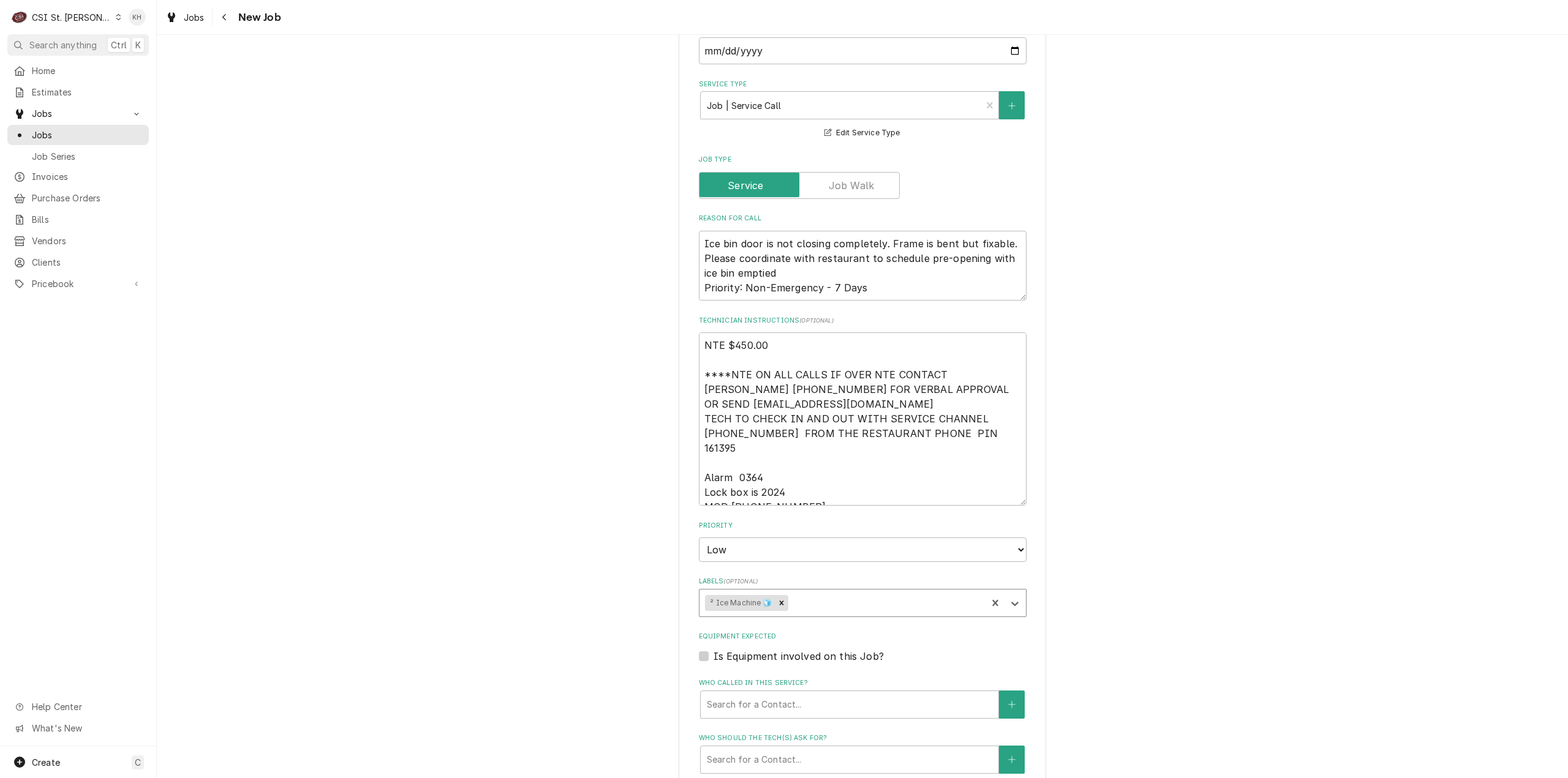
type textarea "x"
click at [704, 649] on div "Is Equipment involved on this Job?" at bounding box center [862, 656] width 327 height 14
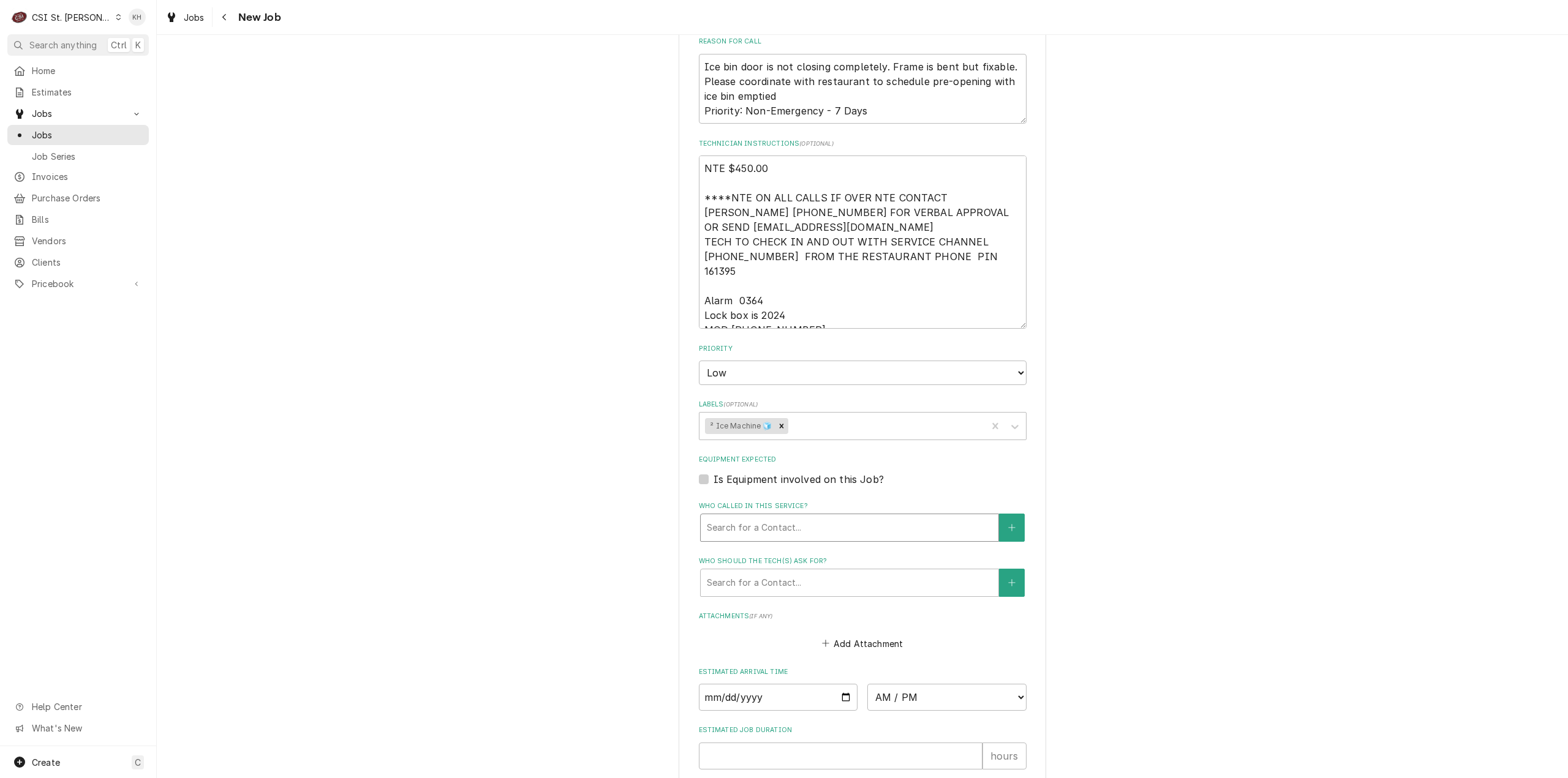
scroll to position [857, 0]
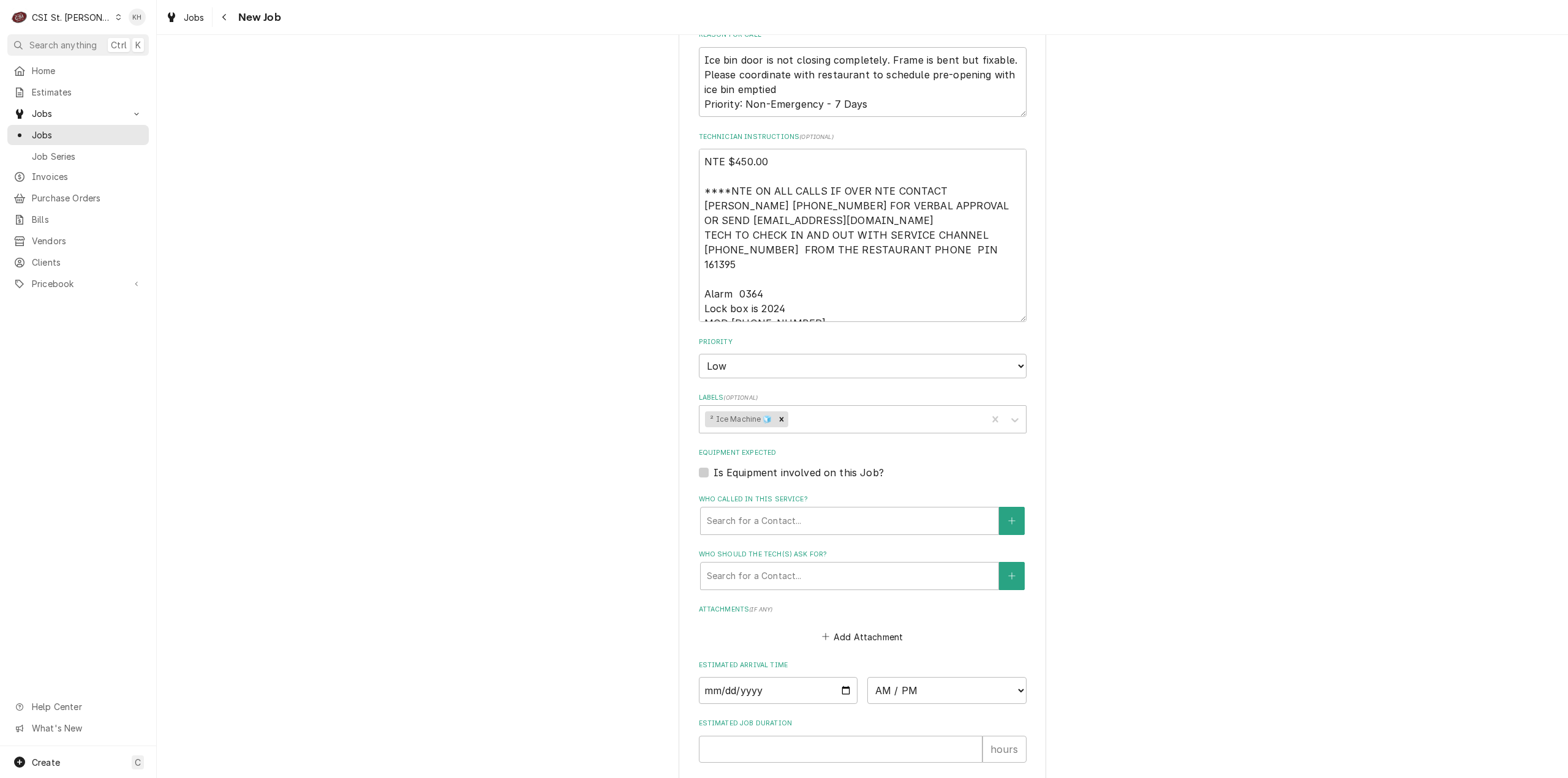
drag, startPoint x: 700, startPoint y: 461, endPoint x: 721, endPoint y: 474, distance: 24.7
click at [713, 465] on label "Is Equipment involved on this Job?" at bounding box center [798, 472] width 170 height 14
click at [713, 465] on input "Equipment Expected" at bounding box center [877, 478] width 327 height 27
checkbox input "true"
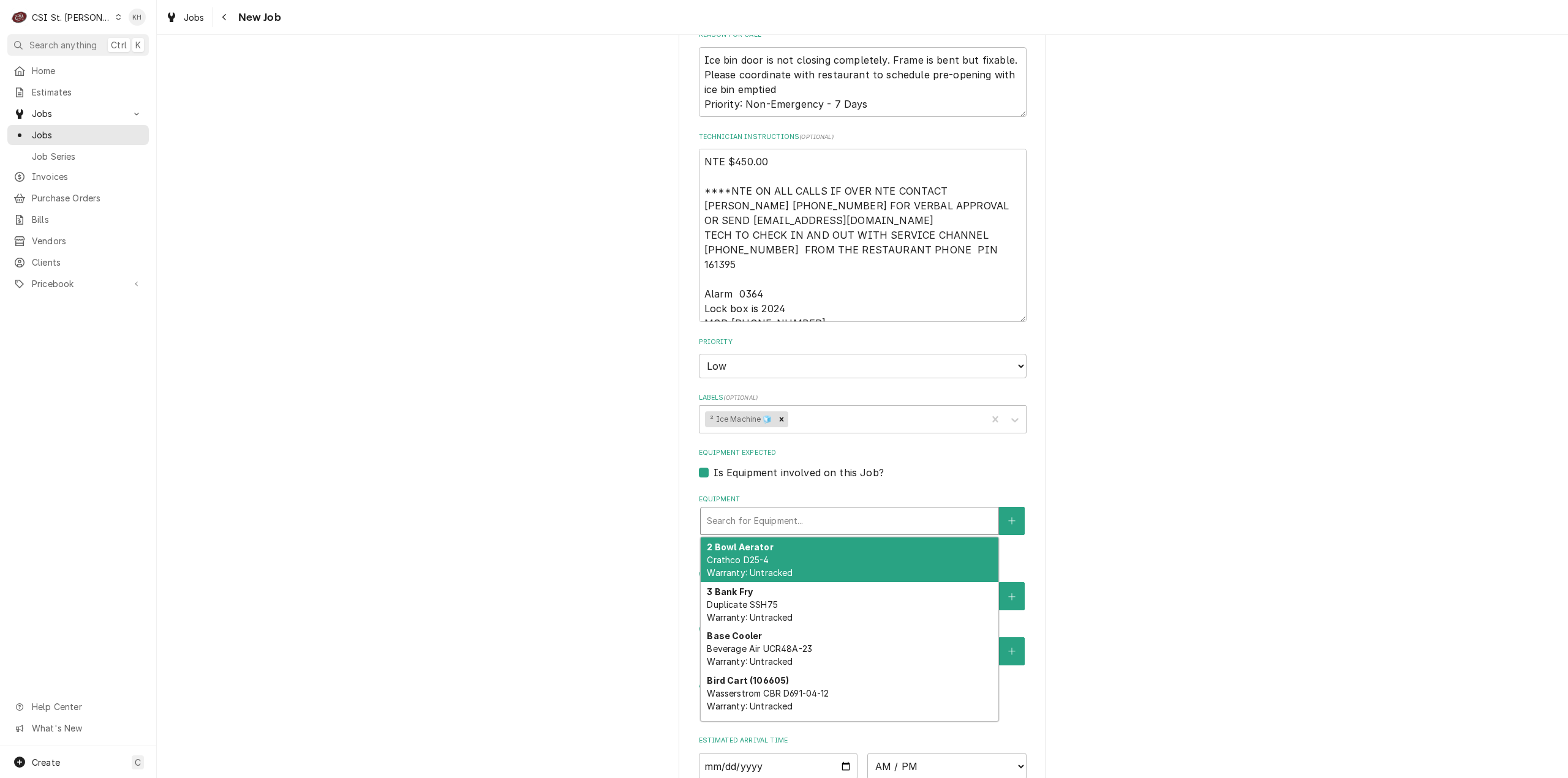
click at [764, 510] on div "Equipment" at bounding box center [849, 521] width 285 height 22
type textarea "x"
type input "i"
type textarea "x"
type input "iv"
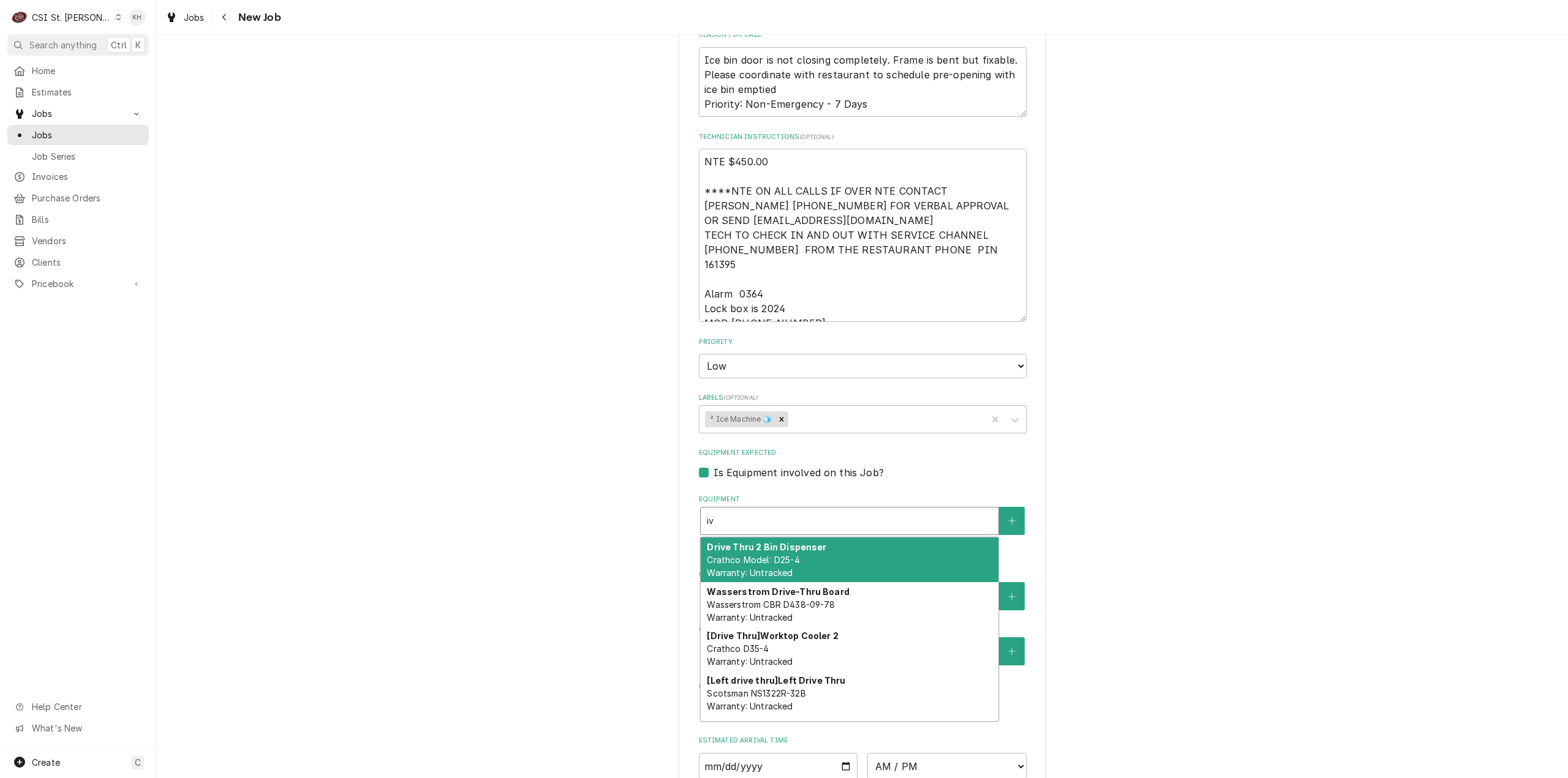
type textarea "x"
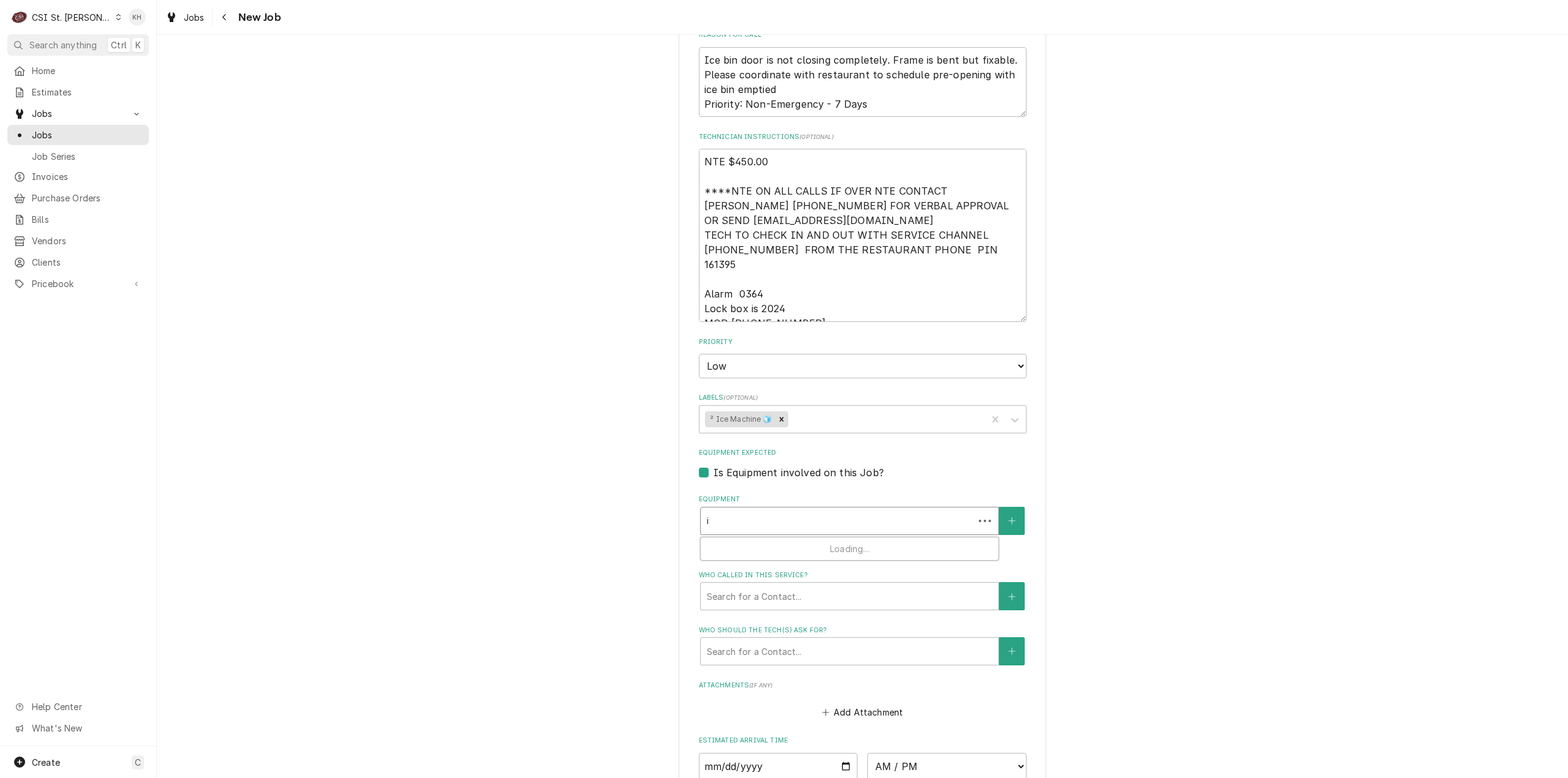
type input "ic"
type textarea "x"
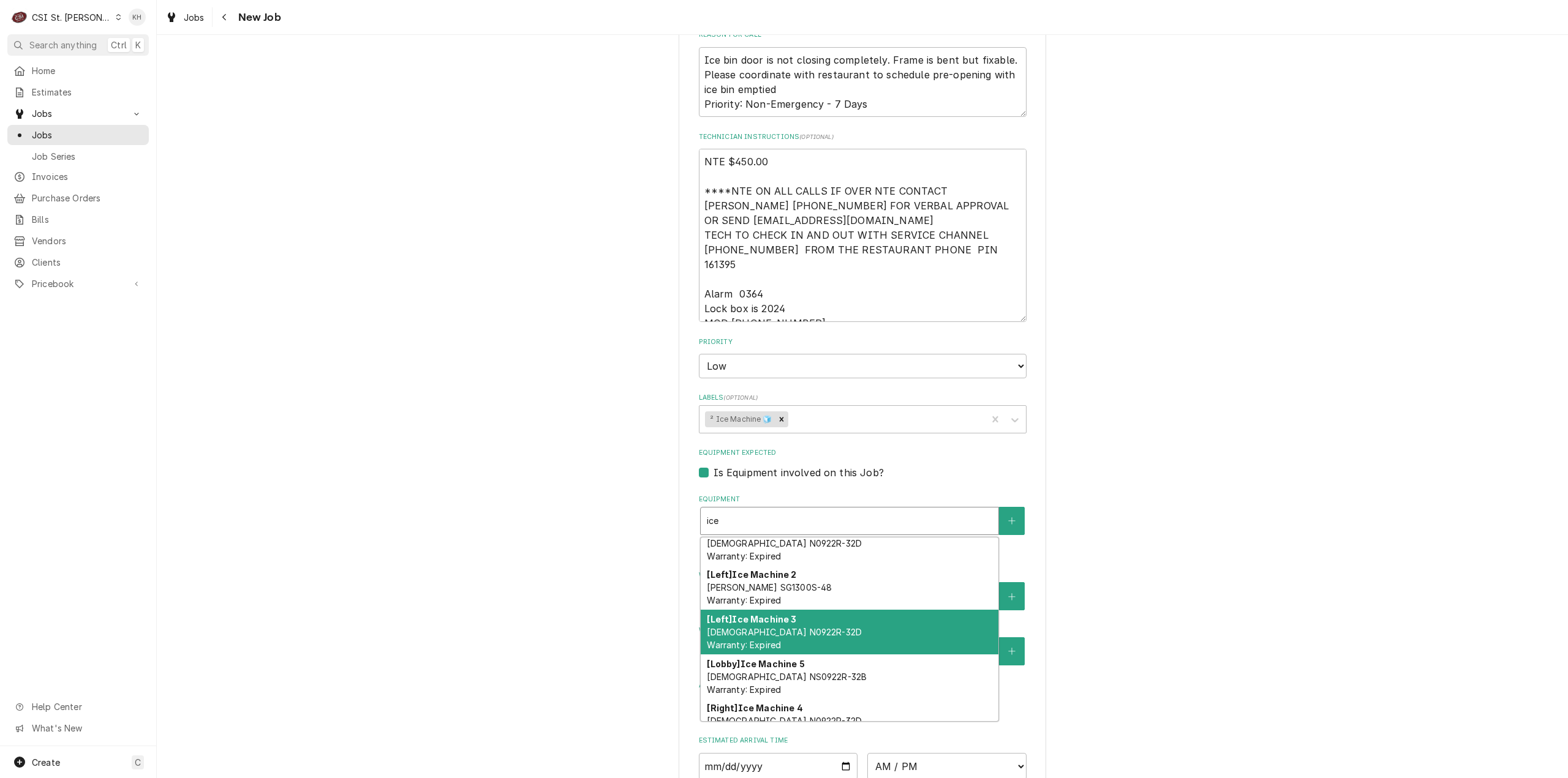
scroll to position [83, 0]
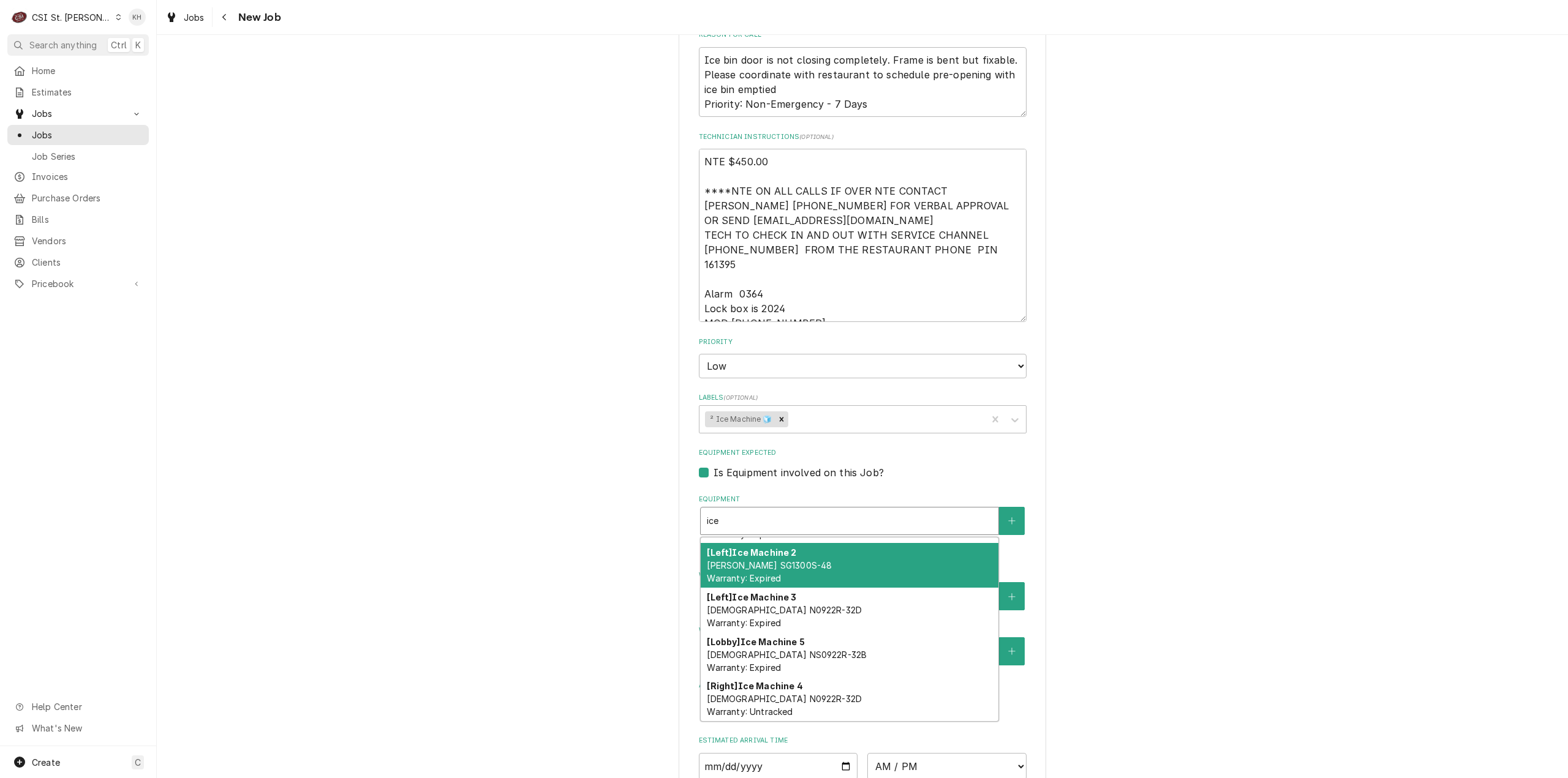
type input "ice"
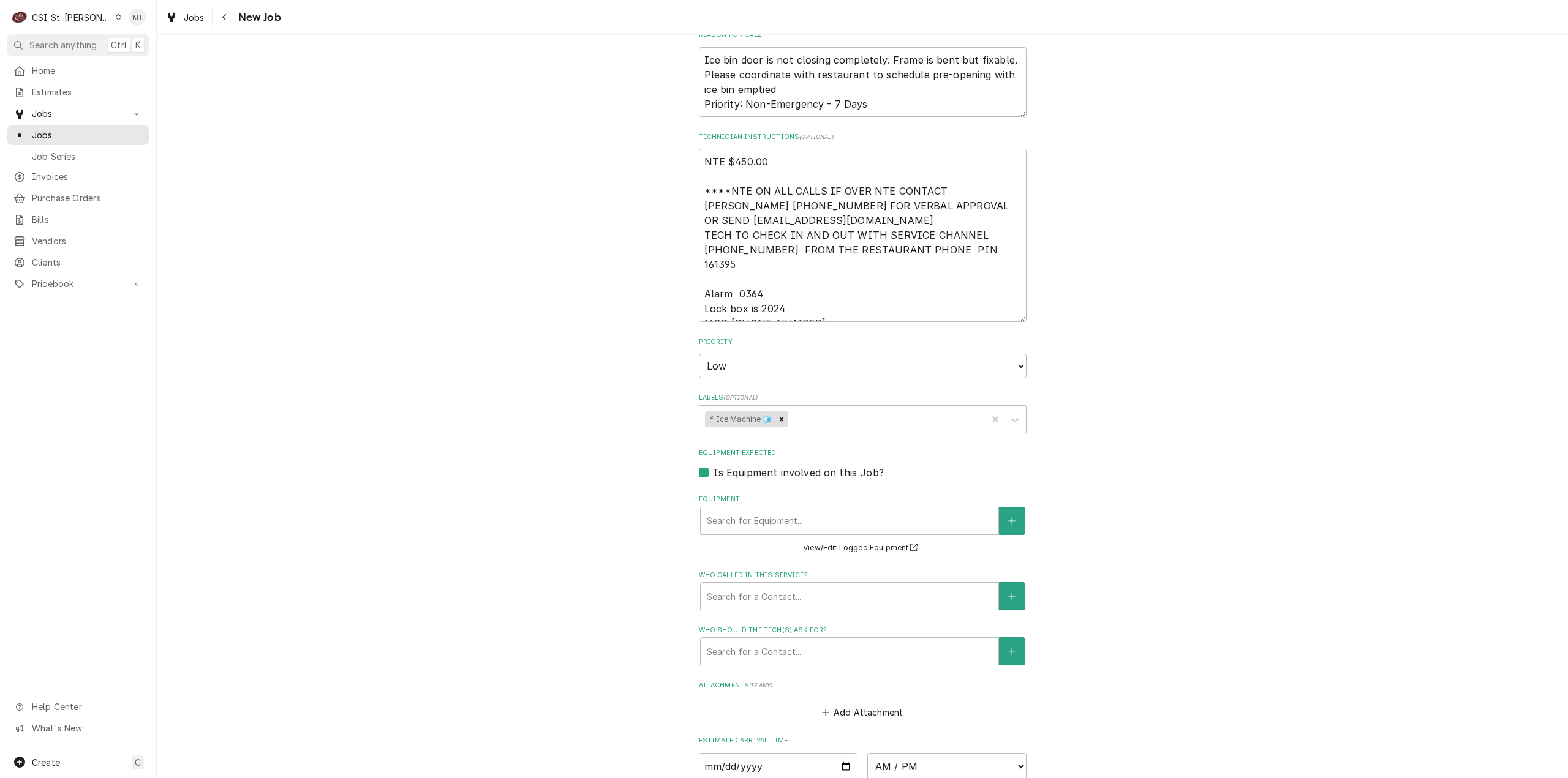
click at [713, 465] on label "Is Equipment involved on this Job?" at bounding box center [798, 472] width 170 height 14
click at [713, 465] on input "Equipment Expected" at bounding box center [877, 478] width 327 height 27
checkbox input "false"
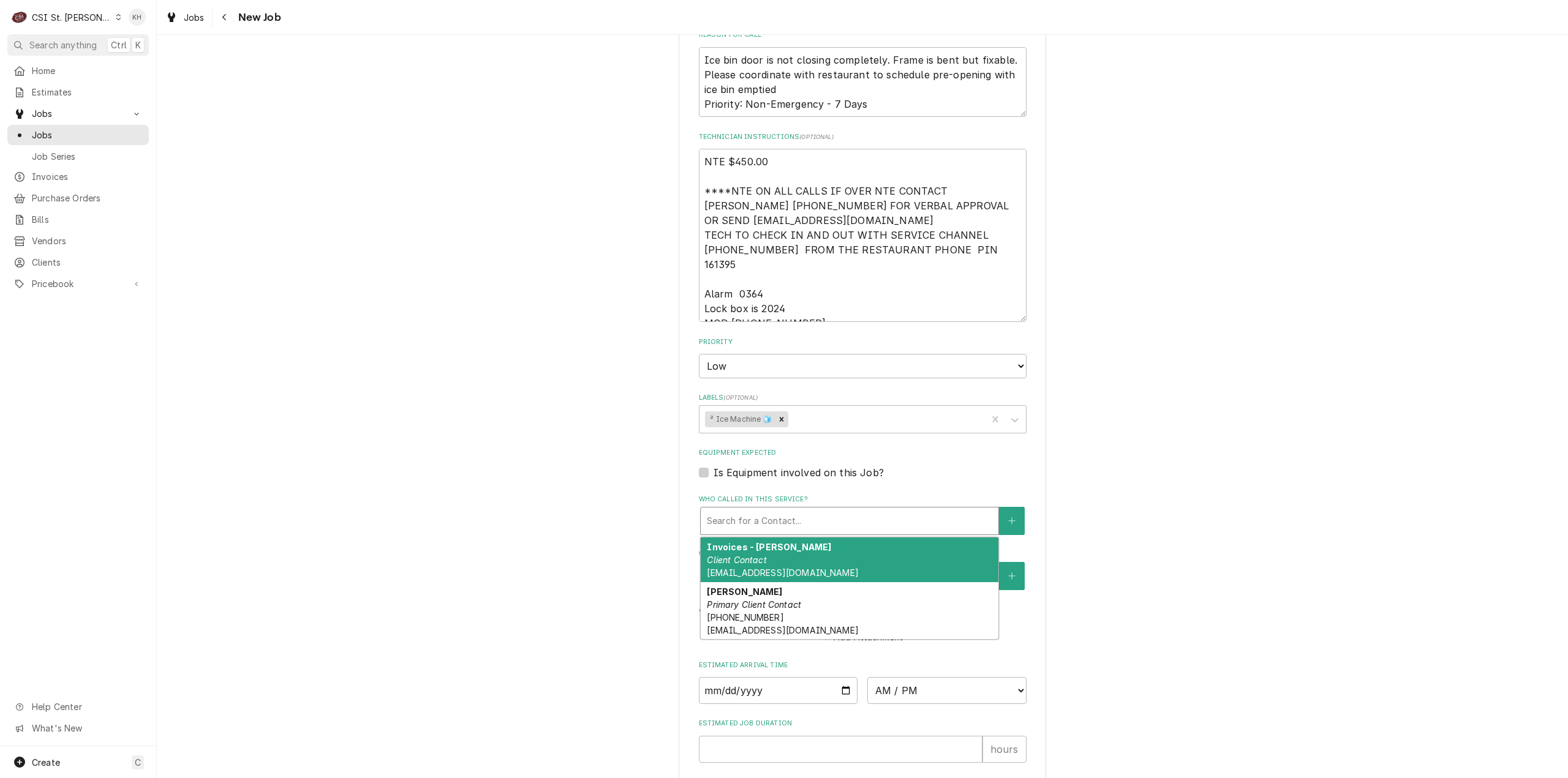
click at [838, 510] on div "Who called in this service?" at bounding box center [849, 521] width 285 height 22
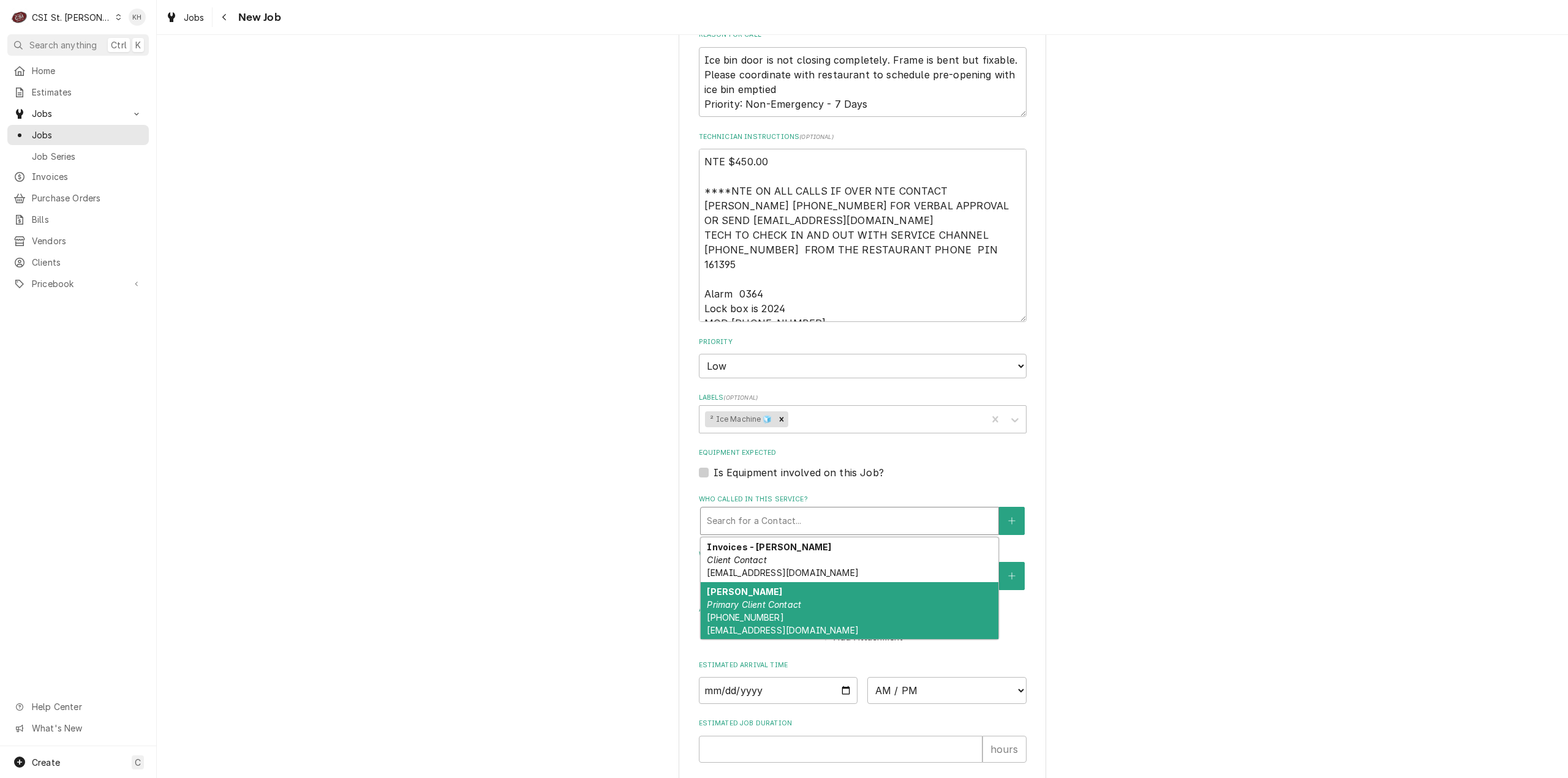
click at [828, 603] on div "Jeff Costa Primary Client Contact (636) 399-1299 jcosta@raisingcanes.com" at bounding box center [849, 610] width 298 height 57
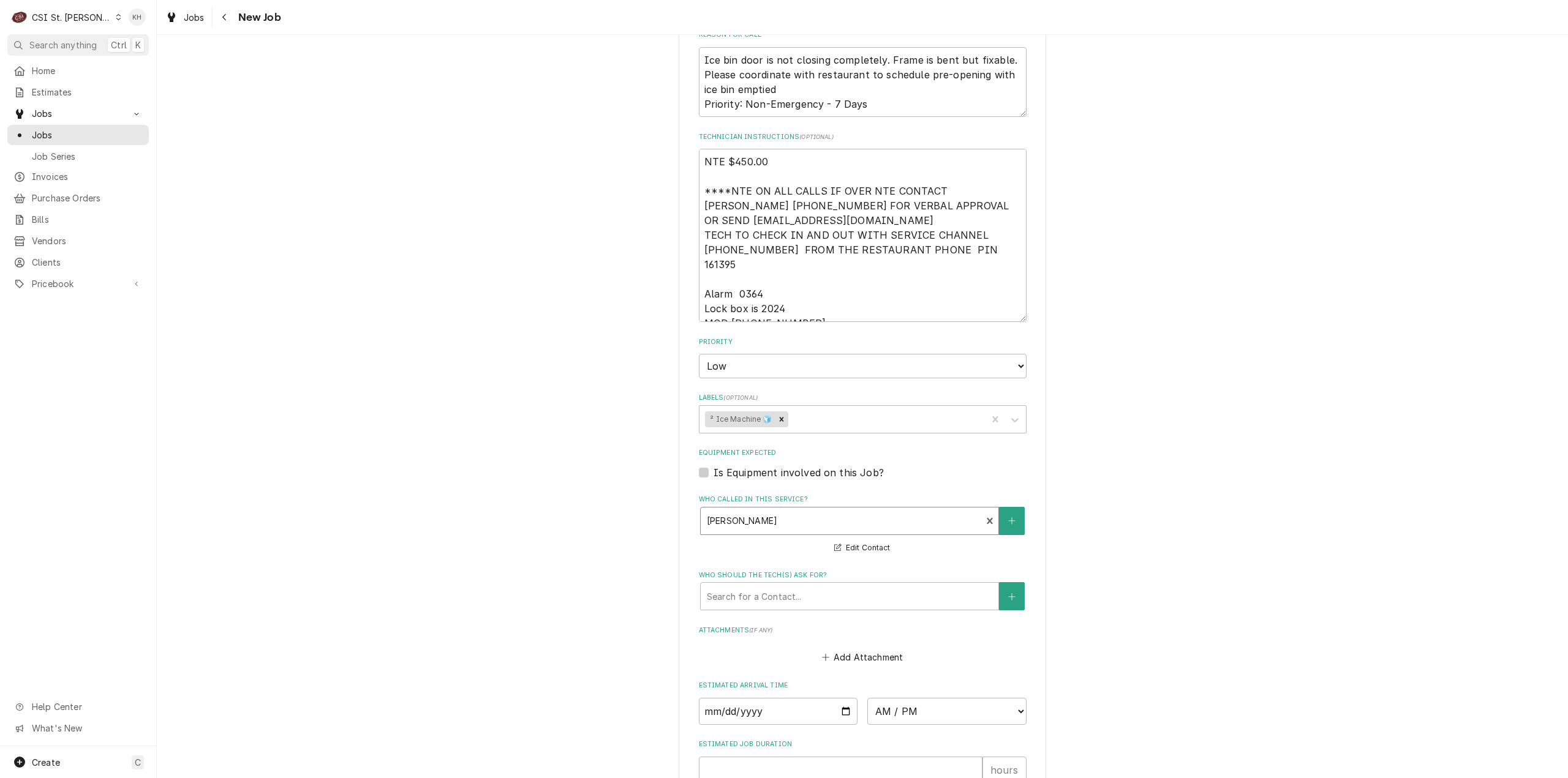
scroll to position [1123, 0]
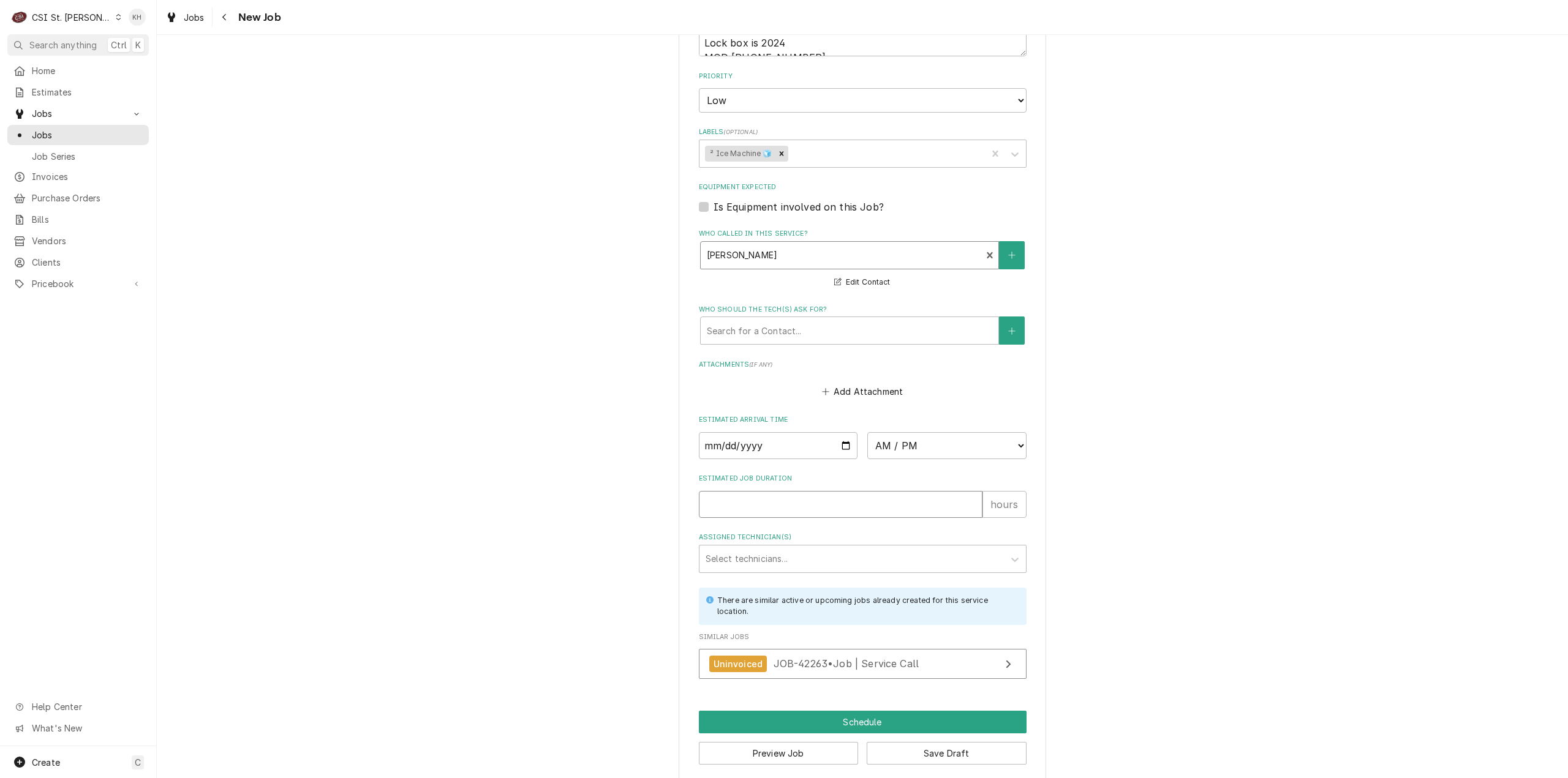
click at [785, 497] on input "Estimated Job Duration" at bounding box center [841, 504] width 284 height 27
type textarea "x"
type input "2"
type textarea "x"
type input "2"
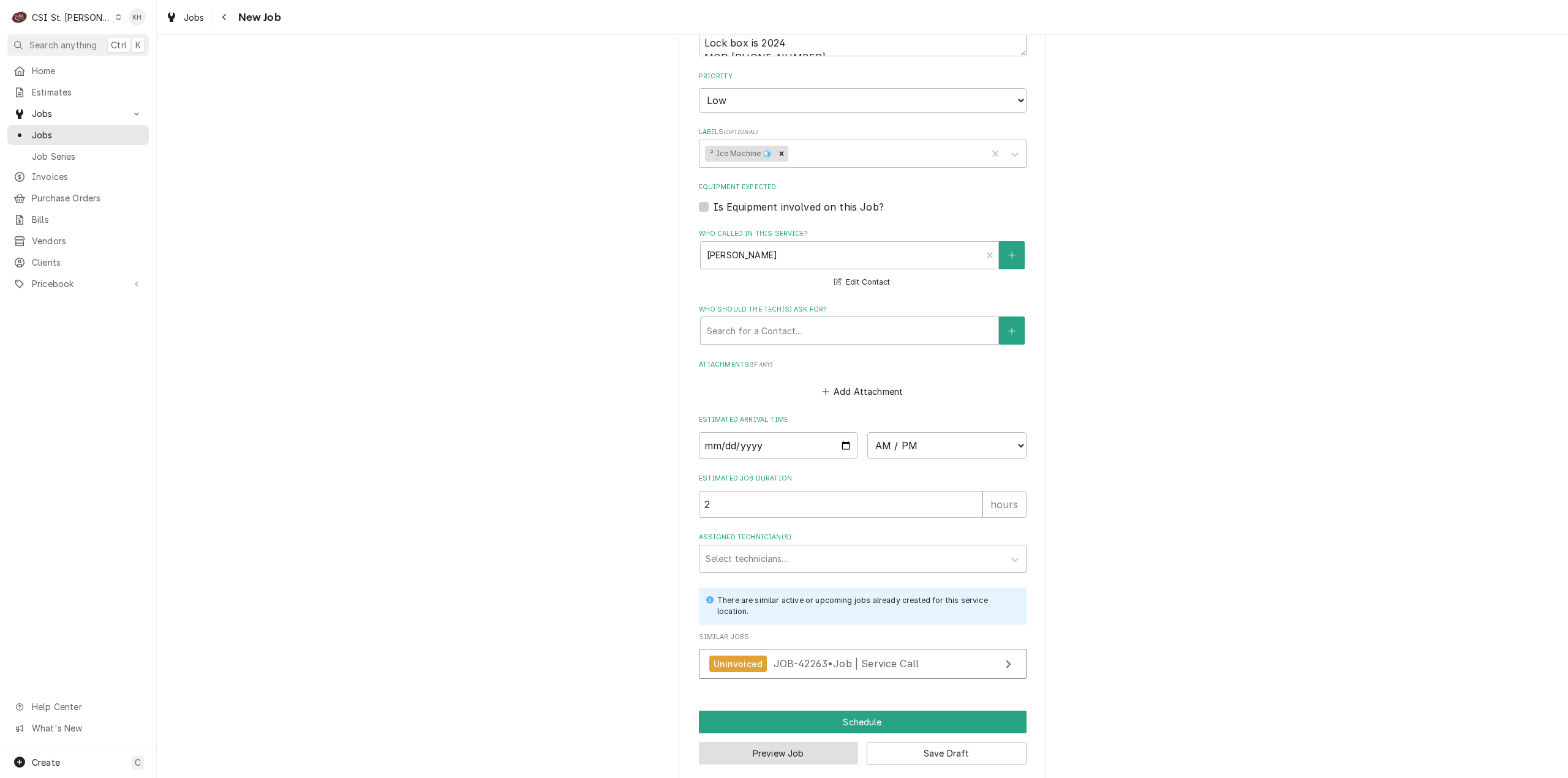
click at [796, 743] on button "Preview Job" at bounding box center [779, 754] width 160 height 23
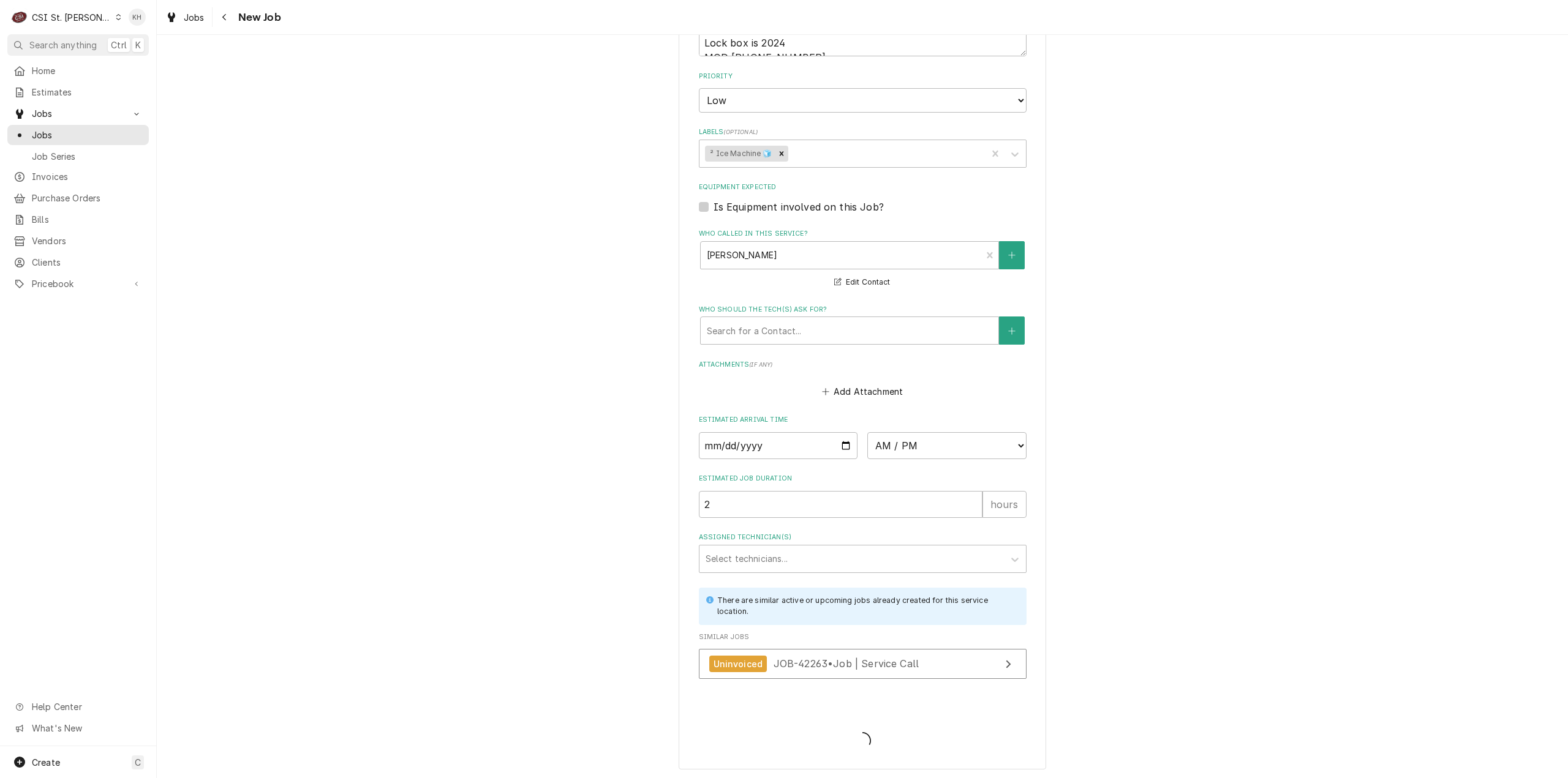
scroll to position [1111, 0]
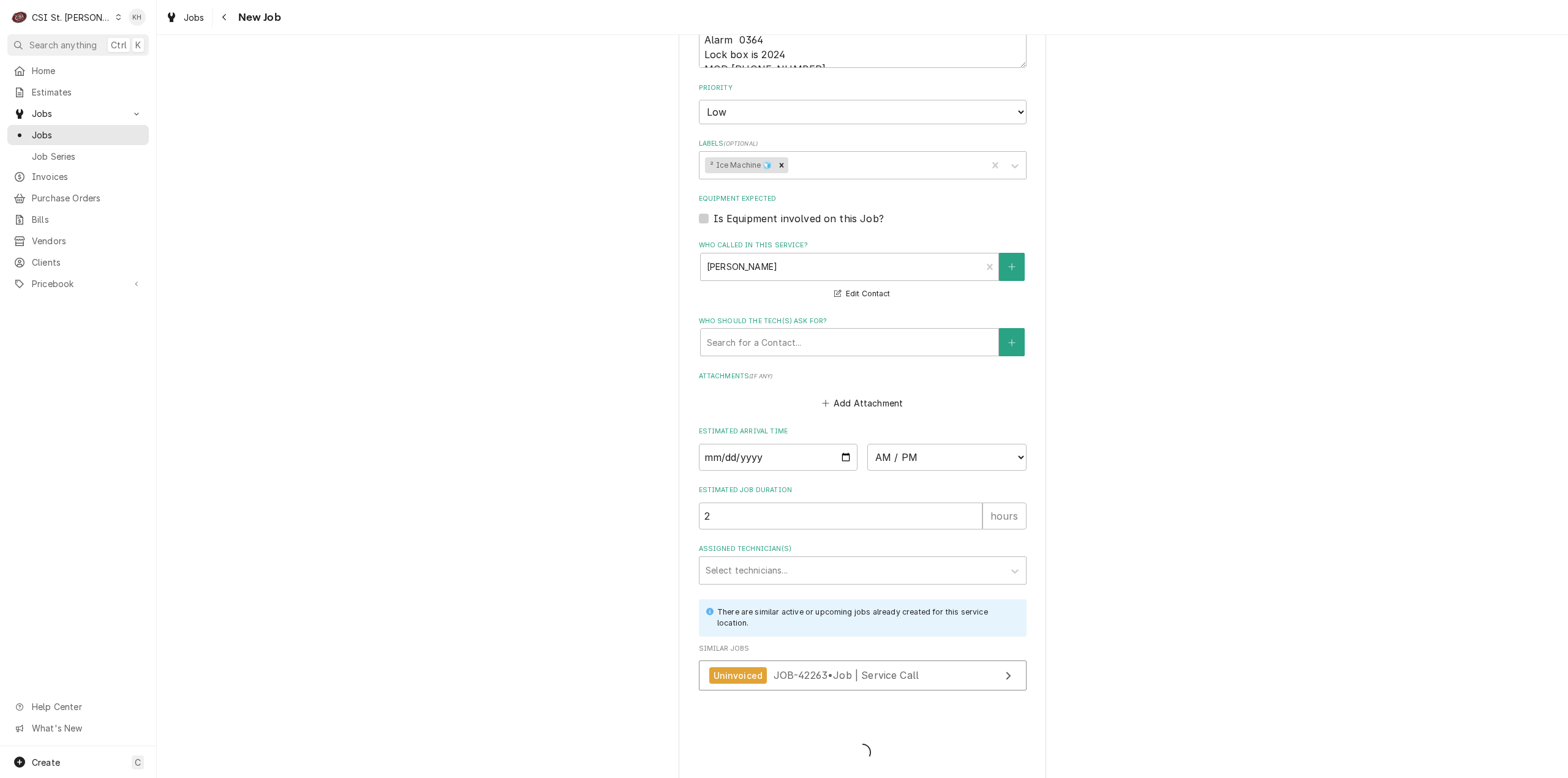
type textarea "x"
